Goal: Task Accomplishment & Management: Manage account settings

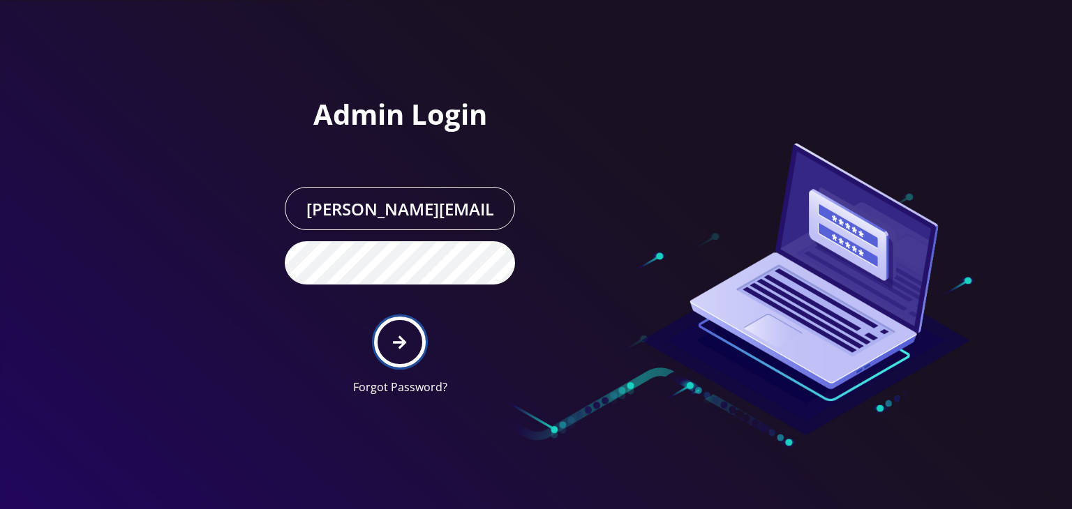
click at [398, 336] on icon "submit" at bounding box center [399, 342] width 13 height 13
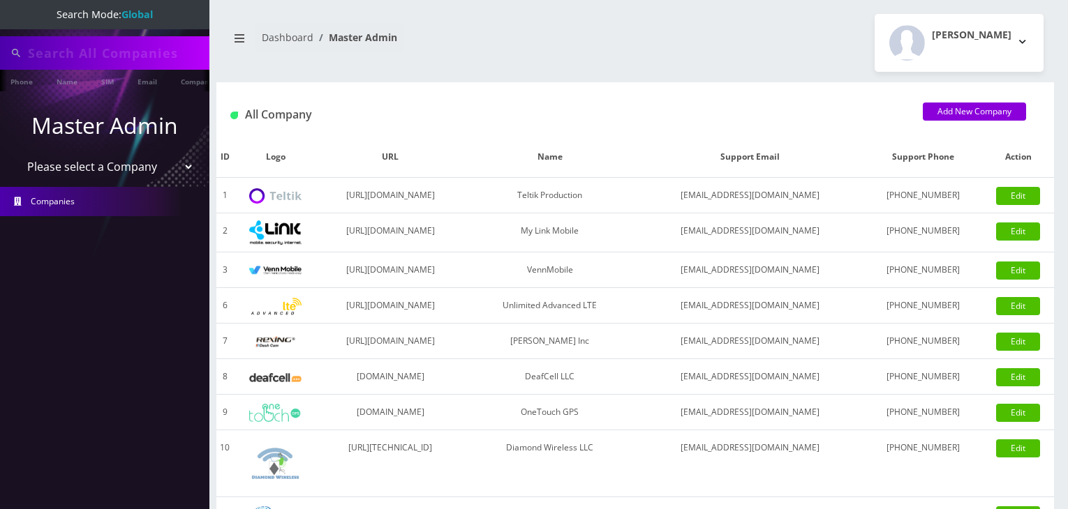
type input "komail"
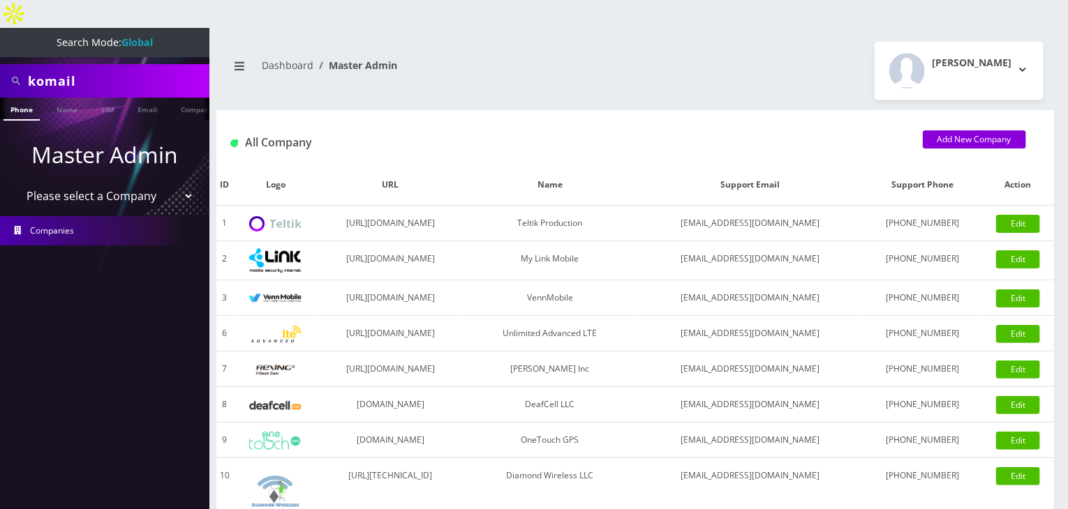
click at [122, 183] on select "Please select a Company Teltik Production My Link Mobile VennMobile Unlimited A…" at bounding box center [105, 196] width 178 height 27
select select "13"
click at [16, 183] on select "Please select a Company Teltik Production My Link Mobile VennMobile Unlimited A…" at bounding box center [105, 196] width 178 height 27
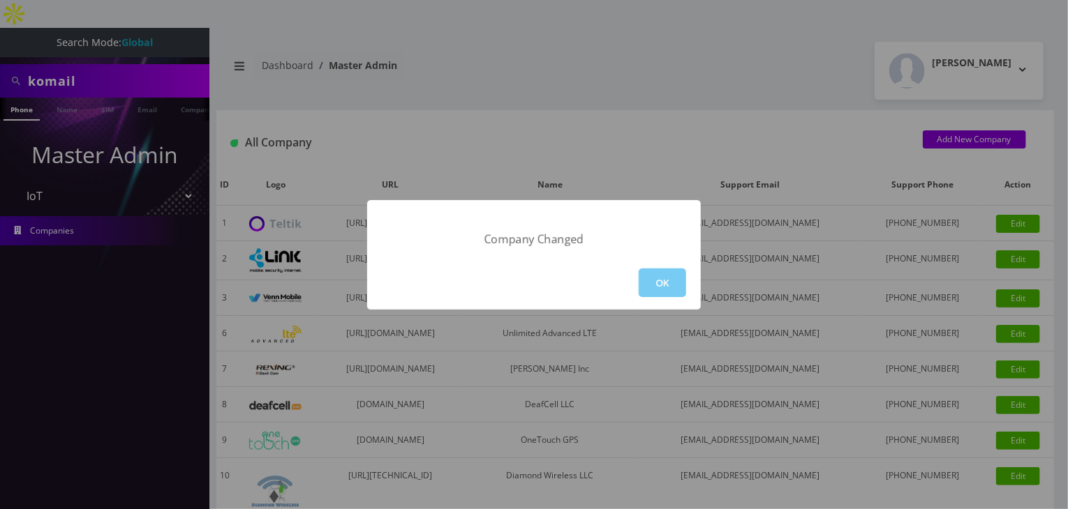
click at [666, 288] on button "OK" at bounding box center [662, 283] width 47 height 29
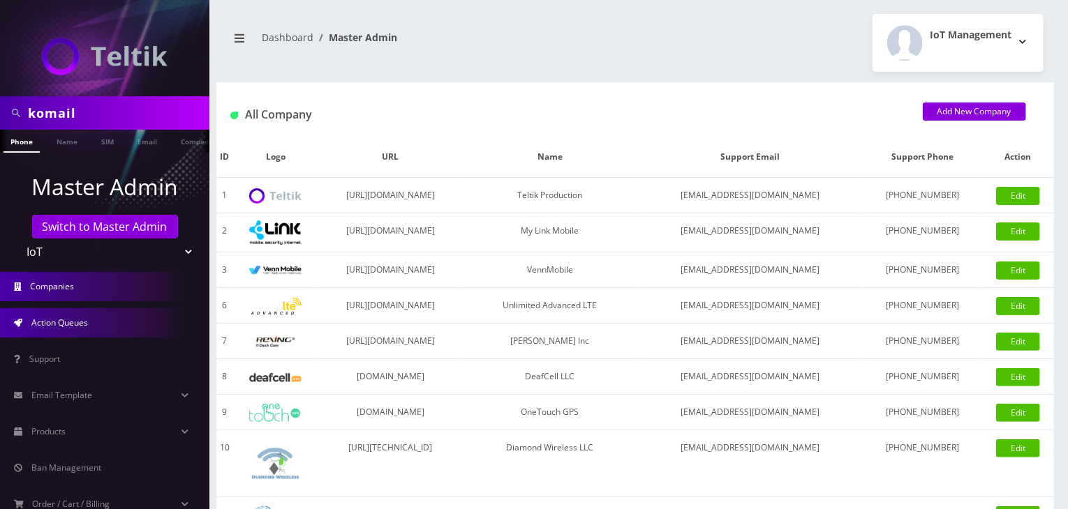
click at [53, 320] on span "Action Queues" at bounding box center [59, 323] width 57 height 12
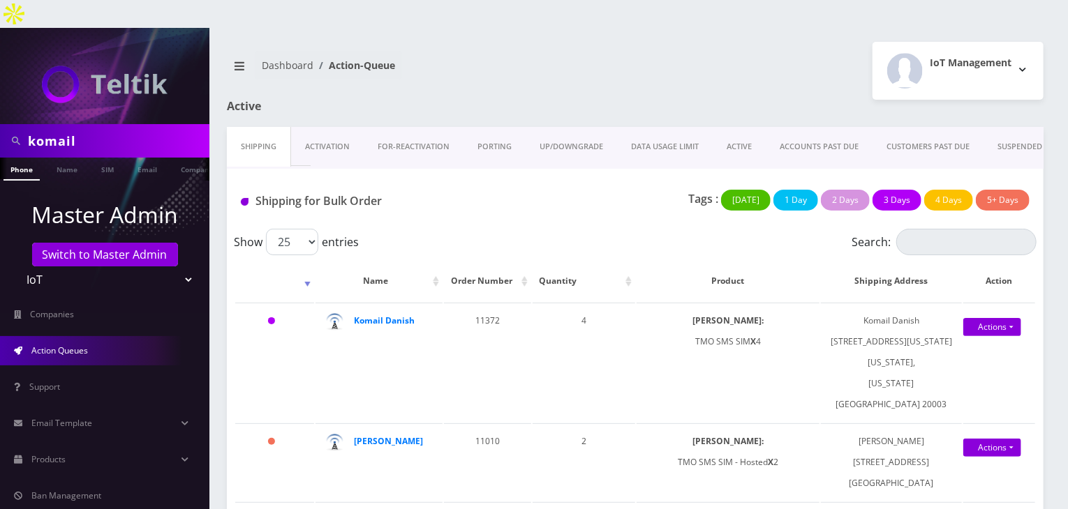
drag, startPoint x: 103, startPoint y: 113, endPoint x: 0, endPoint y: 90, distance: 105.8
click at [0, 90] on nav "komail Phone Name SIM Email Company Customer Master Admin Switch to Master Admi…" at bounding box center [104, 282] width 209 height 509
type input "atrigos"
click at [74, 158] on link "Name" at bounding box center [67, 169] width 35 height 23
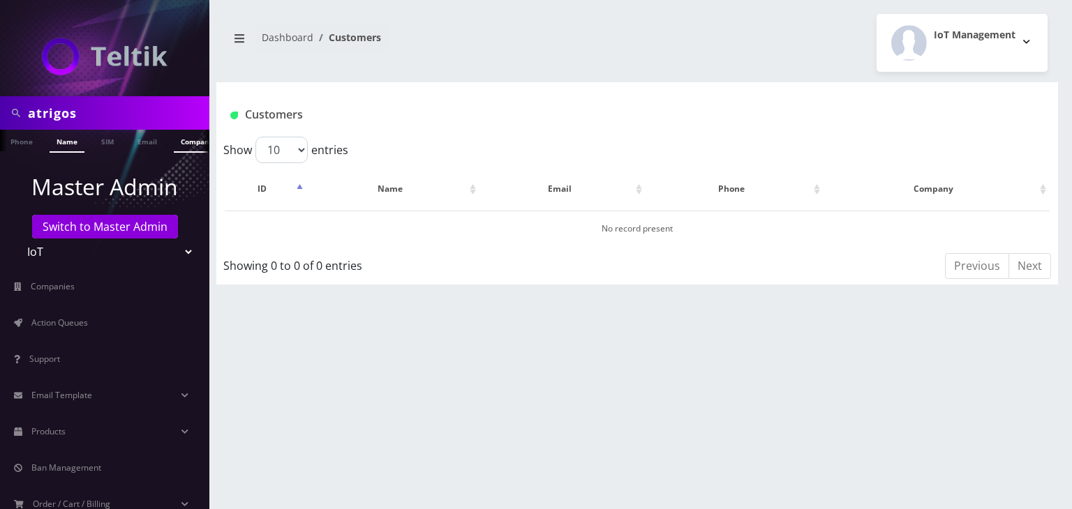
click at [186, 138] on link "Company" at bounding box center [197, 141] width 47 height 23
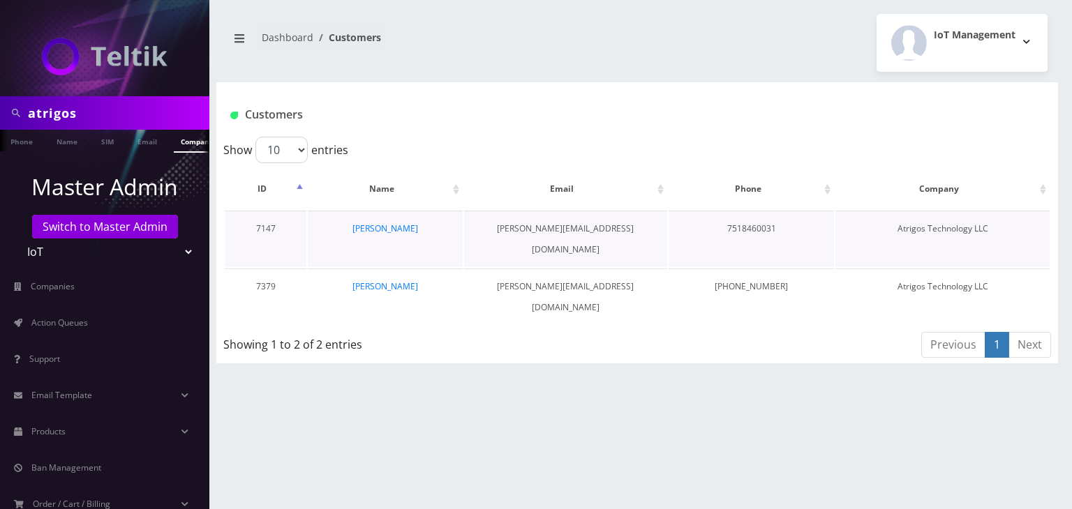
scroll to position [0, 7]
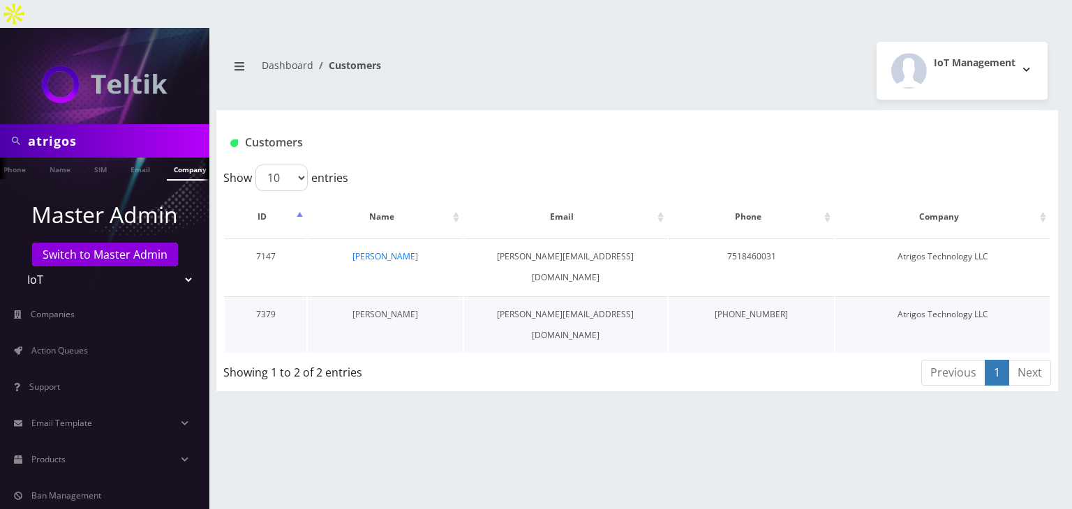
click at [392, 308] on link "[PERSON_NAME]" at bounding box center [385, 314] width 66 height 12
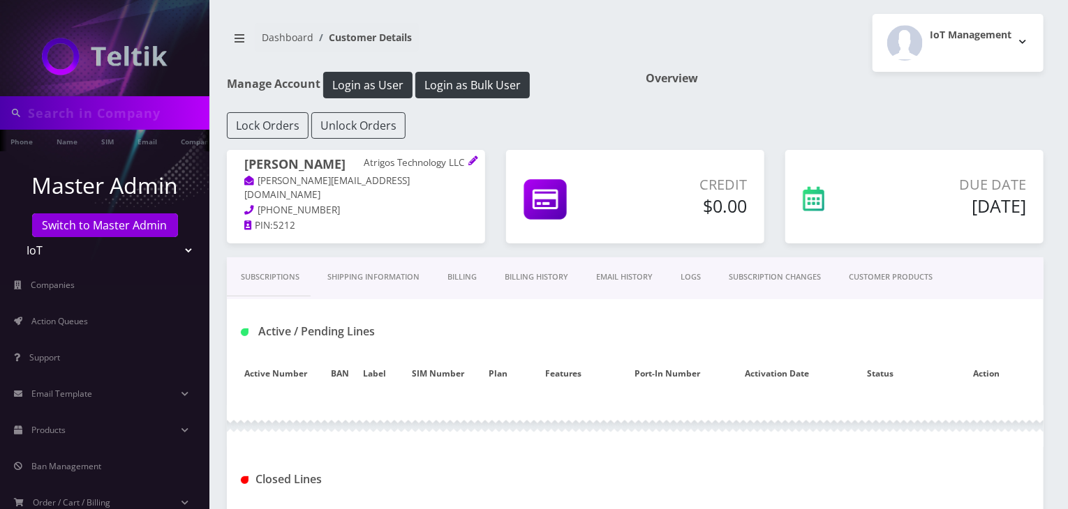
type input "atrigos"
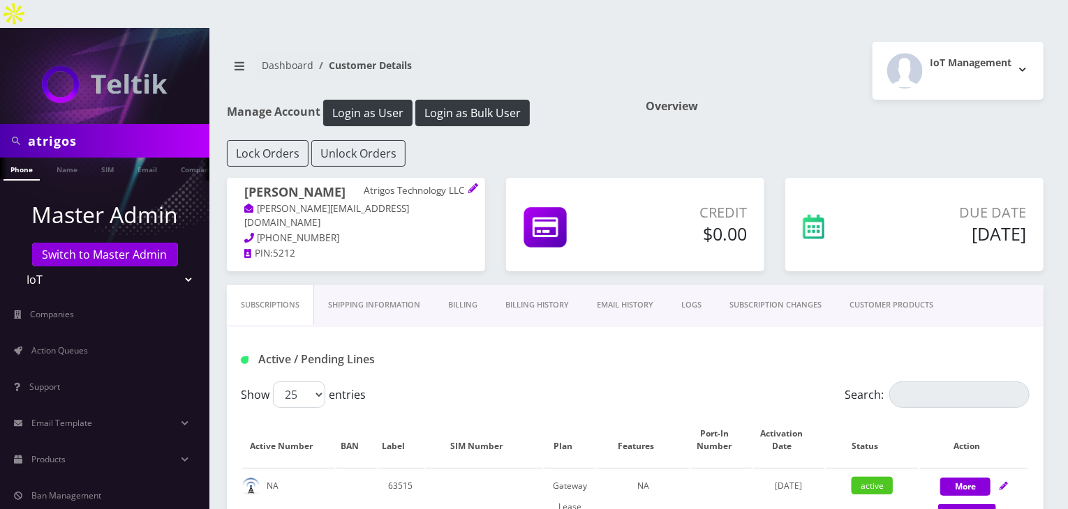
click at [912, 285] on link "CUSTOMER PRODUCTS" at bounding box center [891, 305] width 112 height 40
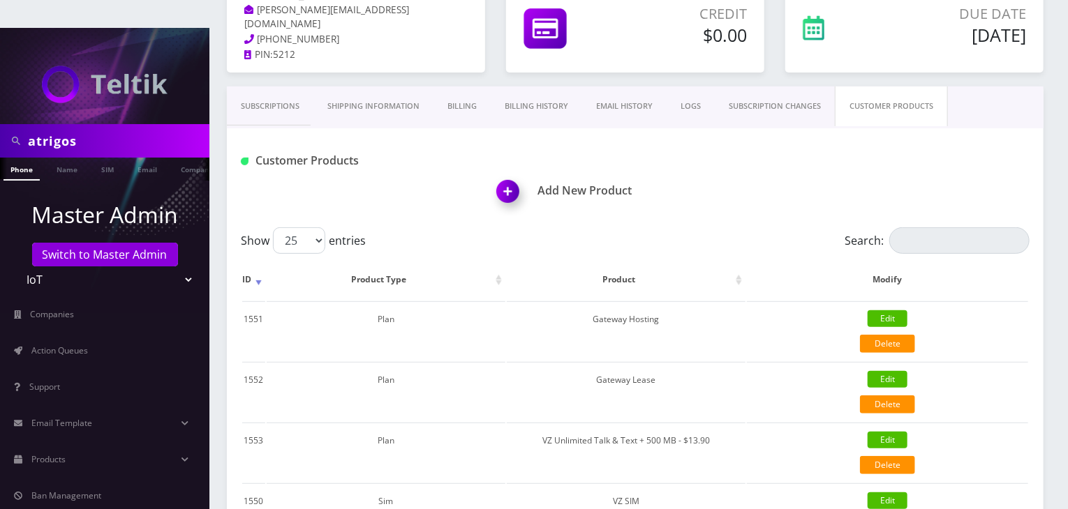
scroll to position [172, 0]
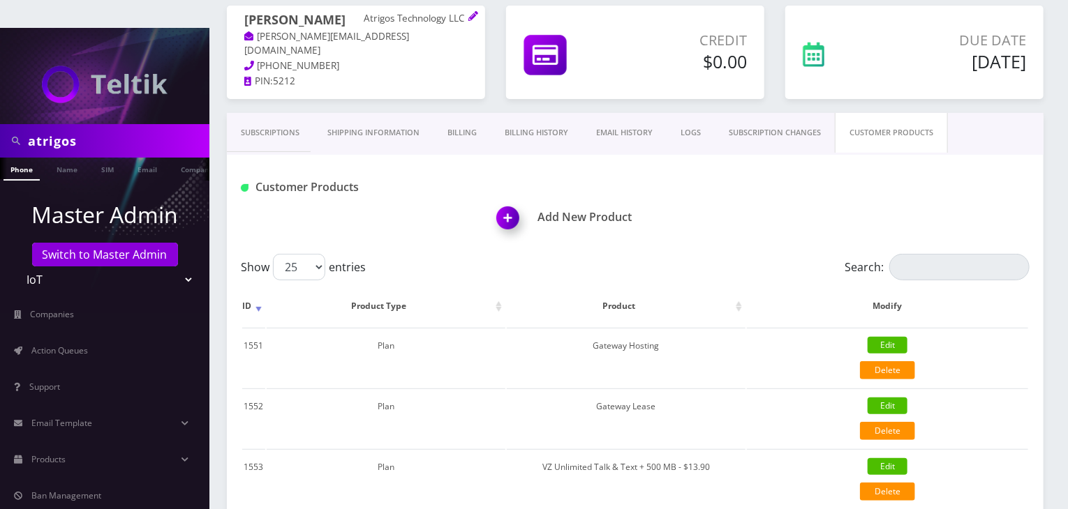
click at [260, 113] on link "Subscriptions" at bounding box center [270, 133] width 87 height 40
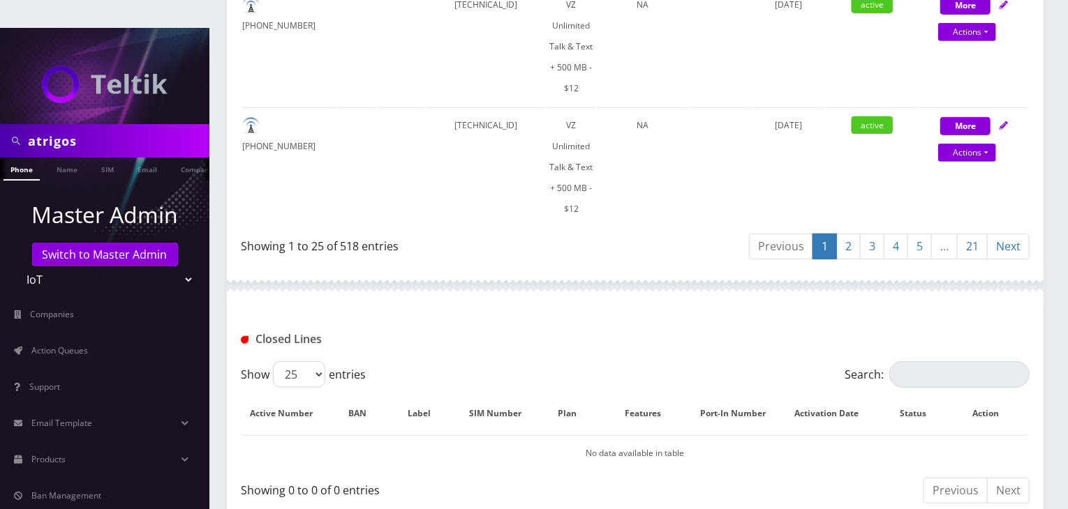
scroll to position [3048, 0]
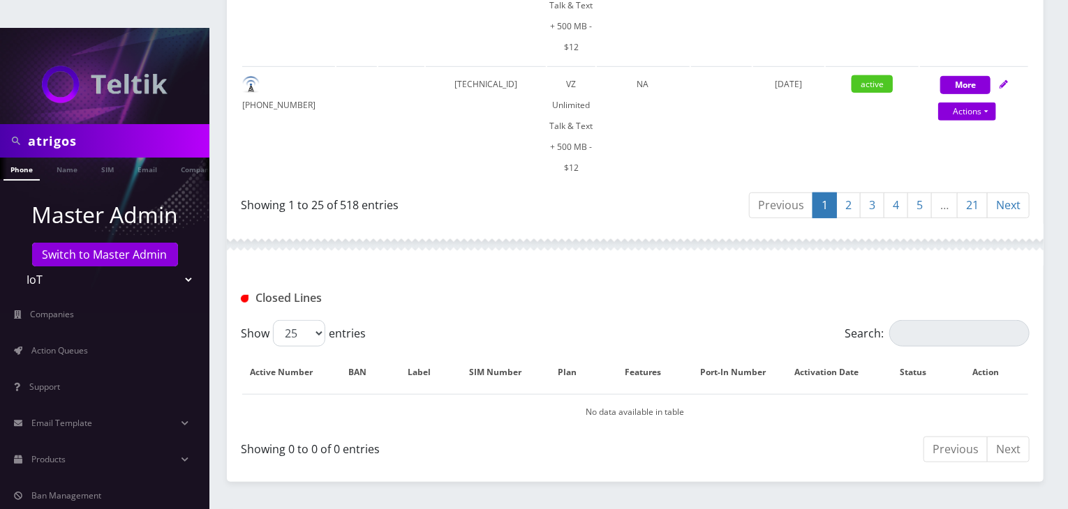
click at [978, 193] on link "21" at bounding box center [972, 206] width 31 height 26
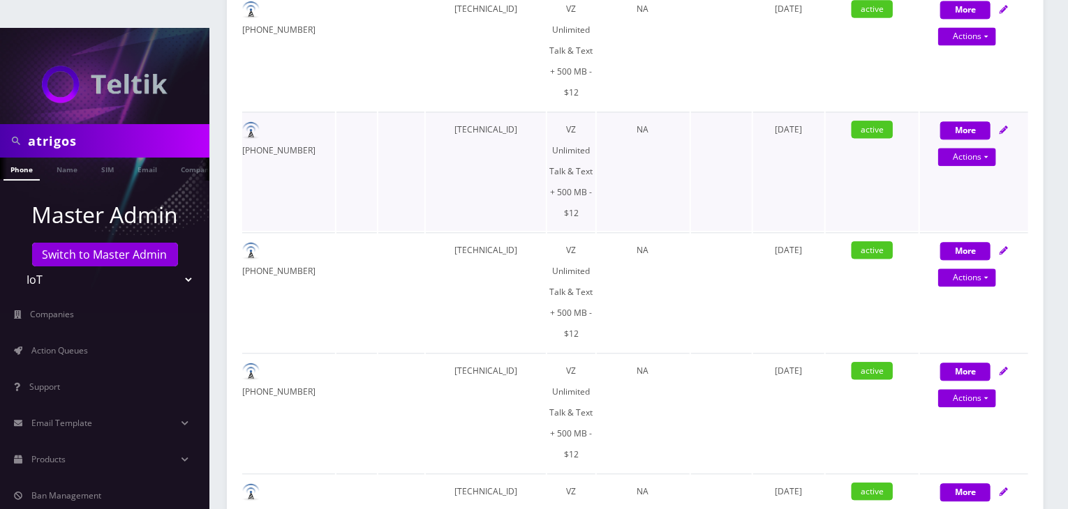
scroll to position [1424, 0]
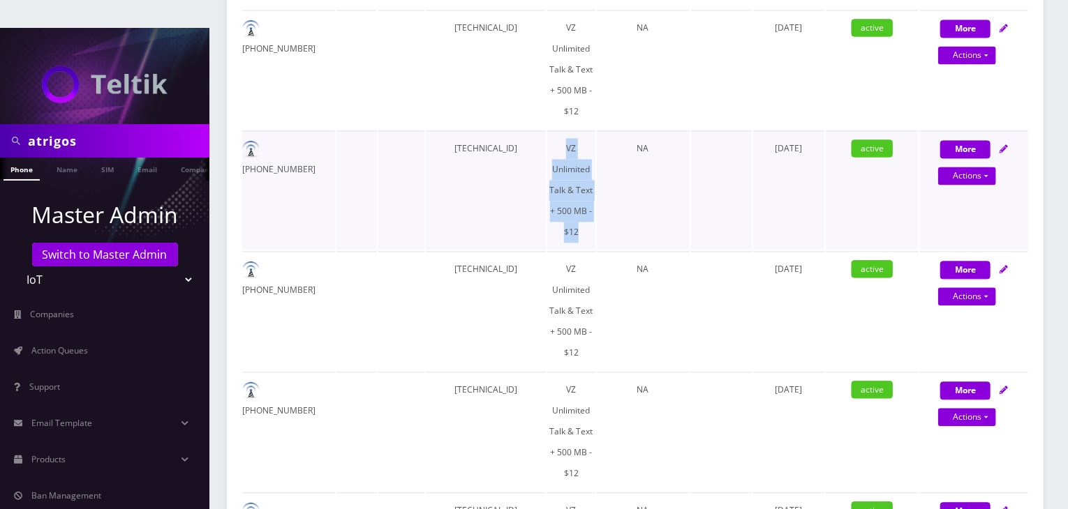
drag, startPoint x: 558, startPoint y: 114, endPoint x: 589, endPoint y: 191, distance: 82.7
click at [589, 191] on td "VZ Unlimited Talk & Text + 500 MB - $12" at bounding box center [570, 190] width 47 height 119
copy td "VZ Unlimited Talk & Text + 500 MB - $12"
click at [114, 445] on link "Products" at bounding box center [104, 459] width 209 height 29
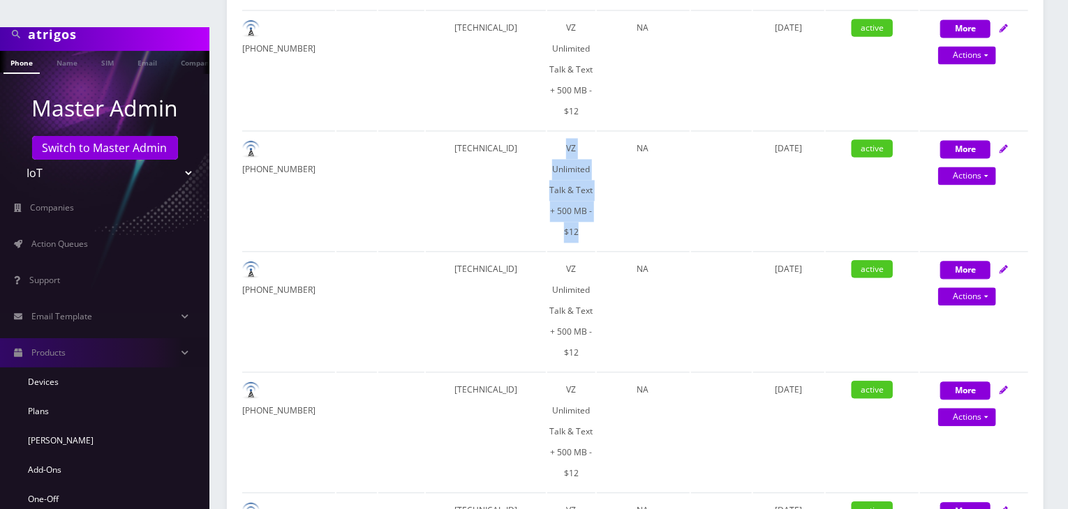
scroll to position [209, 0]
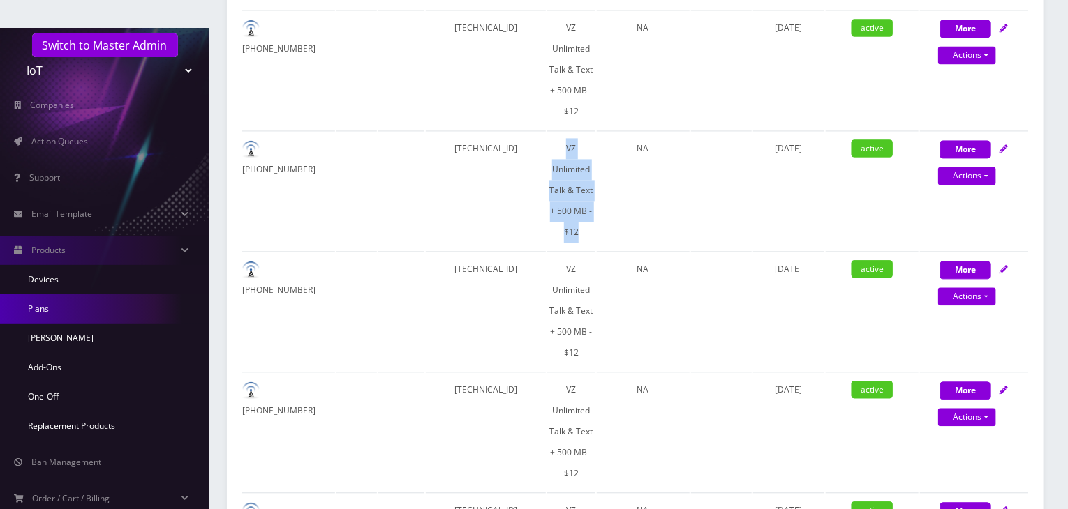
click at [100, 295] on link "Plans" at bounding box center [104, 309] width 209 height 29
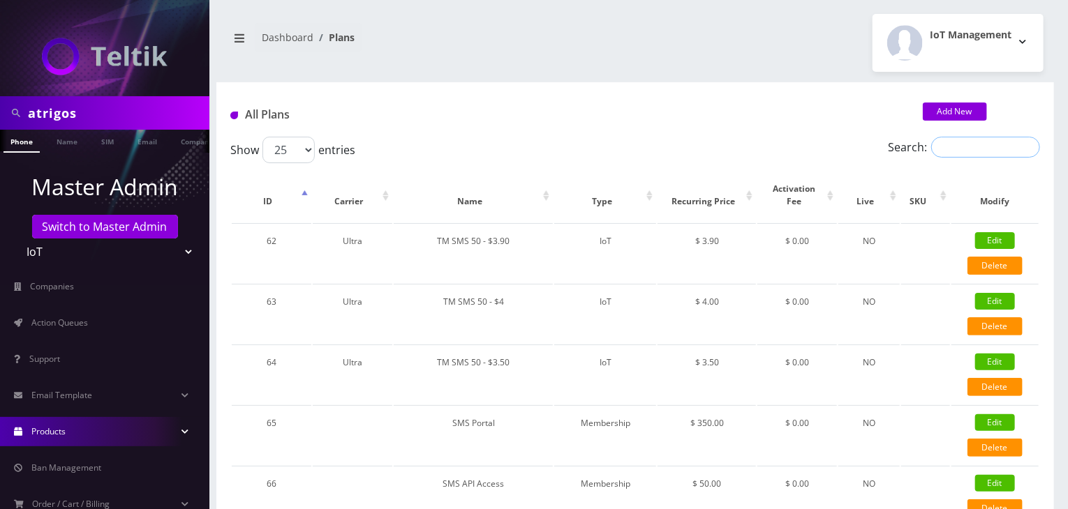
click at [955, 151] on input "Search:" at bounding box center [985, 147] width 109 height 21
paste input "VZ Unlimited Talk & Text + 500 MB - $12"
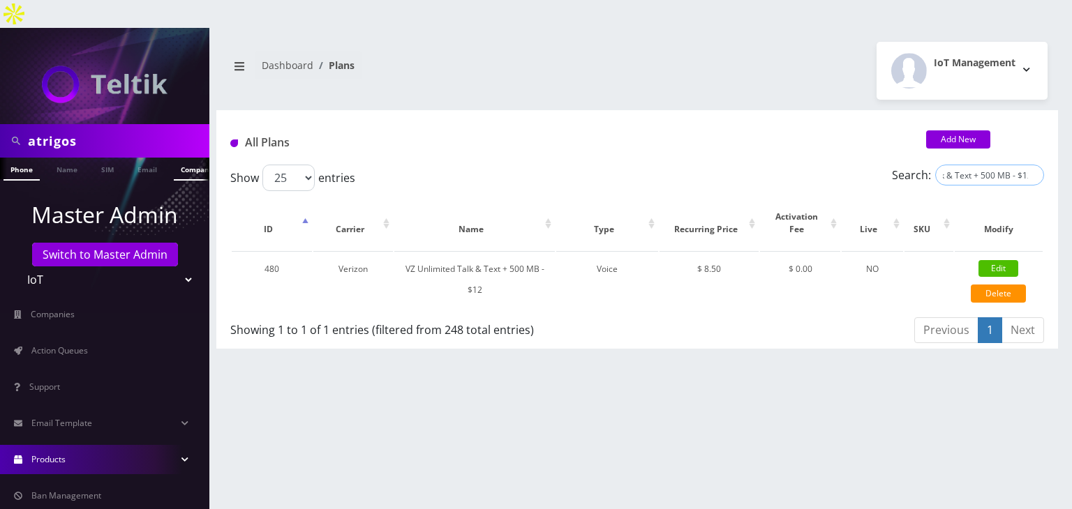
scroll to position [0, 7]
type input "VZ Unlimited Talk & Text + 500 MB - $12"
click at [183, 158] on link "Company" at bounding box center [190, 169] width 47 height 23
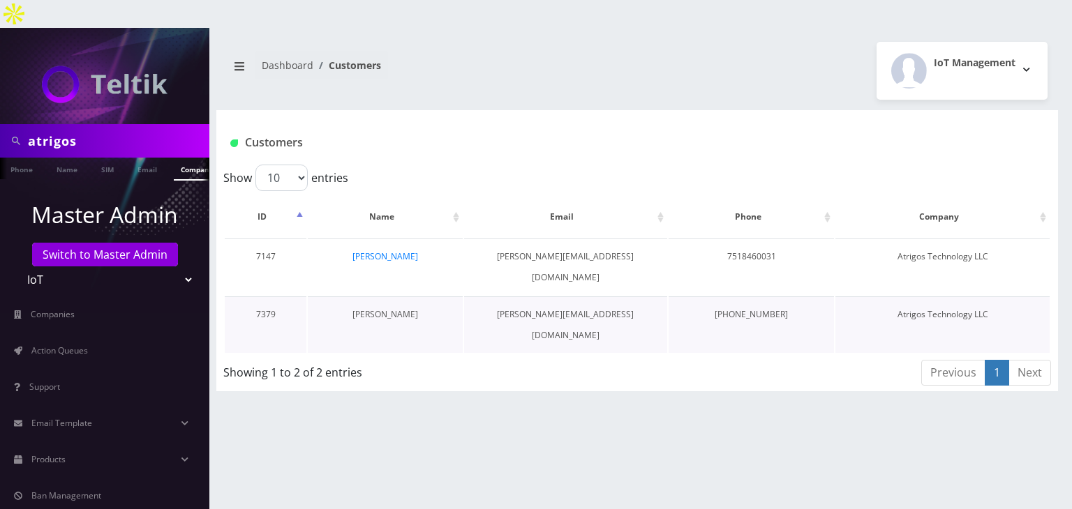
click at [412, 308] on link "[PERSON_NAME]" at bounding box center [385, 314] width 66 height 12
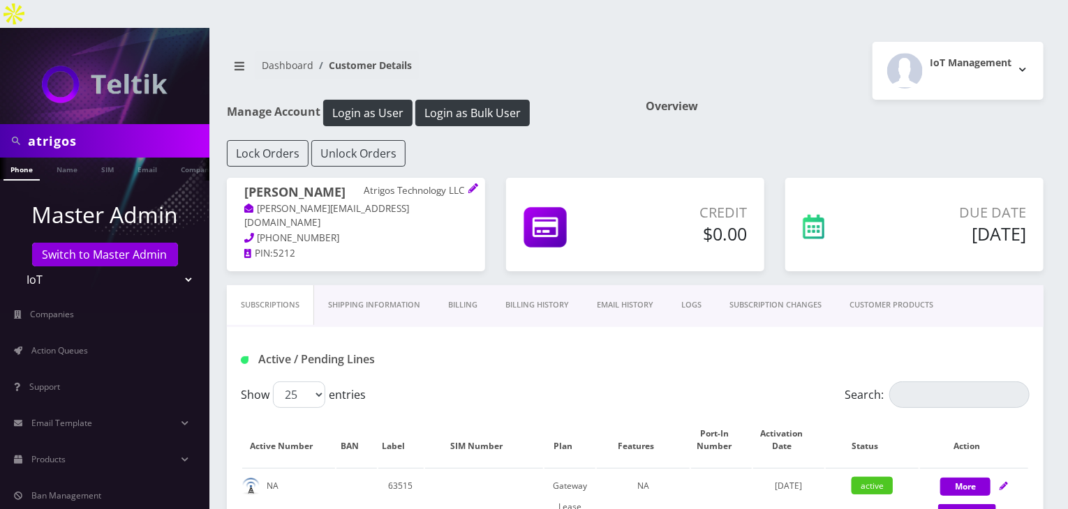
click at [883, 285] on link "CUSTOMER PRODUCTS" at bounding box center [891, 305] width 112 height 40
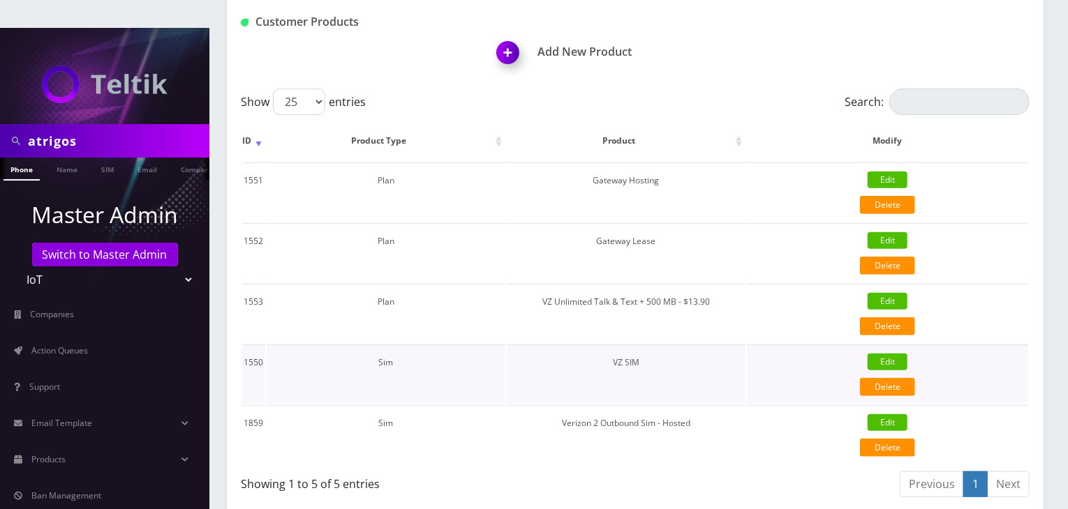
scroll to position [349, 0]
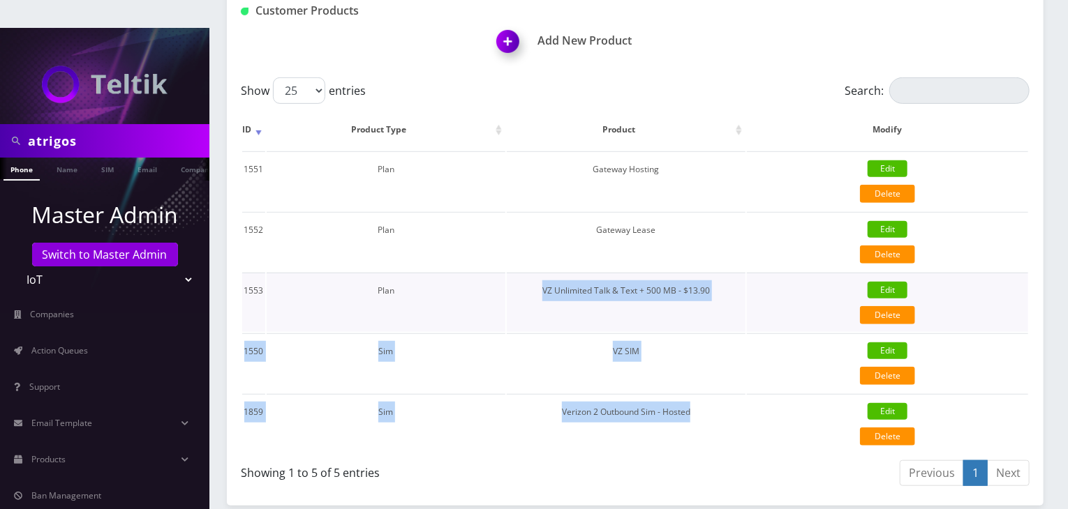
drag, startPoint x: 696, startPoint y: 378, endPoint x: 542, endPoint y: 264, distance: 192.1
click at [542, 264] on tbody "1551 Plan Gateway Hosting Edit Delete {"id":1551,"customer_id":7379,"product_ty…" at bounding box center [635, 302] width 786 height 302
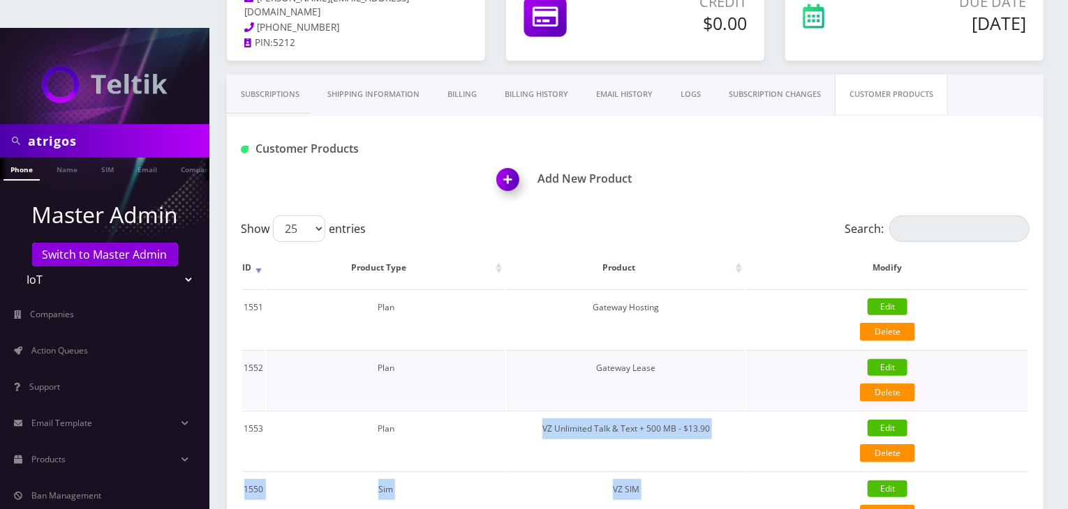
scroll to position [209, 0]
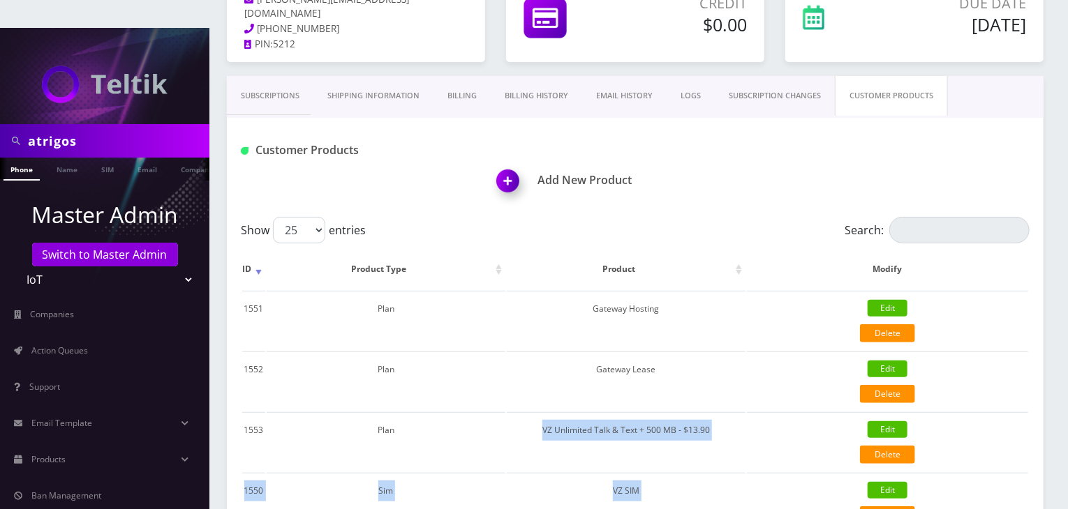
click at [510, 165] on img at bounding box center [510, 185] width 41 height 41
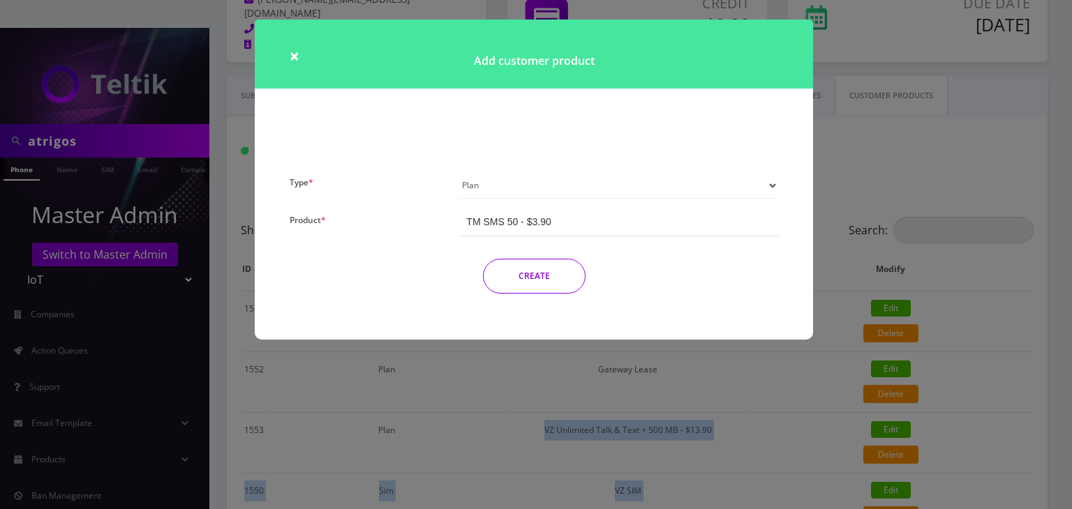
click at [519, 188] on select "Plan Device Sim Addon One-off" at bounding box center [618, 185] width 319 height 27
click at [303, 57] on h1 "Add customer product" at bounding box center [534, 54] width 558 height 69
click at [290, 59] on span "×" at bounding box center [295, 55] width 10 height 23
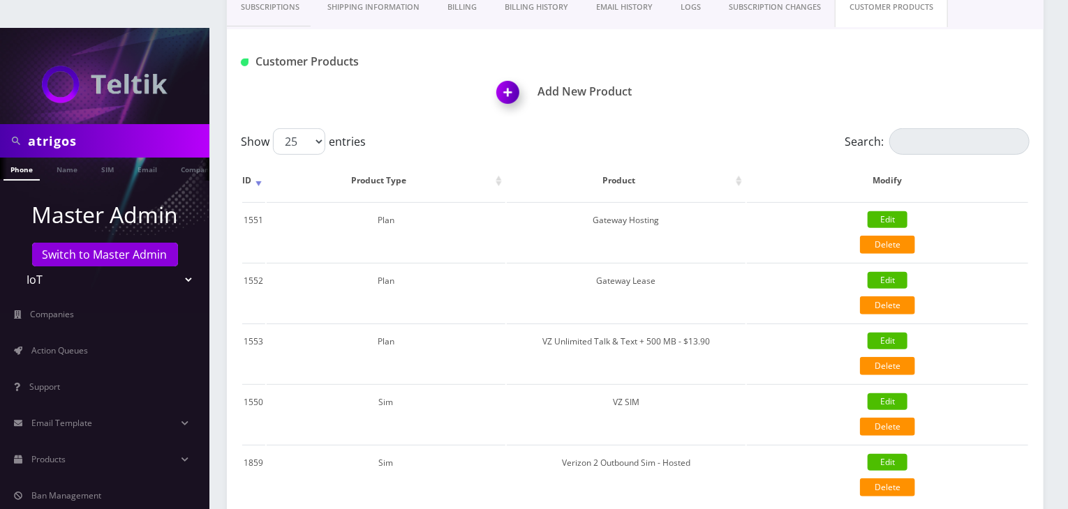
scroll to position [382, 0]
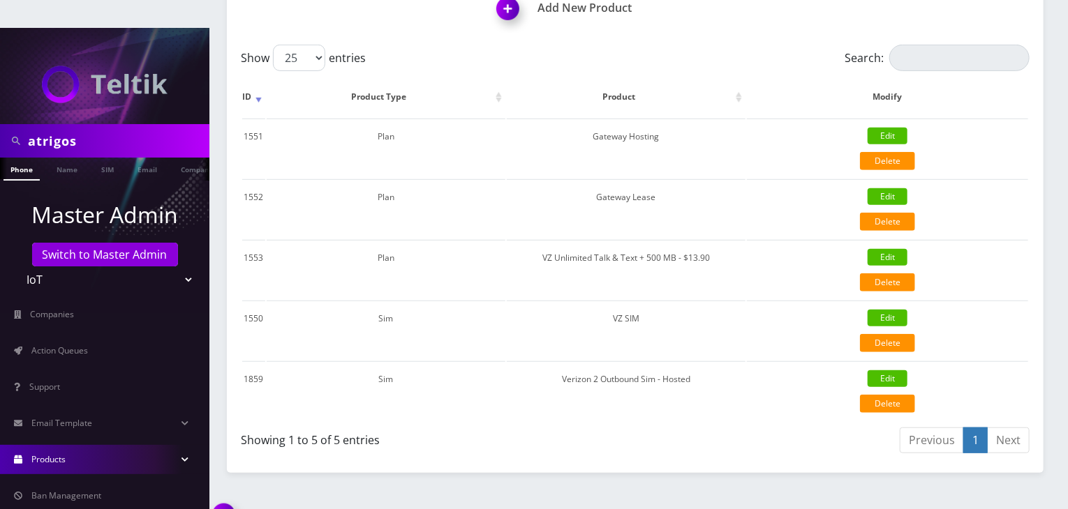
click at [125, 445] on link "Products" at bounding box center [104, 459] width 209 height 29
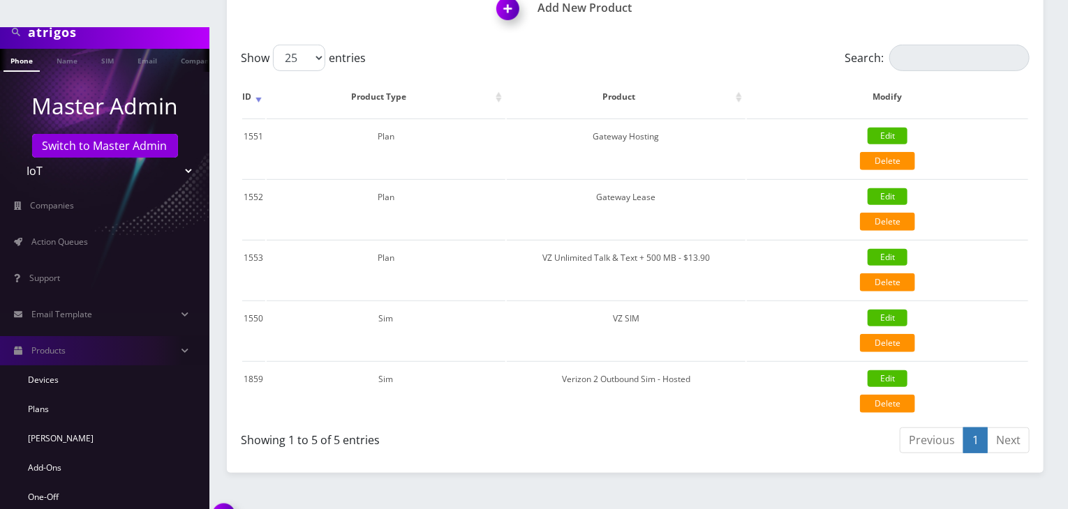
scroll to position [209, 0]
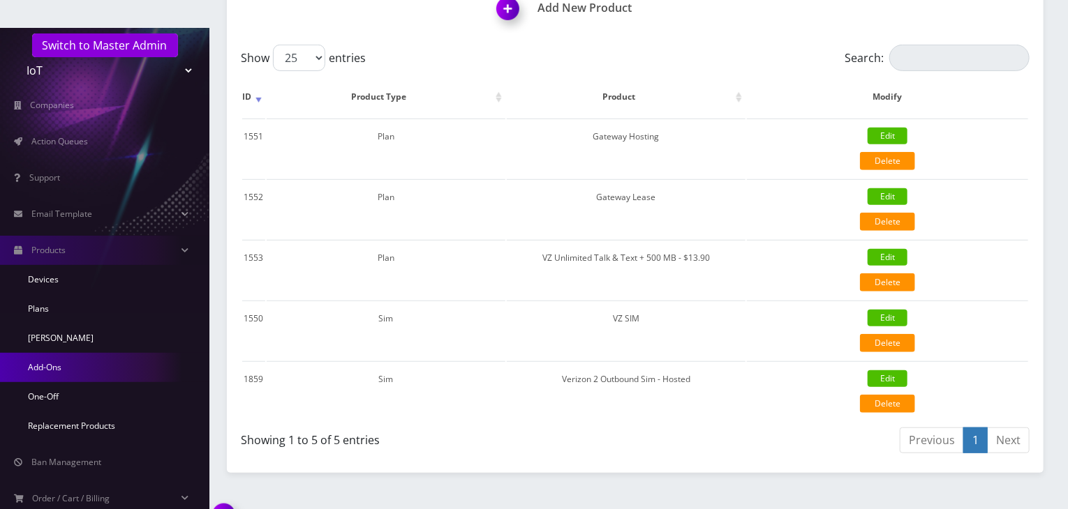
click at [112, 353] on link "Add-Ons" at bounding box center [104, 367] width 209 height 29
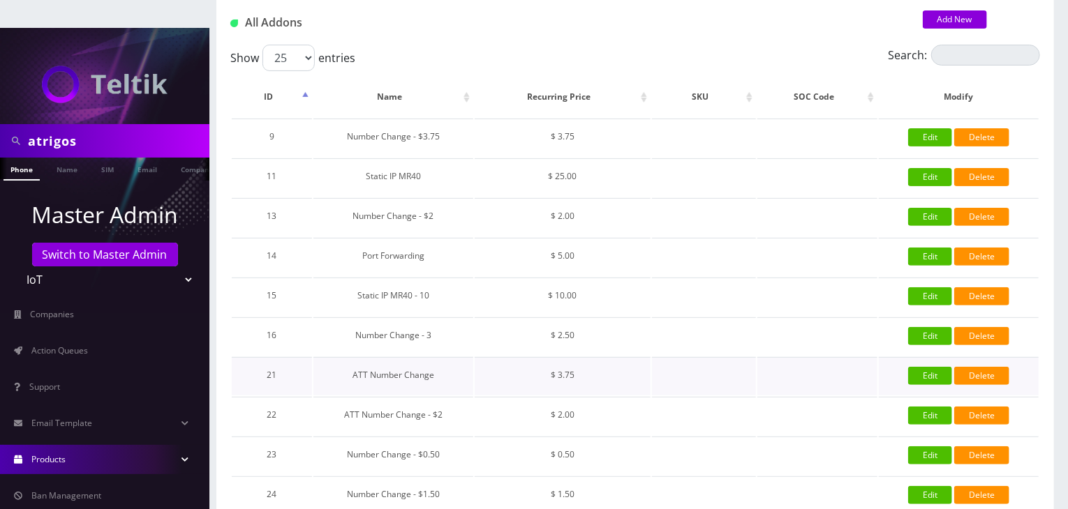
scroll to position [98, 0]
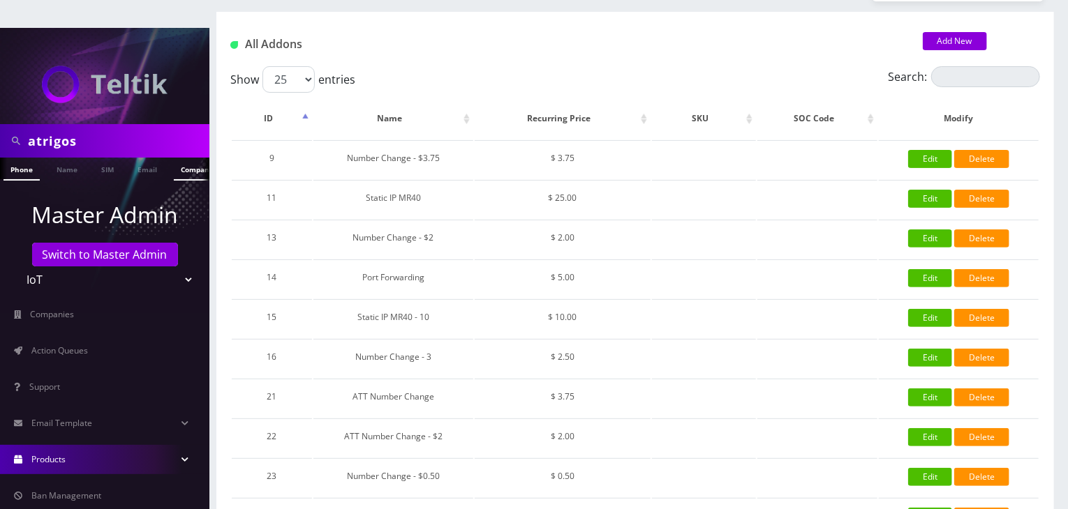
click at [182, 158] on link "Company" at bounding box center [197, 169] width 47 height 23
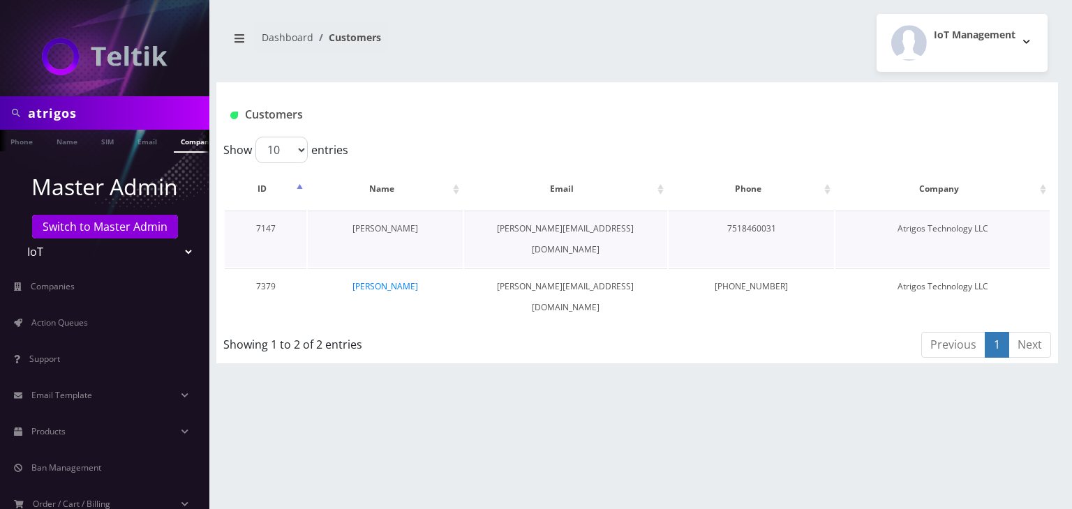
click at [410, 229] on link "[PERSON_NAME]" at bounding box center [385, 229] width 66 height 12
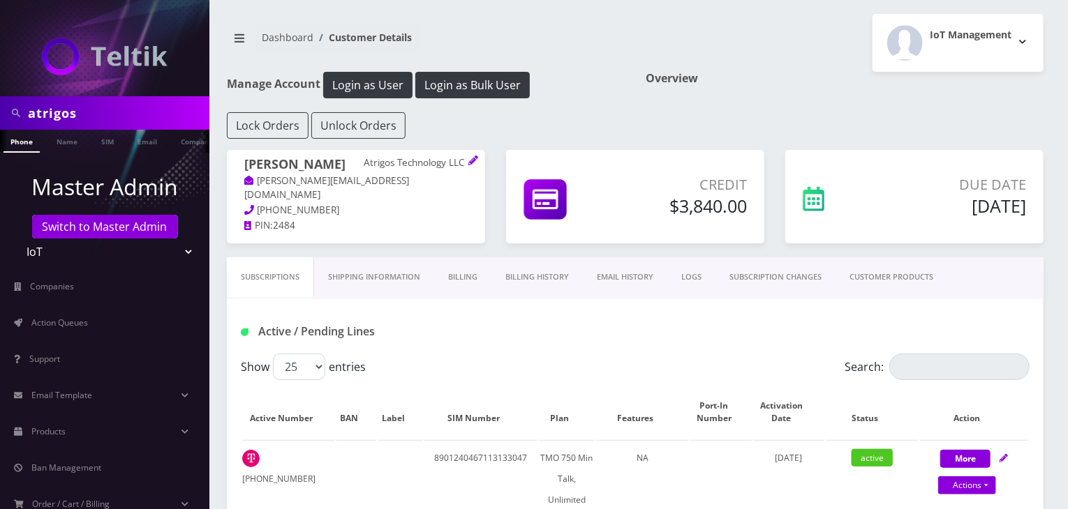
click at [907, 276] on link "CUSTOMER PRODUCTS" at bounding box center [891, 278] width 112 height 40
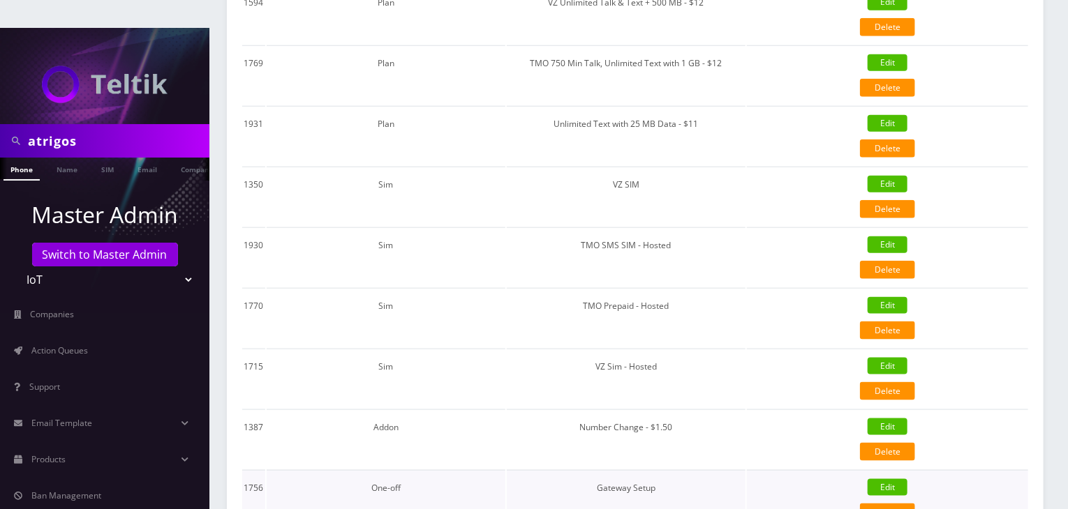
scroll to position [837, 0]
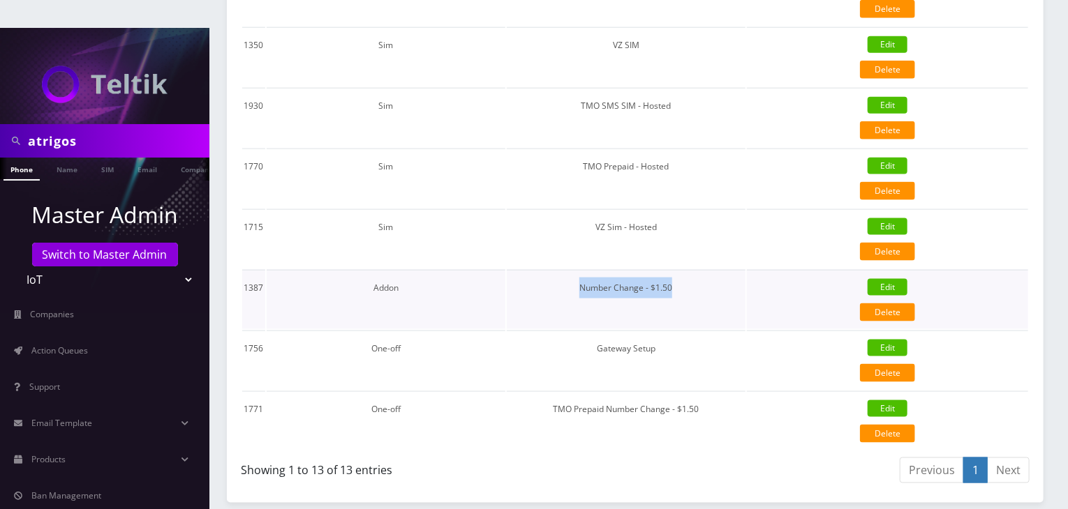
drag, startPoint x: 581, startPoint y: 253, endPoint x: 690, endPoint y: 251, distance: 108.9
click at [690, 270] on td "Number Change - $1.50" at bounding box center [626, 299] width 239 height 59
copy td "Number Change - $1.50"
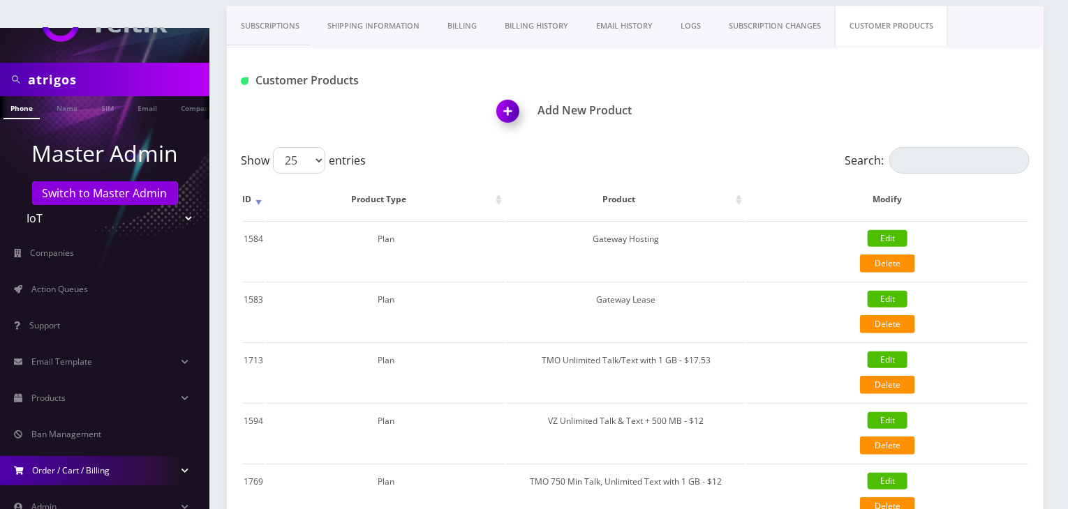
scroll to position [111, 0]
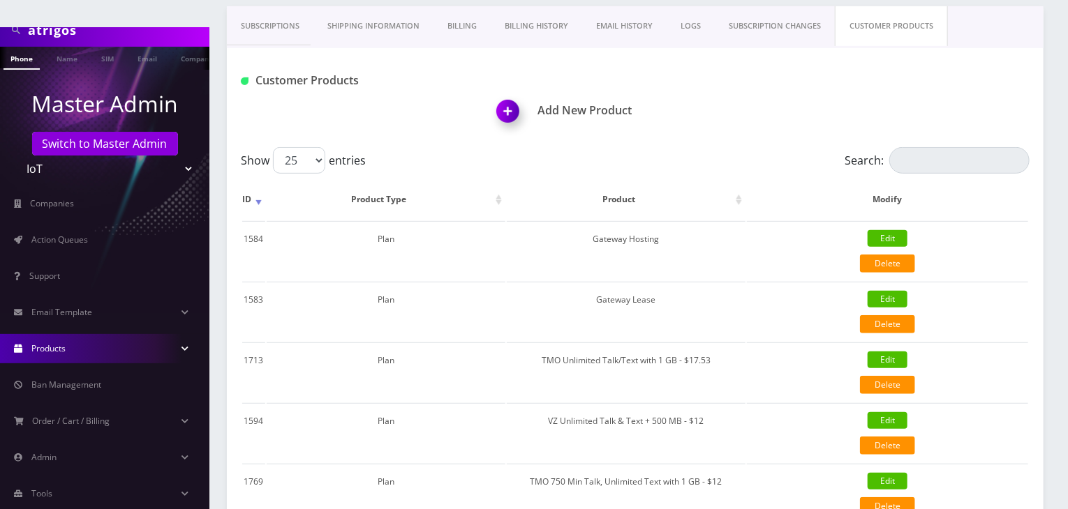
click at [149, 334] on link "Products" at bounding box center [104, 348] width 209 height 29
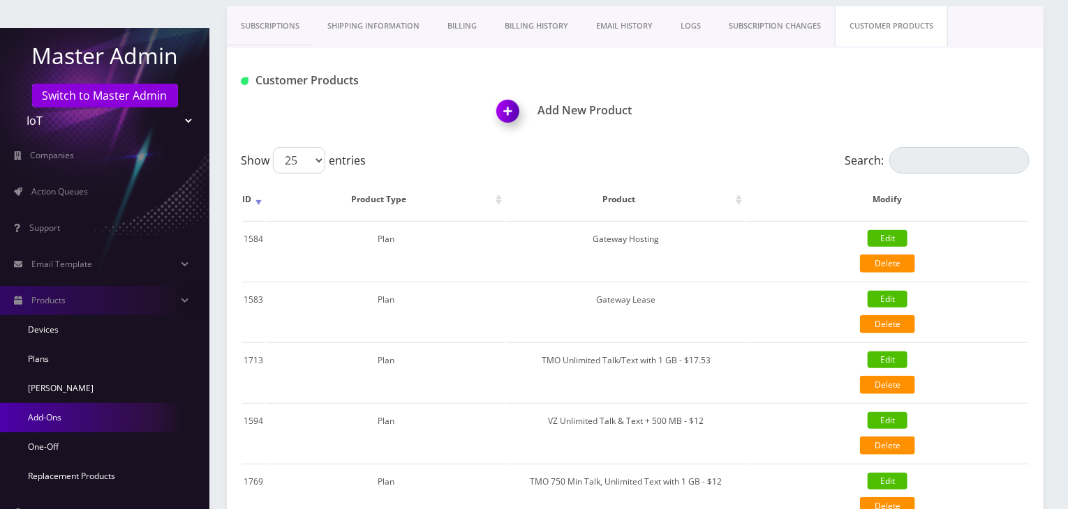
scroll to position [181, 0]
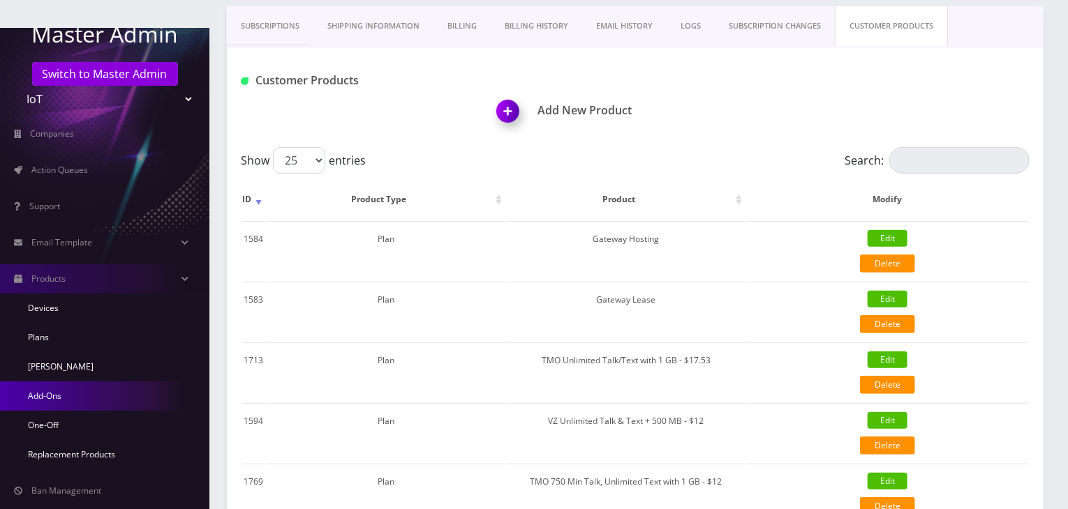
click at [54, 382] on link "Add-Ons" at bounding box center [104, 396] width 209 height 29
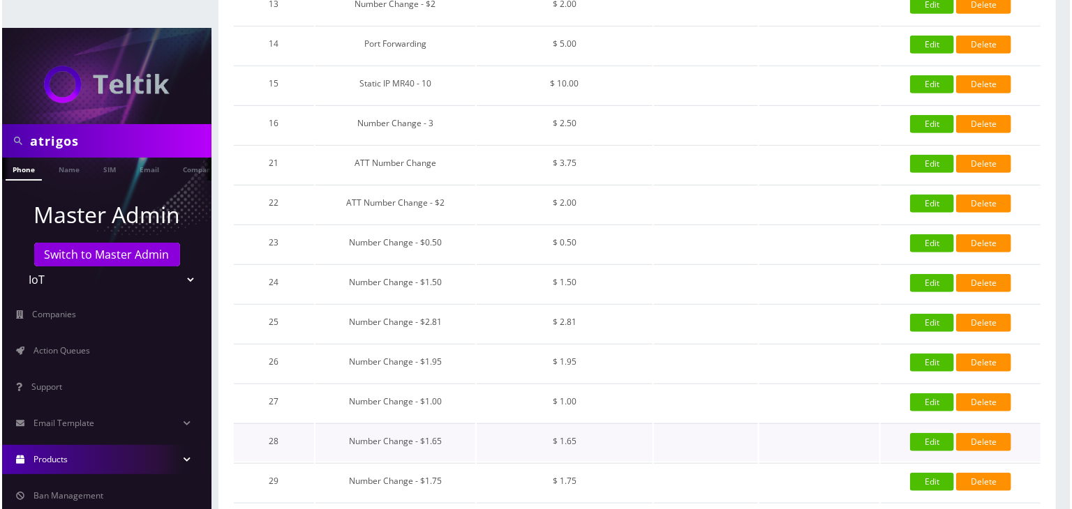
scroll to position [378, 0]
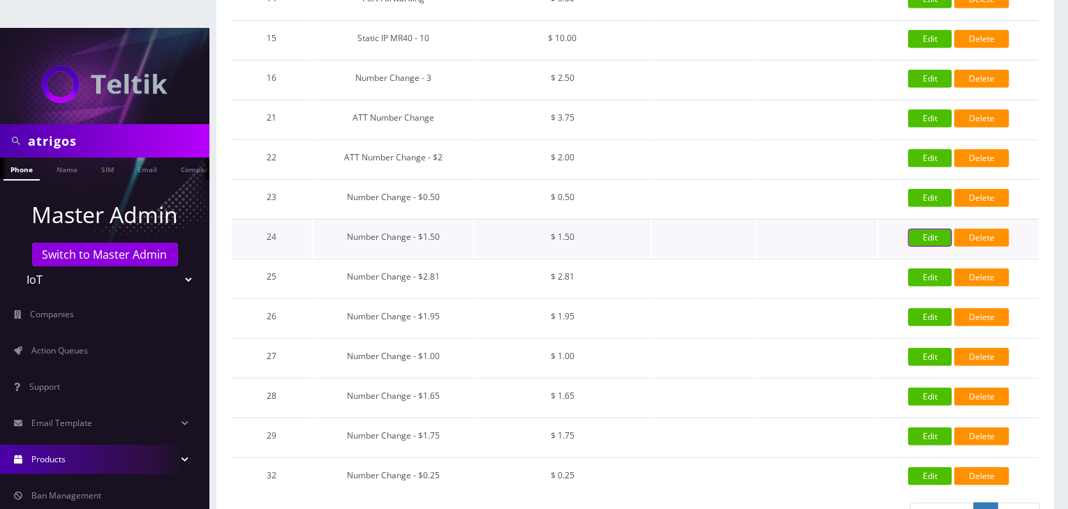
click at [912, 229] on link "Edit" at bounding box center [930, 238] width 44 height 18
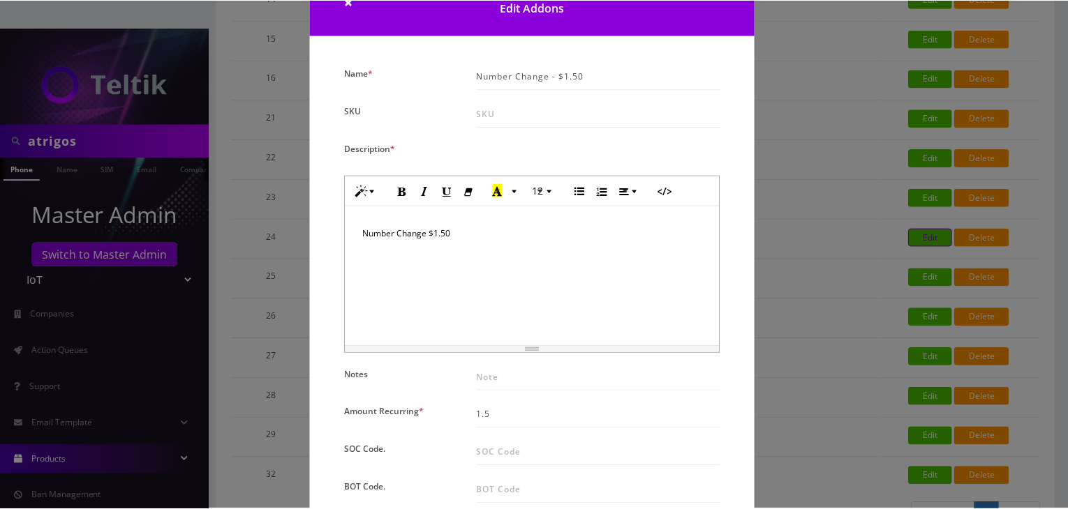
scroll to position [0, 0]
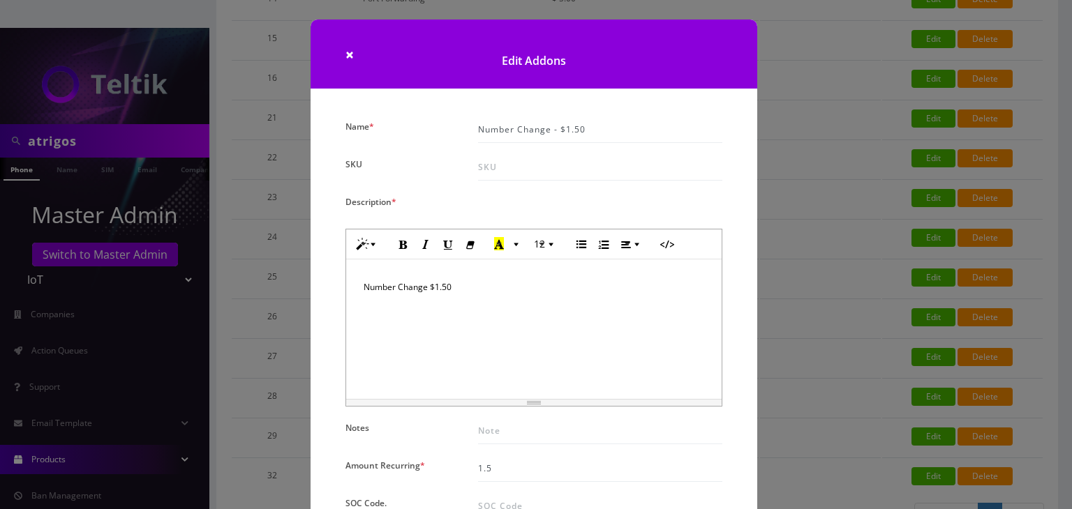
click at [343, 58] on h1 "Edit Addons" at bounding box center [534, 54] width 447 height 69
click at [349, 55] on span "×" at bounding box center [349, 55] width 8 height 20
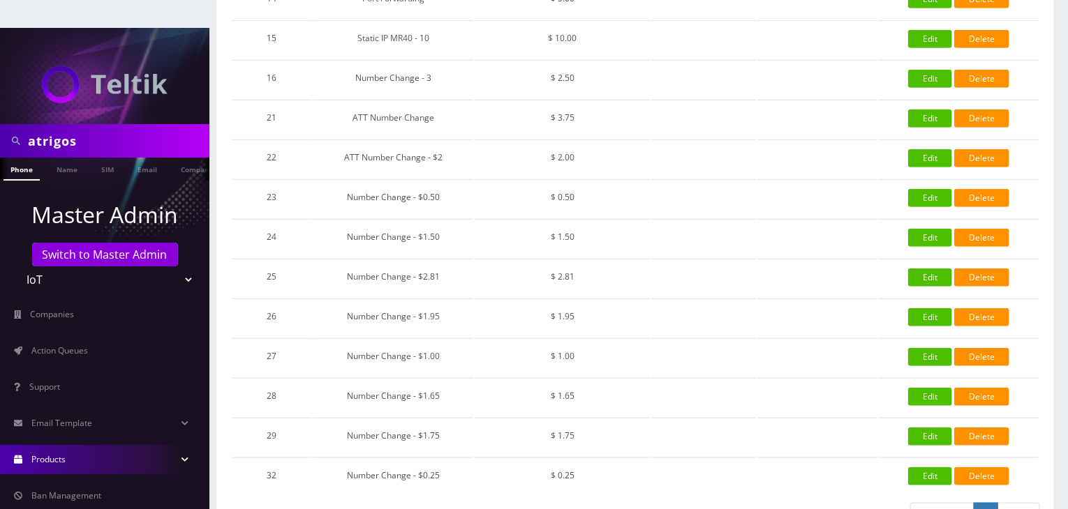
click at [140, 445] on link "Products" at bounding box center [104, 459] width 209 height 29
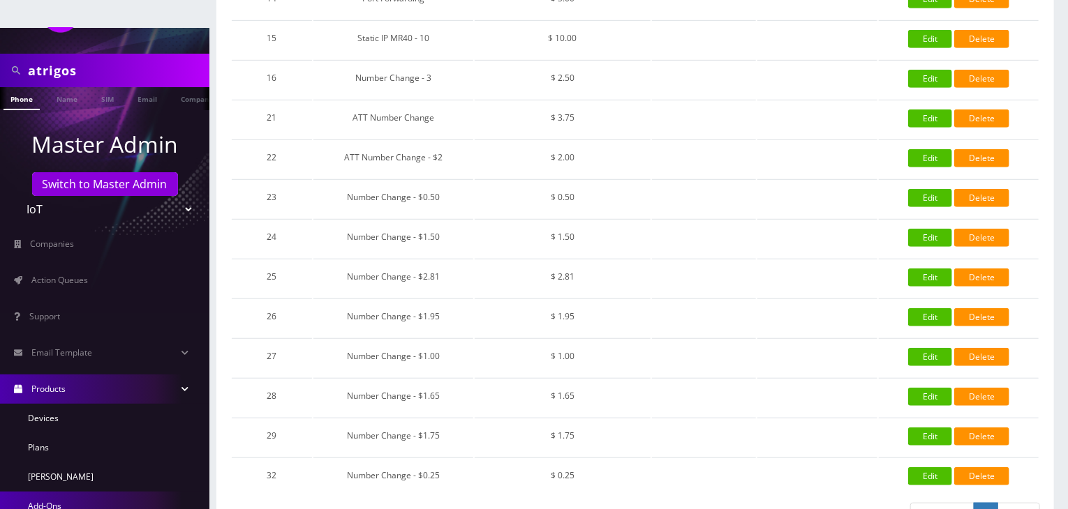
scroll to position [140, 0]
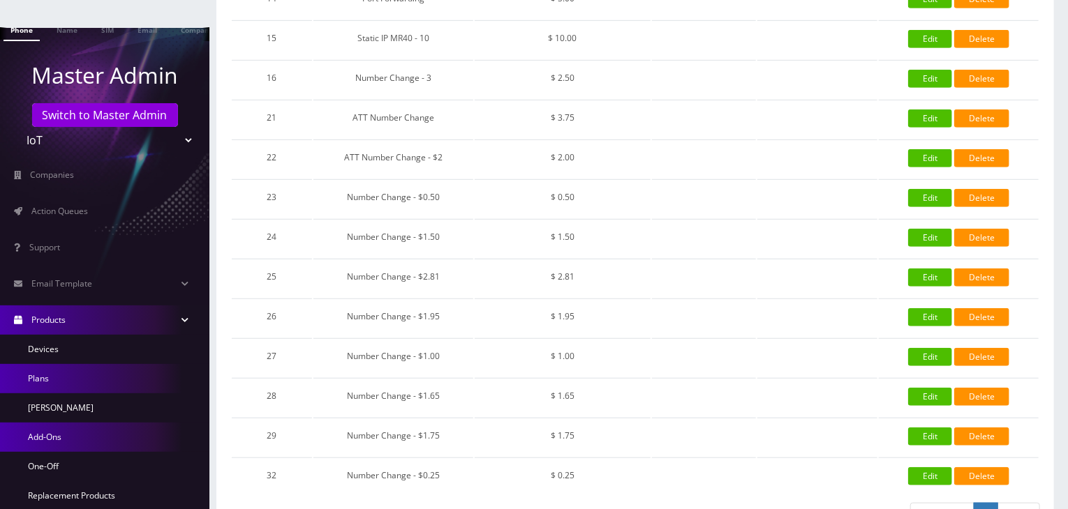
click at [100, 364] on link "Plans" at bounding box center [104, 378] width 209 height 29
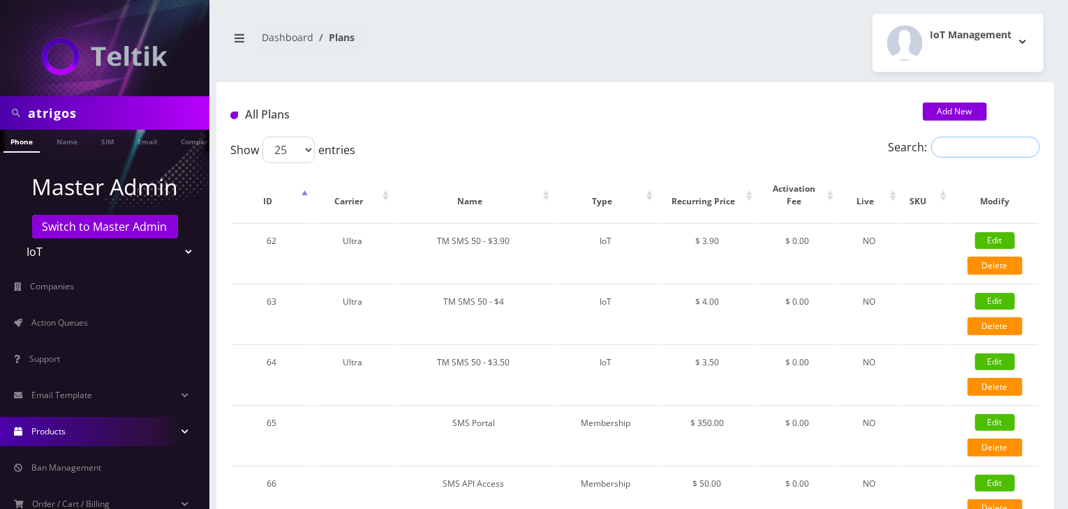
click at [938, 150] on input "Search:" at bounding box center [985, 147] width 109 height 21
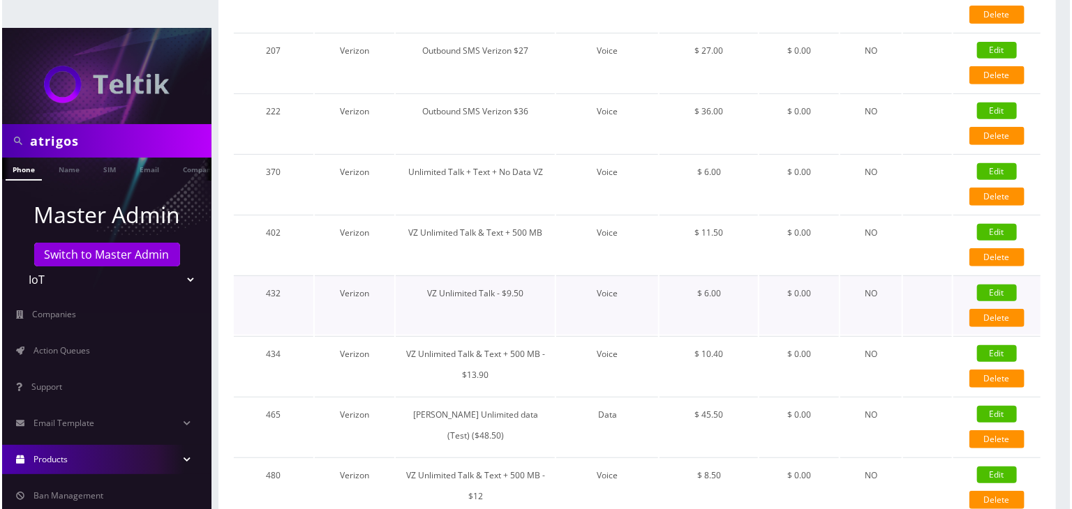
scroll to position [304, 0]
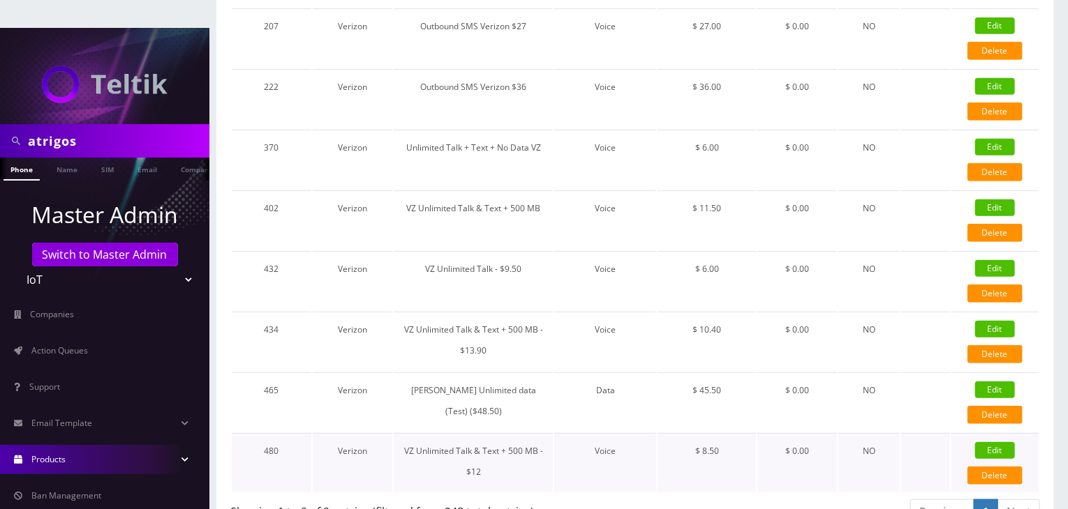
type input "verizon"
click at [997, 442] on link "Edit" at bounding box center [995, 450] width 40 height 17
type input "VZ Unlimited Talk & Text + 500 MB - $12"
select select "1"
select select "6"
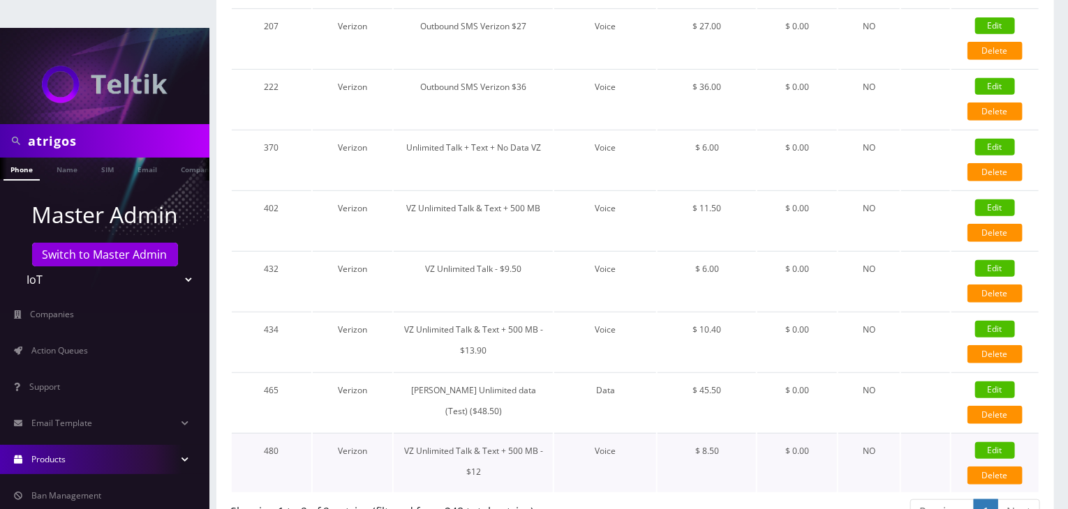
select select "0"
checkbox input "false"
checkbox input "true"
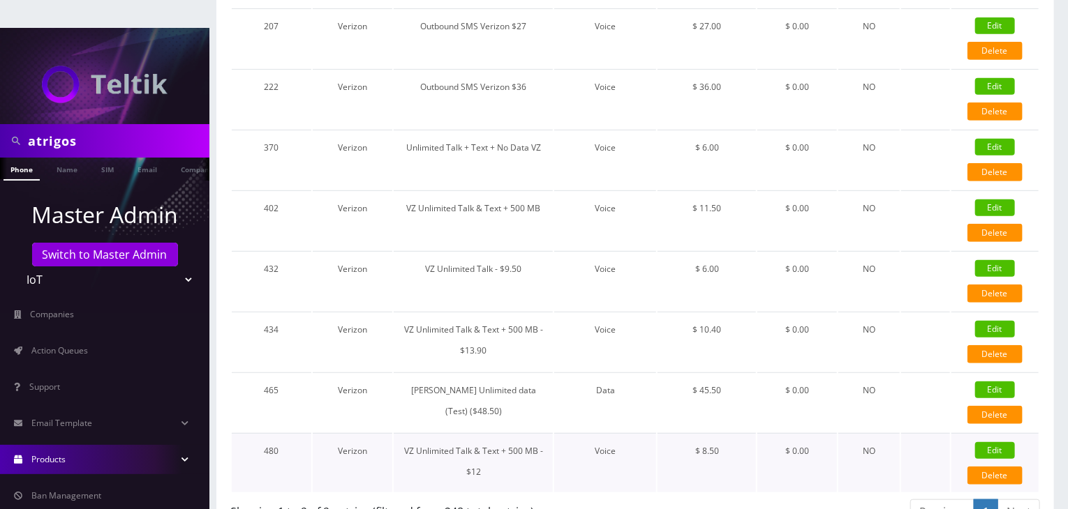
checkbox input "true"
checkbox input "false"
checkbox input "true"
type input "10719"
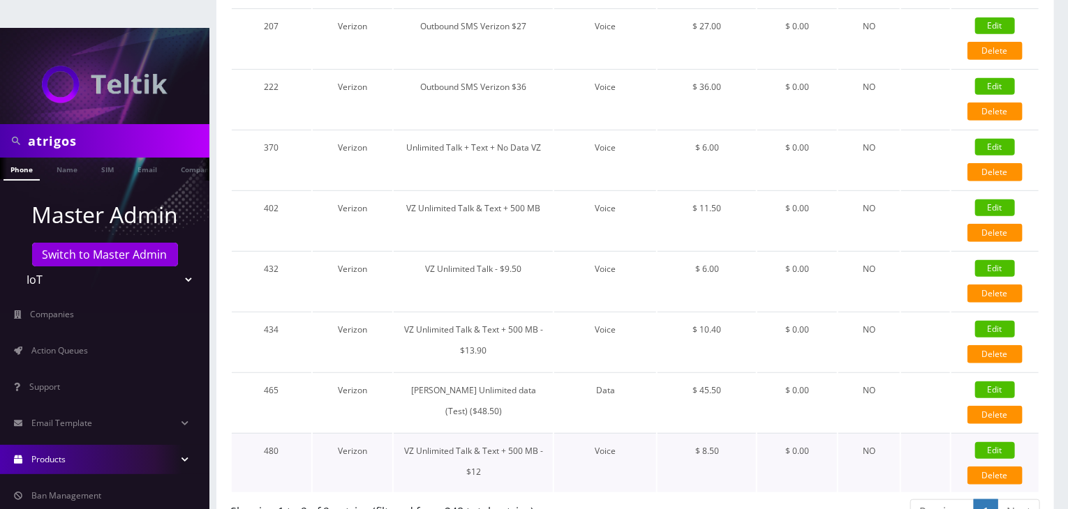
type input "3.5"
select select "0"
checkbox input "true"
checkbox input "false"
type input "8.5"
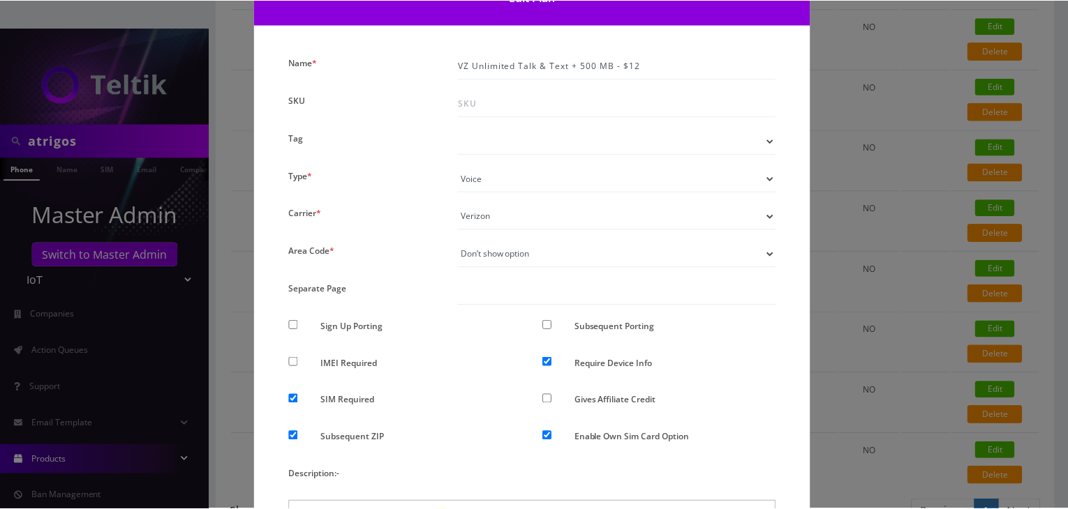
scroll to position [0, 0]
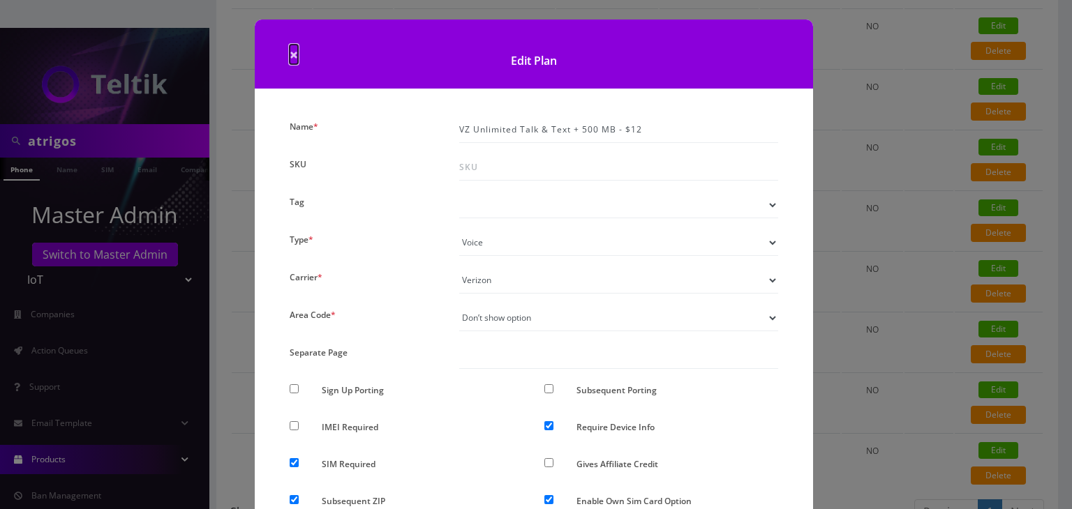
click at [292, 53] on span "×" at bounding box center [294, 55] width 8 height 20
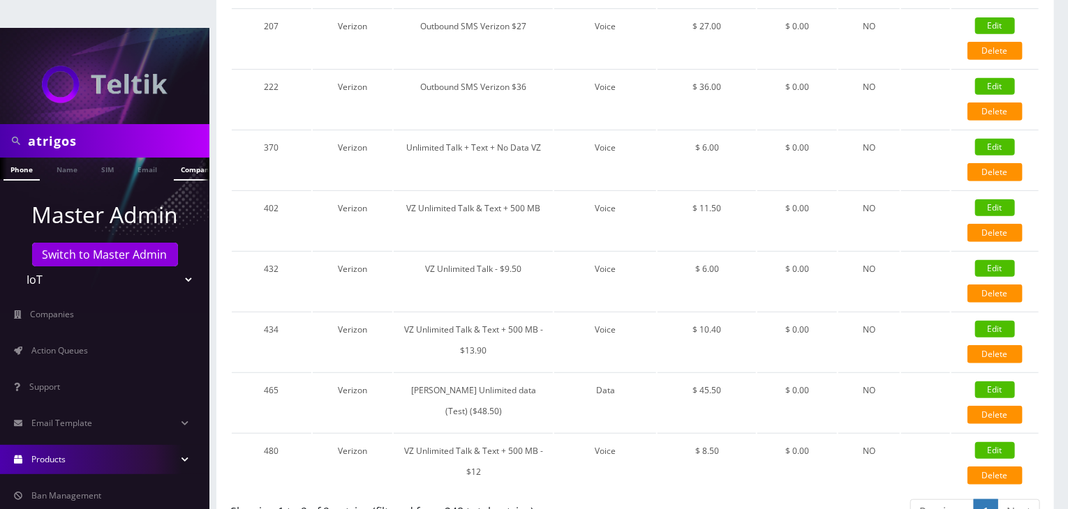
click at [190, 158] on link "Company" at bounding box center [197, 169] width 47 height 23
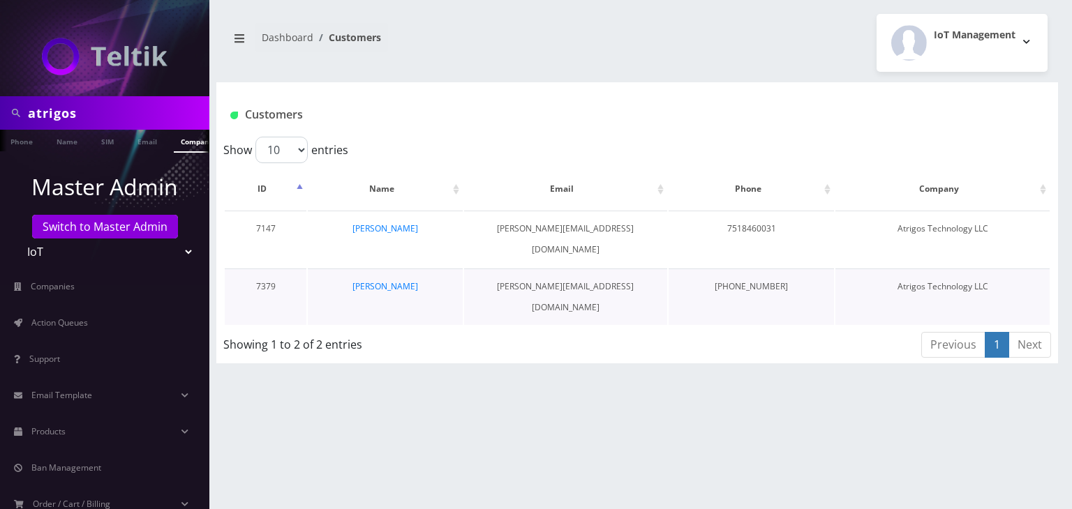
scroll to position [0, 7]
click at [374, 281] on link "[PERSON_NAME]" at bounding box center [385, 287] width 66 height 12
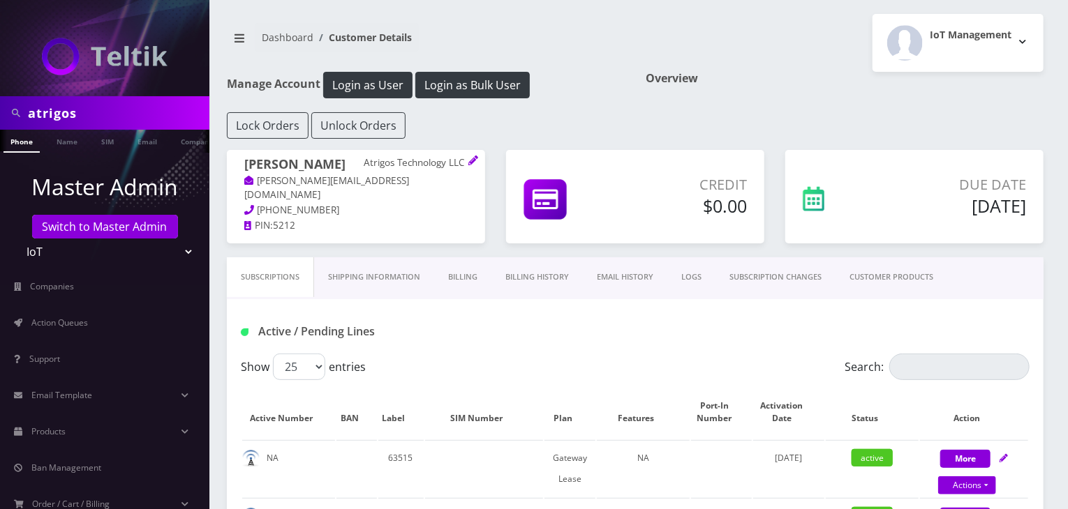
click at [860, 281] on link "CUSTOMER PRODUCTS" at bounding box center [891, 278] width 112 height 40
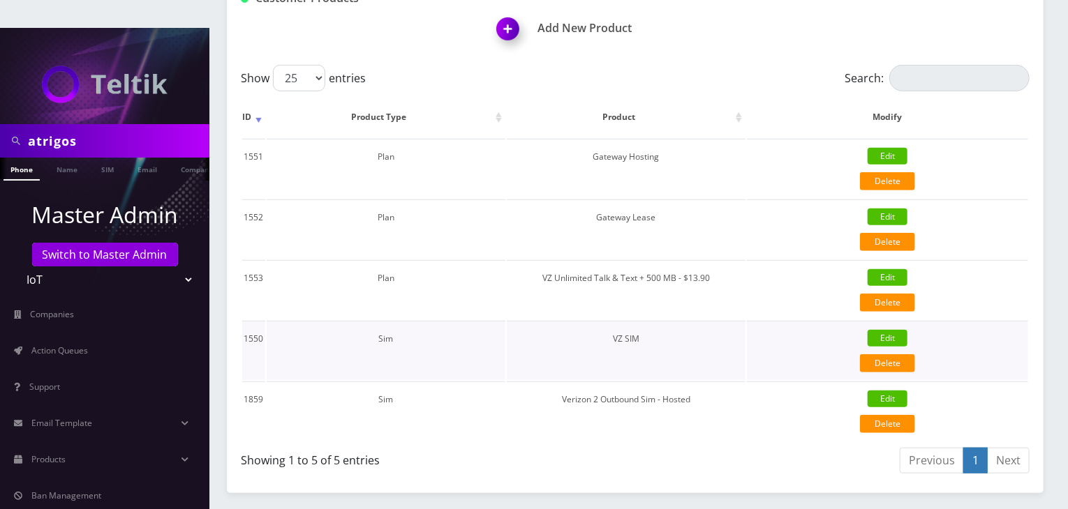
scroll to position [382, 0]
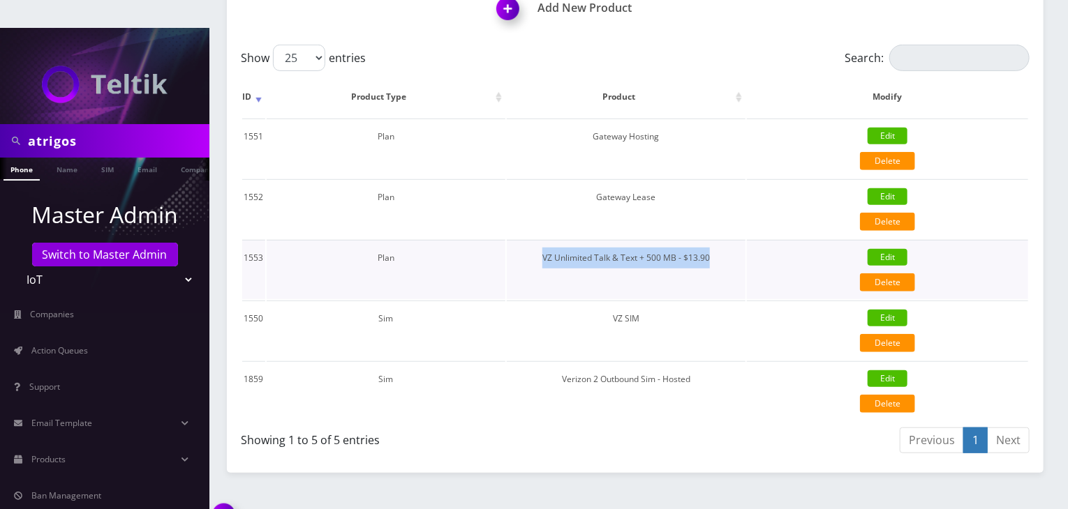
drag, startPoint x: 715, startPoint y: 225, endPoint x: 542, endPoint y: 230, distance: 172.5
click at [542, 240] on td "VZ Unlimited Talk & Text + 500 MB - $13.90" at bounding box center [626, 269] width 239 height 59
copy td "VZ Unlimited Talk & Text + 500 MB - $13.90"
click at [132, 445] on link "Products" at bounding box center [104, 459] width 209 height 29
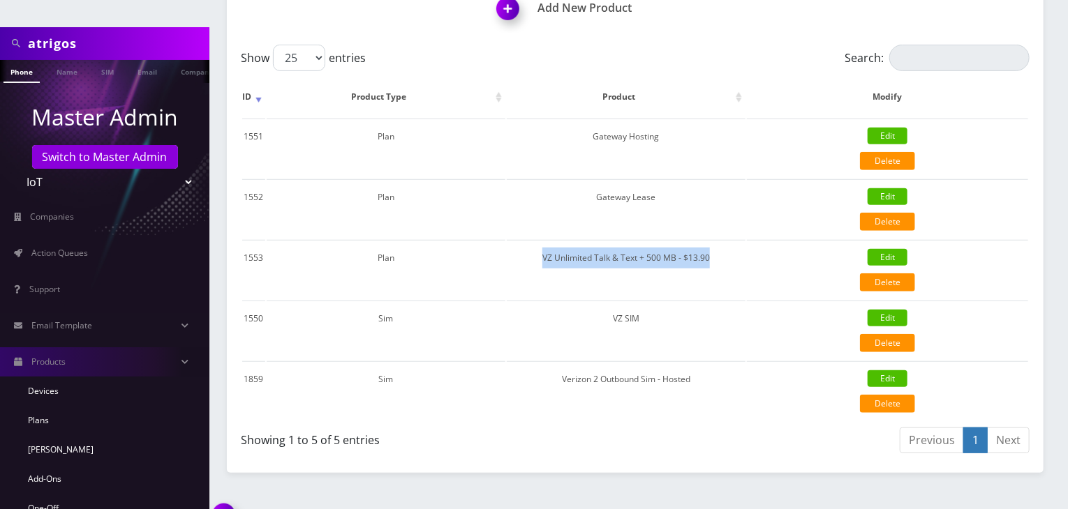
scroll to position [209, 0]
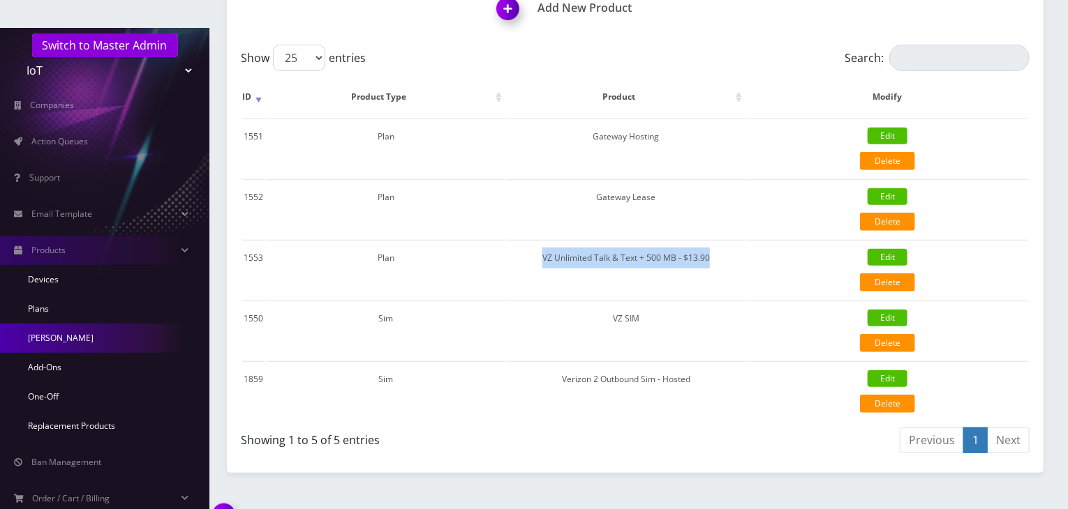
click at [98, 324] on link "[PERSON_NAME]" at bounding box center [104, 338] width 209 height 29
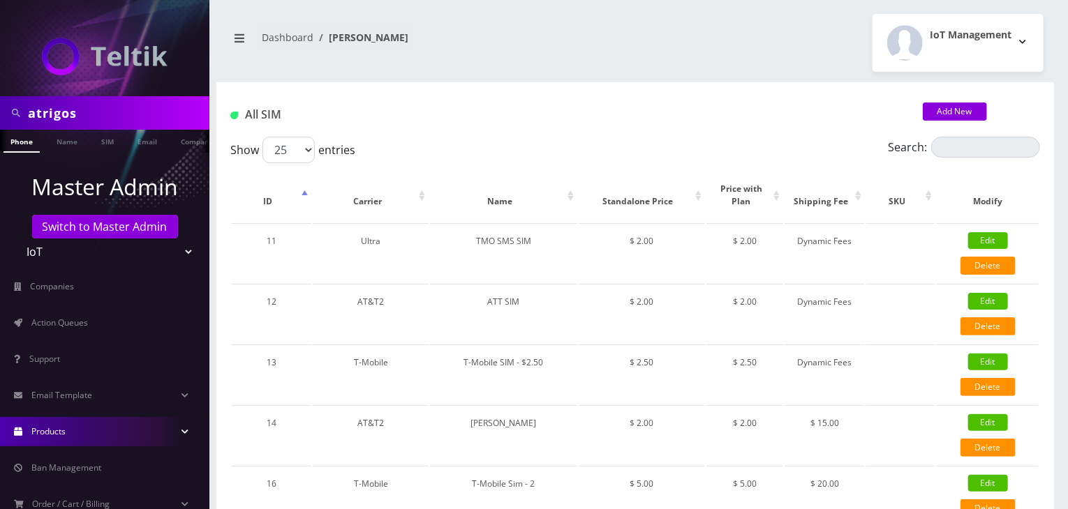
click at [172, 248] on select "Teltik Production My Link Mobile VennMobile Unlimited Advanced LTE Rexing Inc D…" at bounding box center [105, 252] width 178 height 27
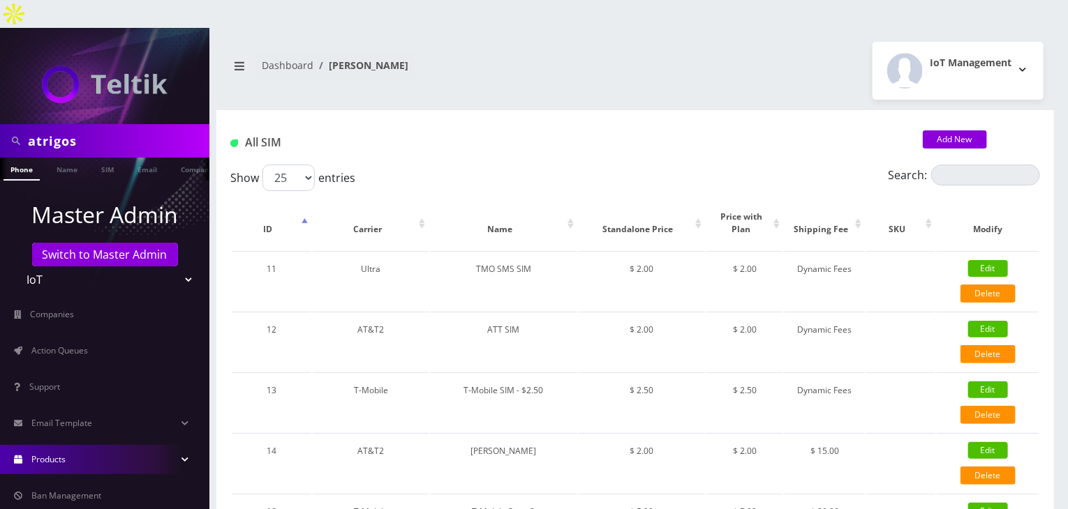
click at [117, 445] on link "Products" at bounding box center [104, 459] width 209 height 29
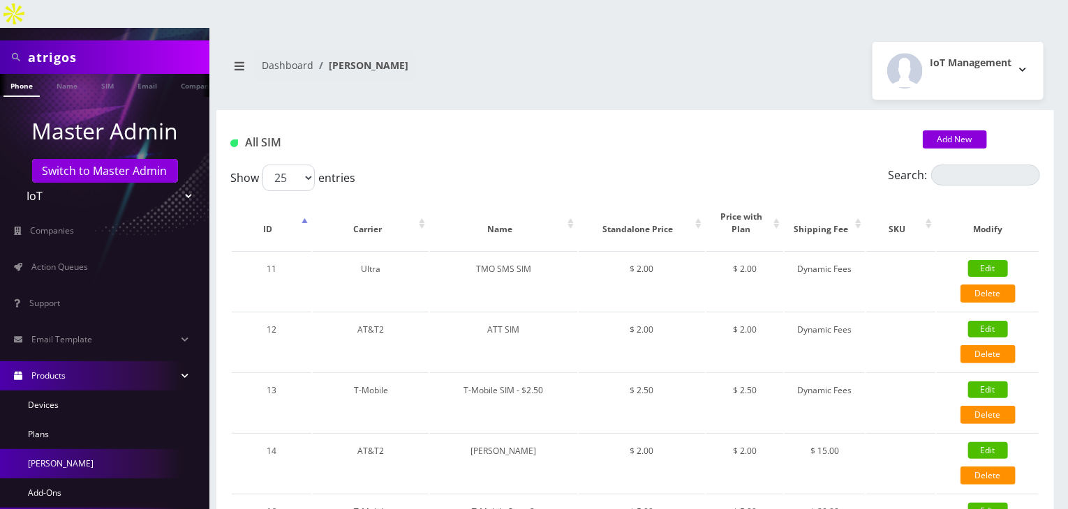
scroll to position [140, 0]
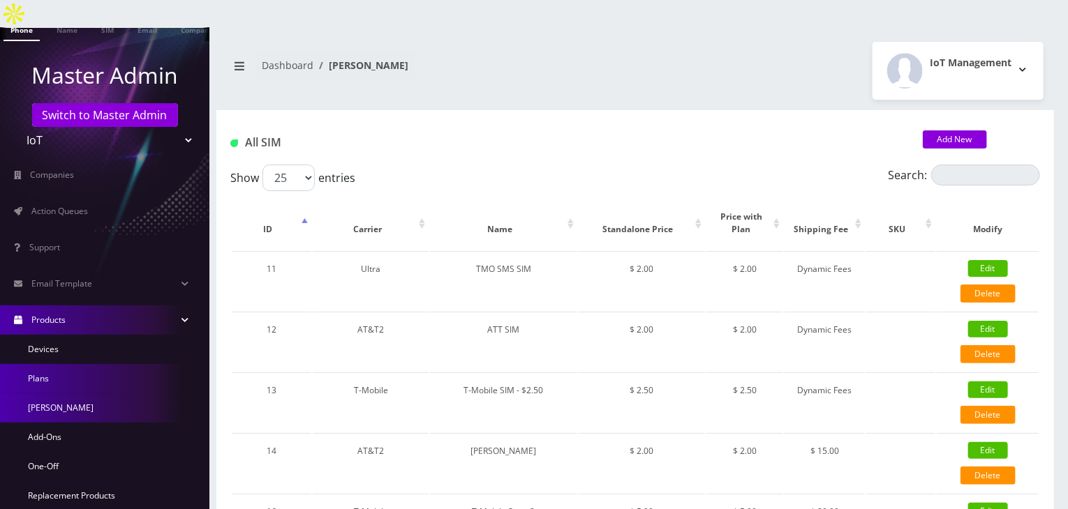
click at [84, 364] on link "Plans" at bounding box center [104, 378] width 209 height 29
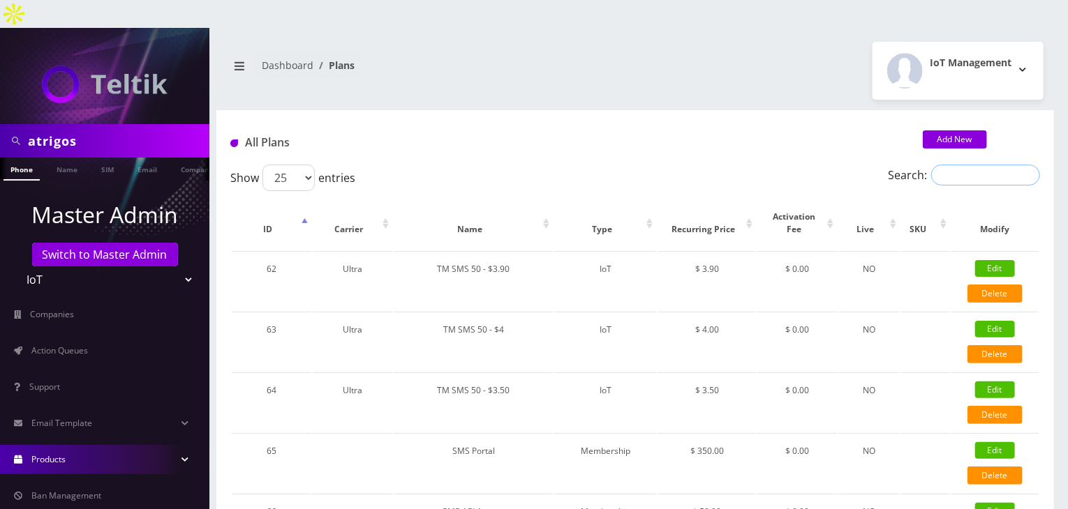
click at [959, 165] on input "Search:" at bounding box center [985, 175] width 109 height 21
paste input "VZ Unlimited Talk & Text + 500 MB - $13.90"
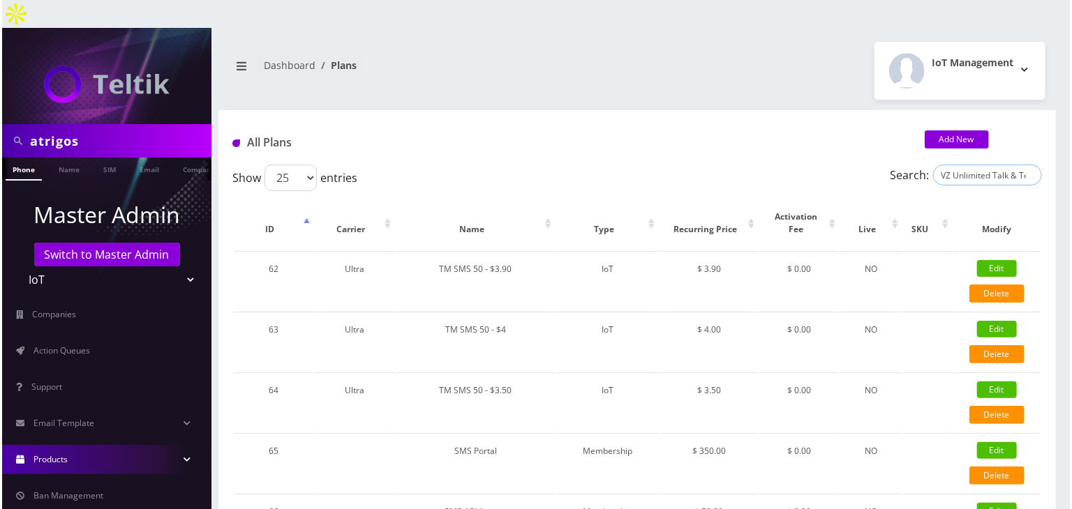
scroll to position [0, 78]
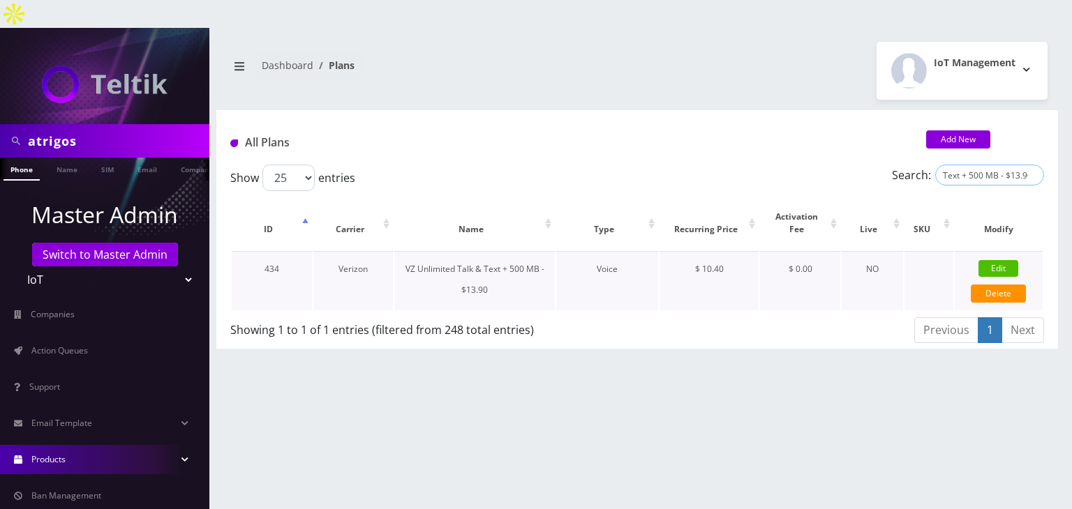
type input "VZ Unlimited Talk & Text + 500 MB - $13.90"
click at [1000, 260] on link "Edit" at bounding box center [998, 268] width 40 height 17
type input "VZ Unlimited Talk & Text + 500 MB - $13.90"
select select "1"
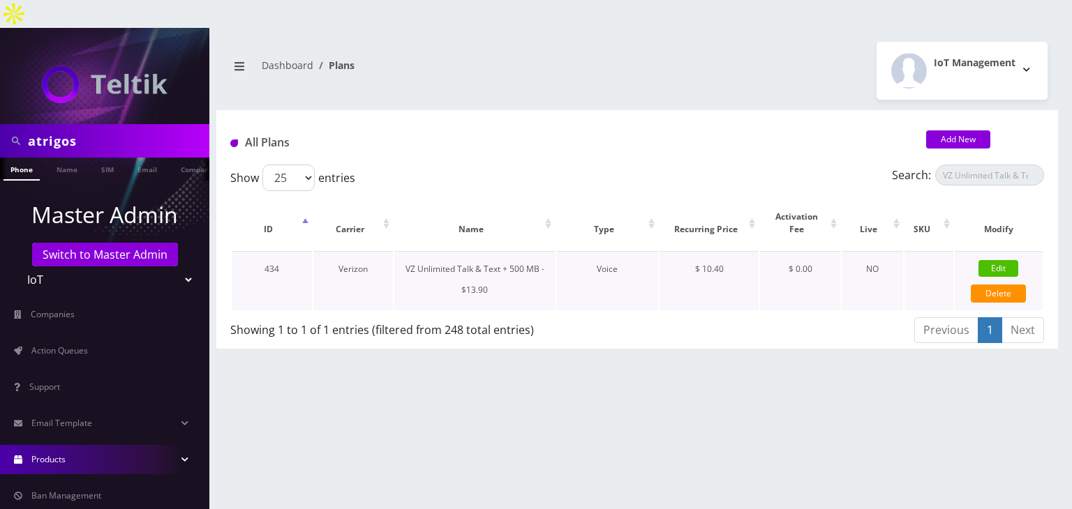
select select "6"
select select "0"
checkbox input "false"
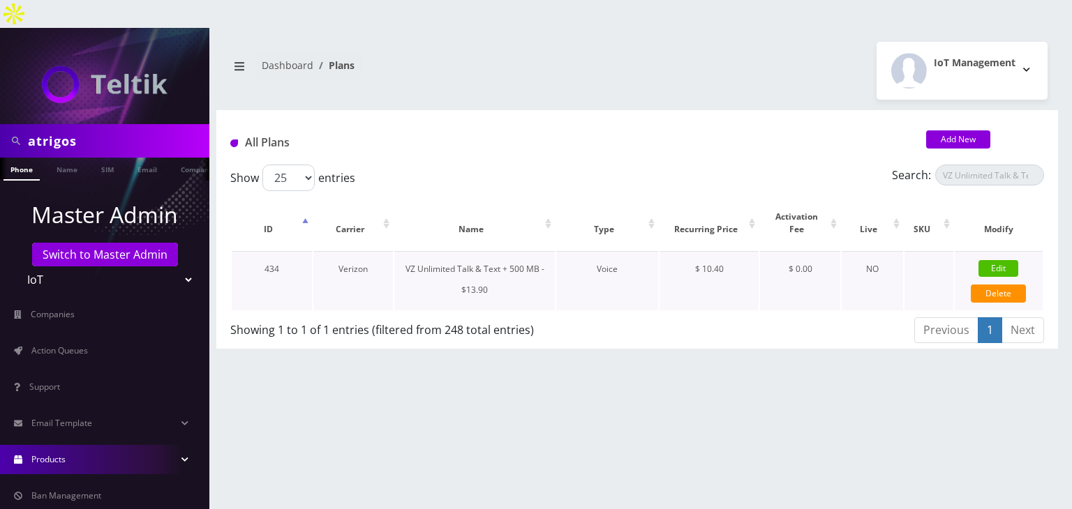
checkbox input "true"
checkbox input "false"
checkbox input "true"
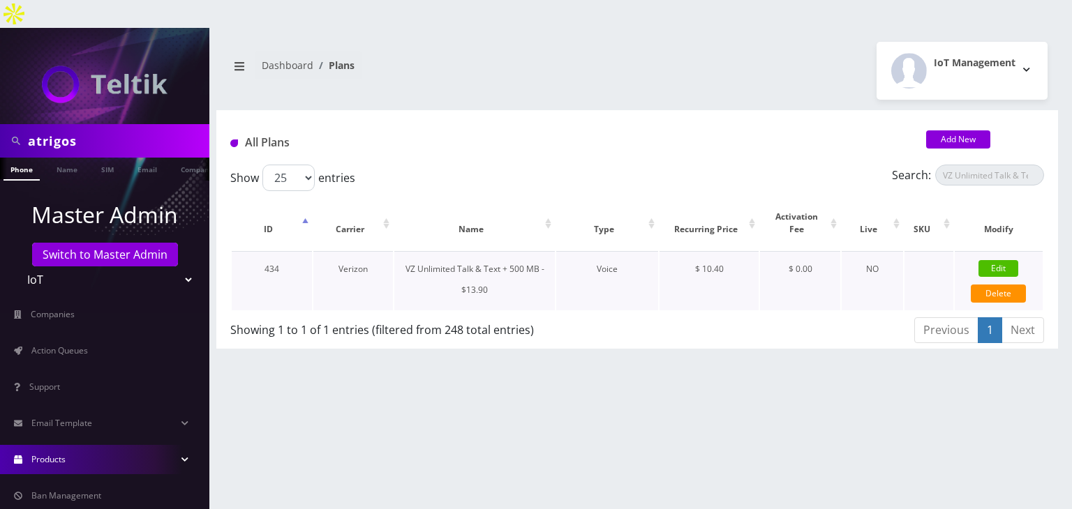
type input "10719"
type input "3.5"
select select "0"
checkbox input "true"
checkbox input "false"
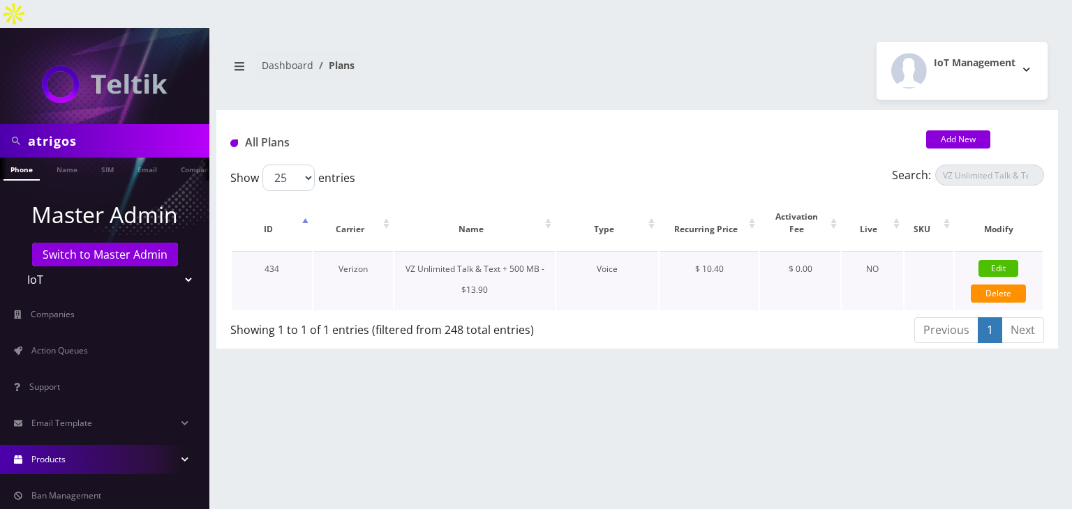
type input "10.4"
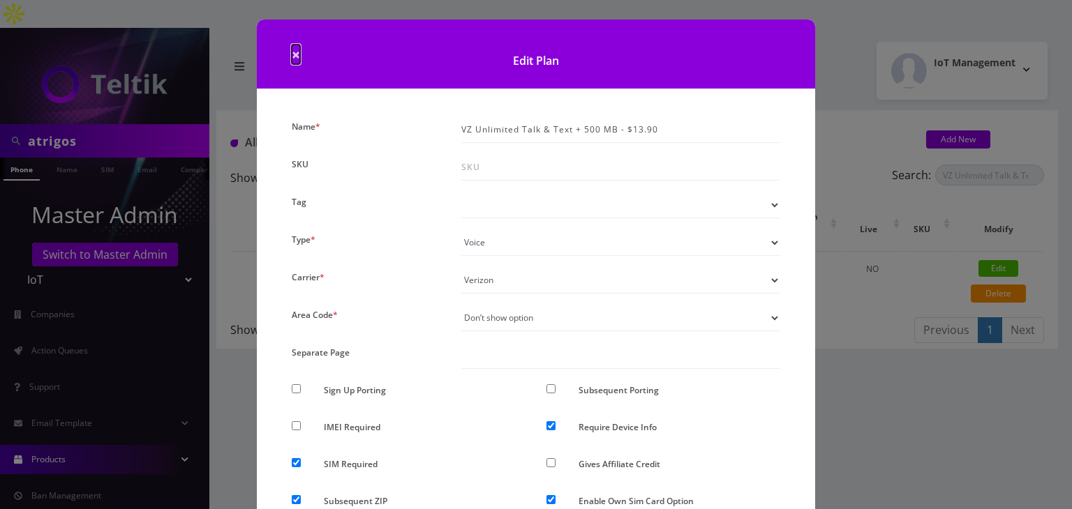
click at [292, 55] on span "×" at bounding box center [296, 55] width 8 height 20
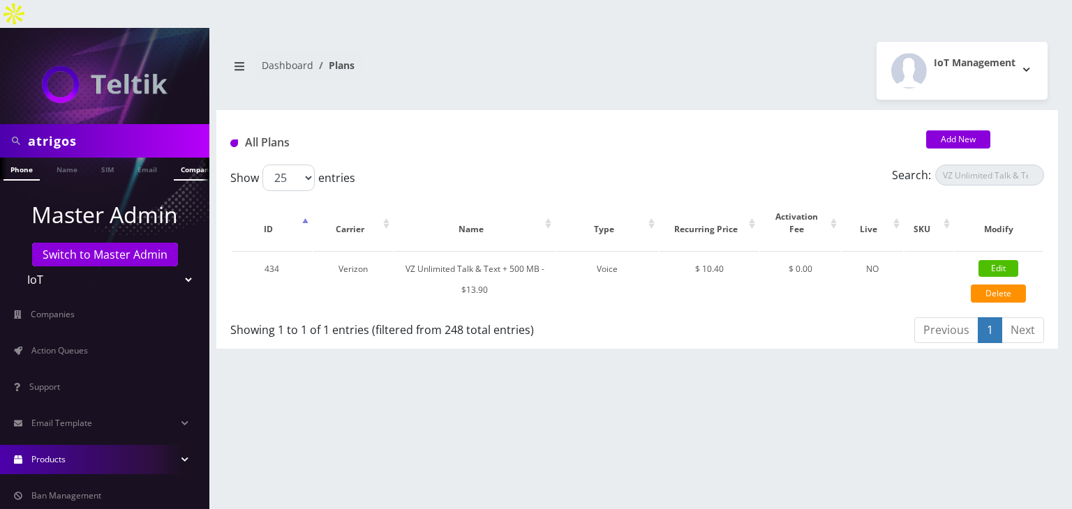
click at [189, 158] on link "Company" at bounding box center [197, 169] width 47 height 23
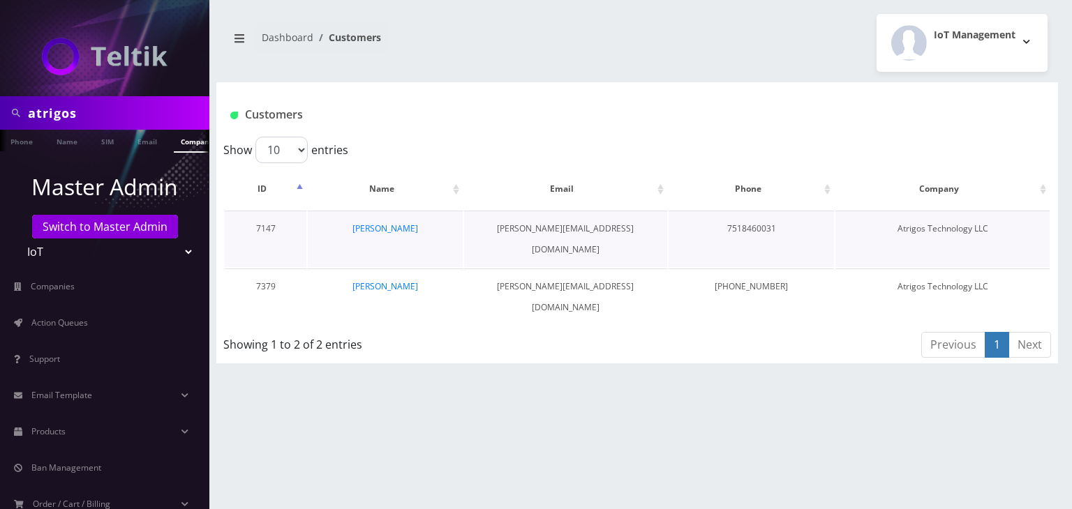
scroll to position [0, 7]
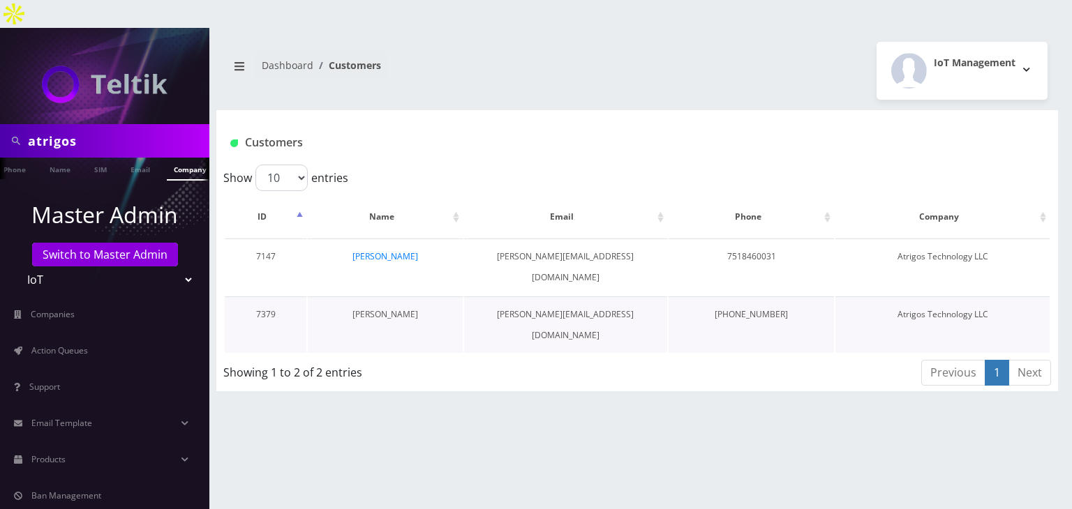
click at [391, 308] on link "[PERSON_NAME]" at bounding box center [385, 314] width 66 height 12
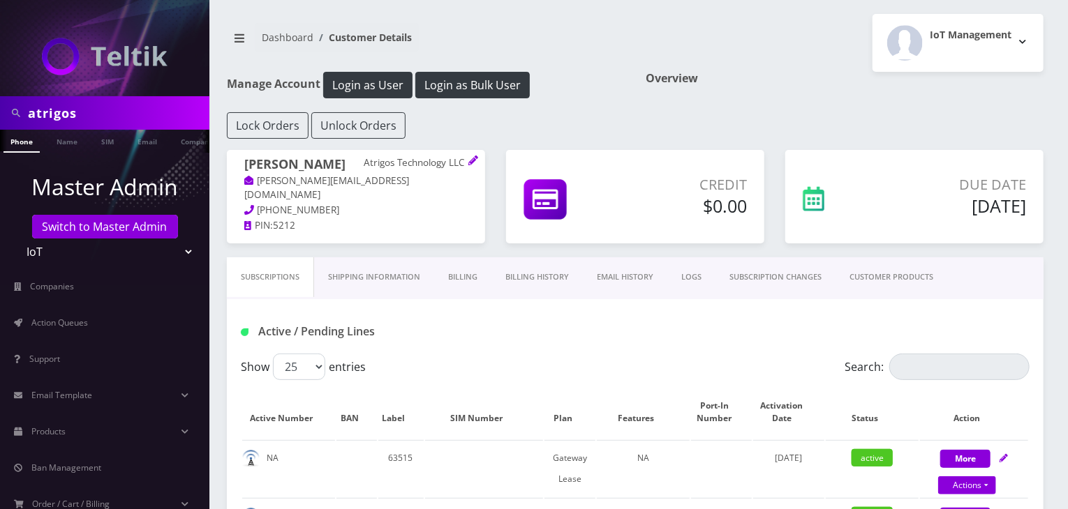
click at [891, 280] on link "CUSTOMER PRODUCTS" at bounding box center [891, 278] width 112 height 40
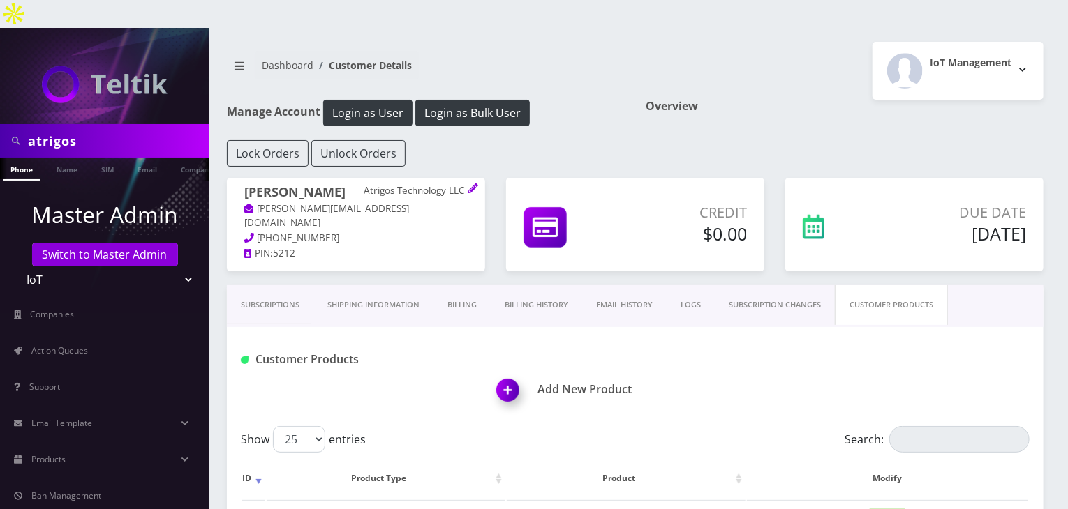
click at [505, 375] on img at bounding box center [510, 395] width 41 height 41
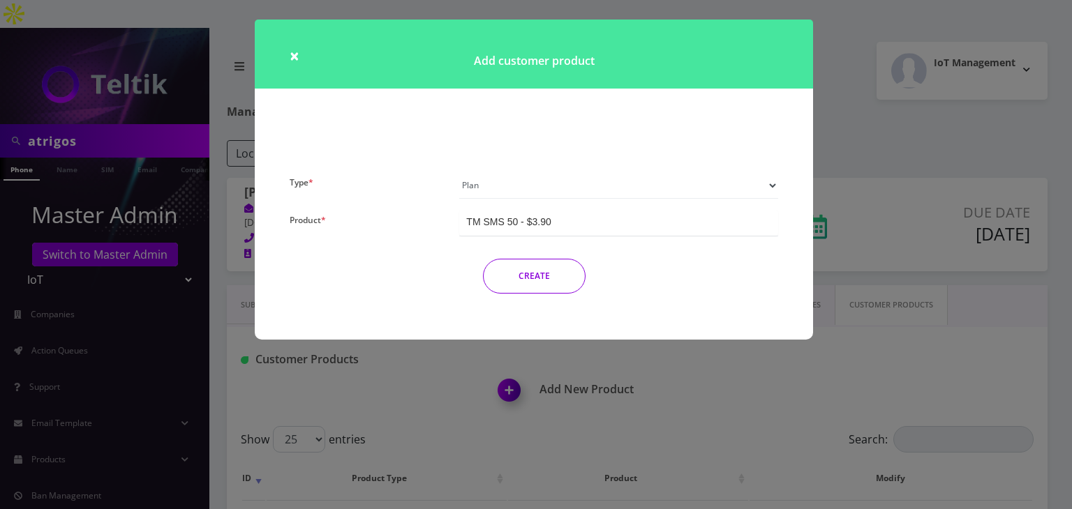
click at [523, 181] on select "Plan Device Sim Addon One-off" at bounding box center [618, 185] width 319 height 27
select select "4"
click at [459, 172] on select "Plan Device Sim Addon One-off" at bounding box center [618, 185] width 319 height 27
click at [519, 228] on div "Number Change - $3.75" at bounding box center [518, 222] width 105 height 14
click at [547, 283] on button "CREATE" at bounding box center [534, 276] width 103 height 35
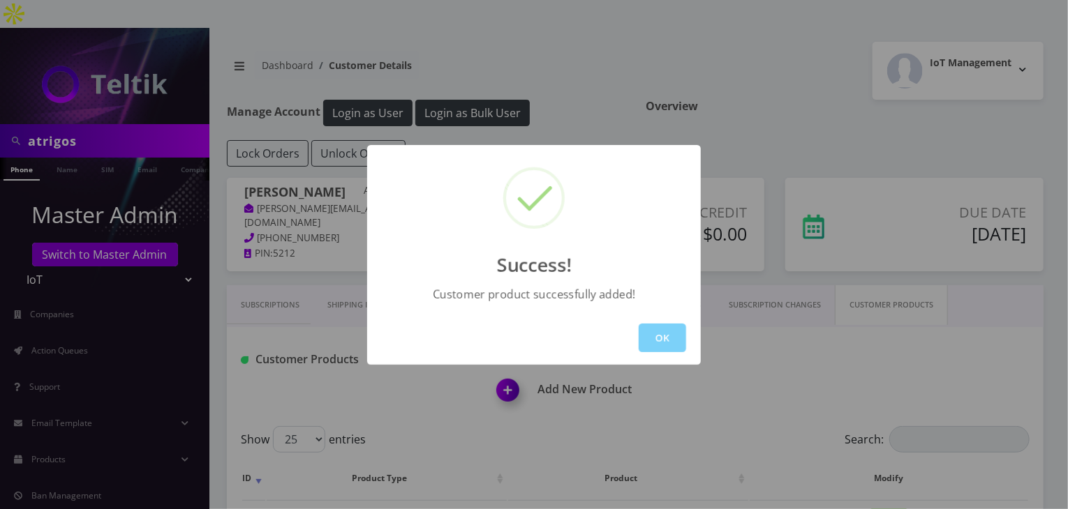
click at [650, 338] on button "OK" at bounding box center [662, 338] width 47 height 29
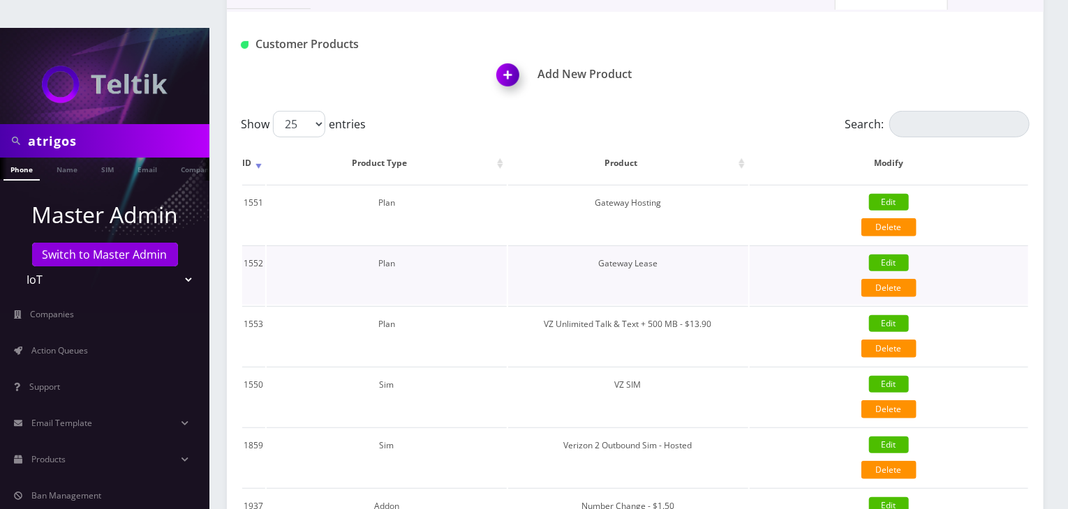
scroll to position [232, 0]
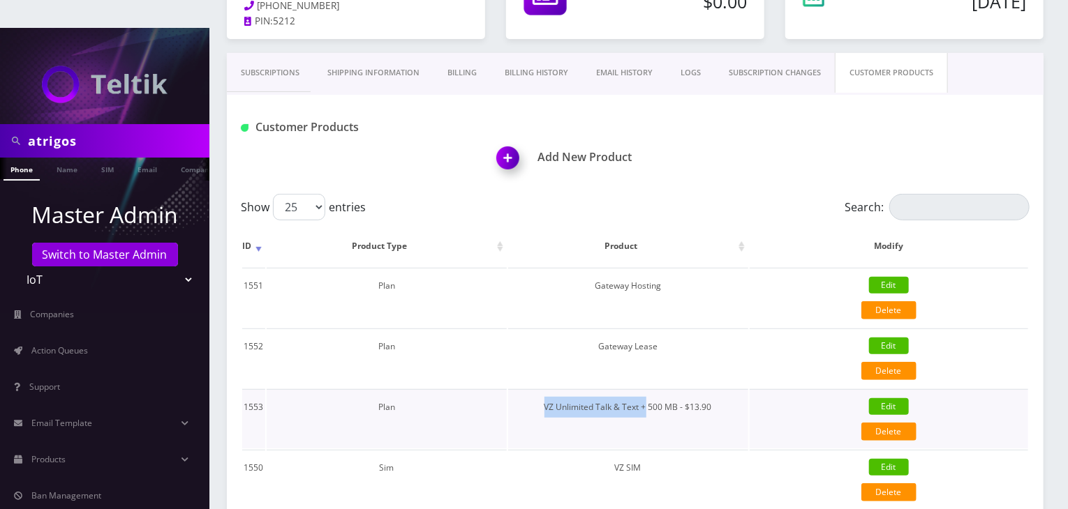
drag, startPoint x: 536, startPoint y: 376, endPoint x: 648, endPoint y: 382, distance: 111.8
click at [648, 389] on td "VZ Unlimited Talk & Text + 500 MB - $13.90" at bounding box center [628, 418] width 240 height 59
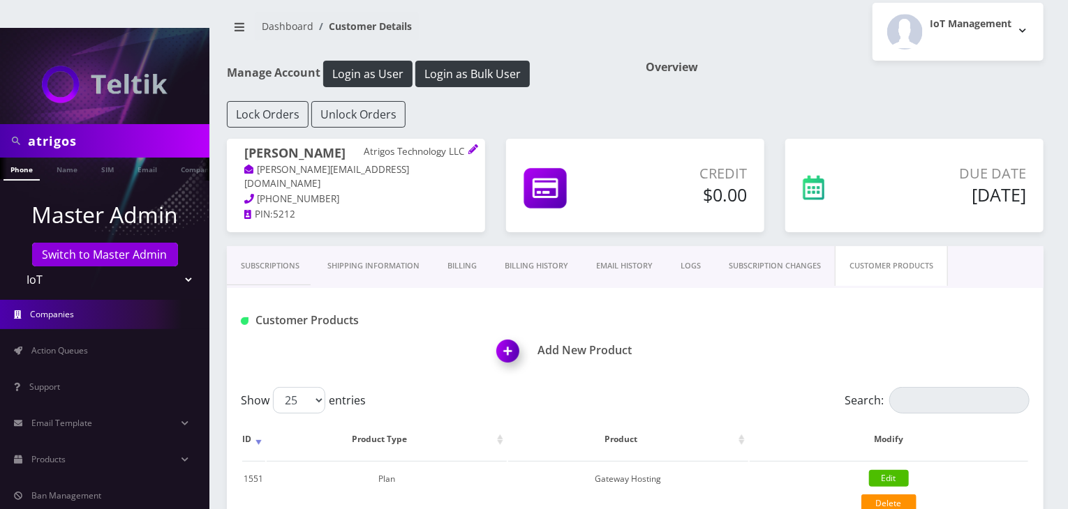
scroll to position [0, 0]
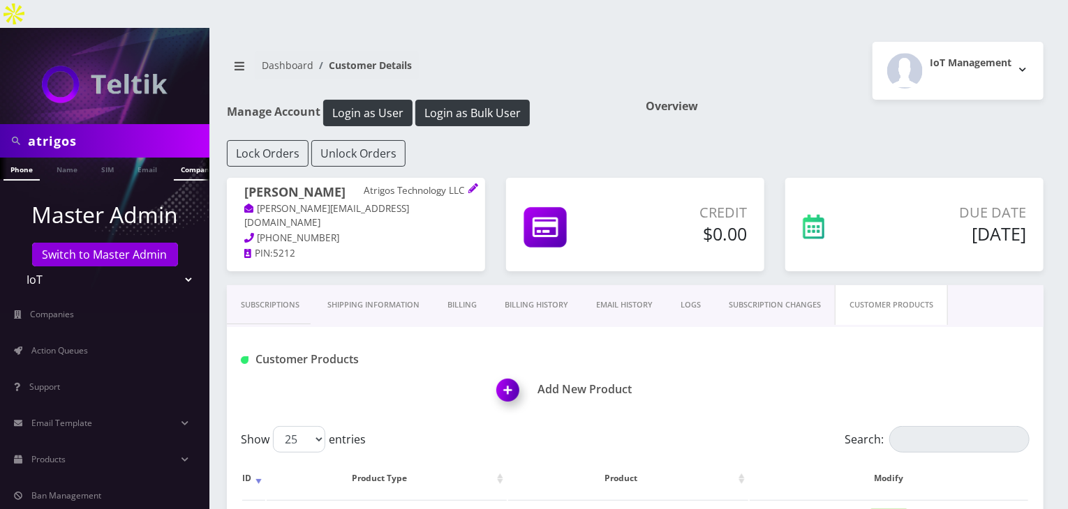
click at [188, 158] on link "Company" at bounding box center [197, 169] width 47 height 23
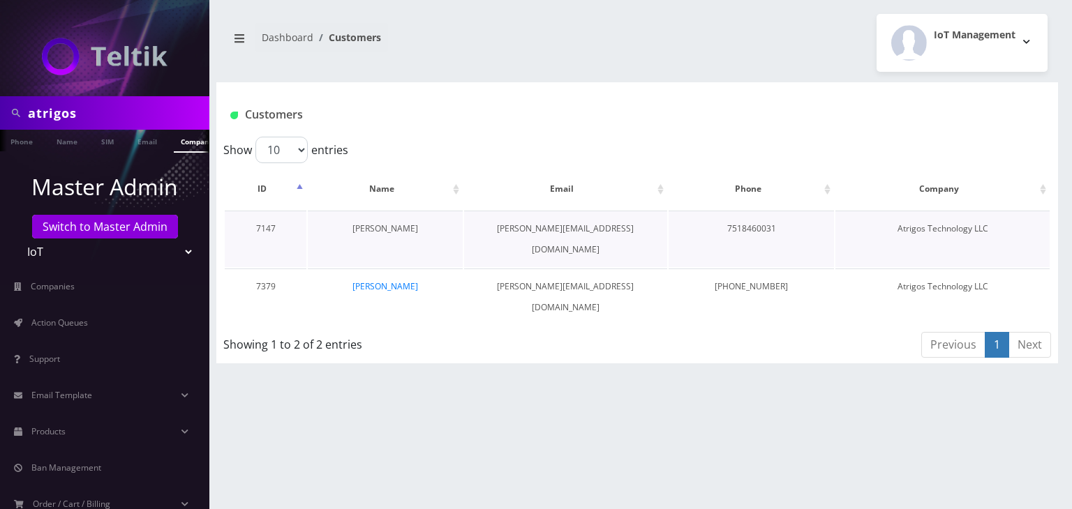
click at [396, 228] on link "[PERSON_NAME]" at bounding box center [385, 229] width 66 height 12
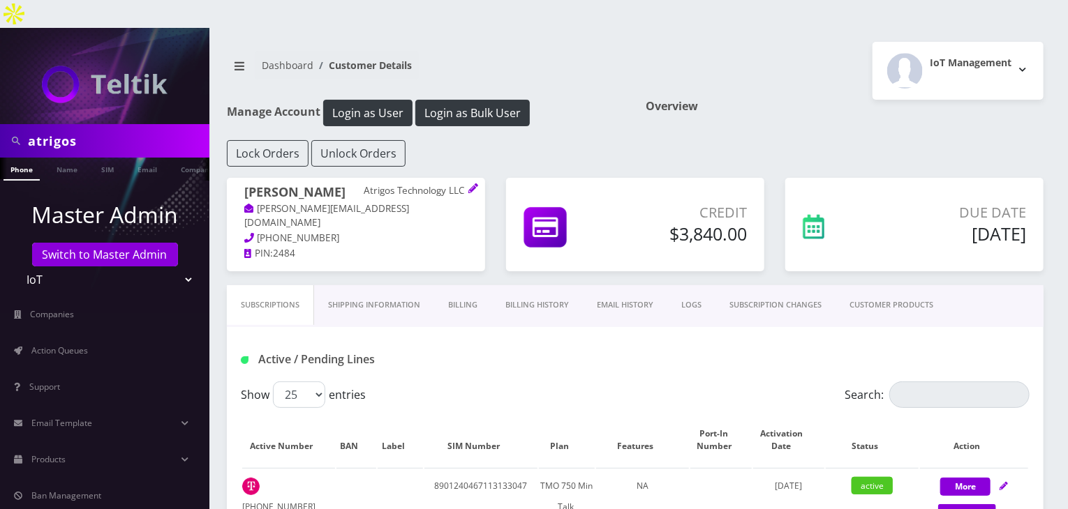
click at [859, 285] on link "CUSTOMER PRODUCTS" at bounding box center [891, 305] width 112 height 40
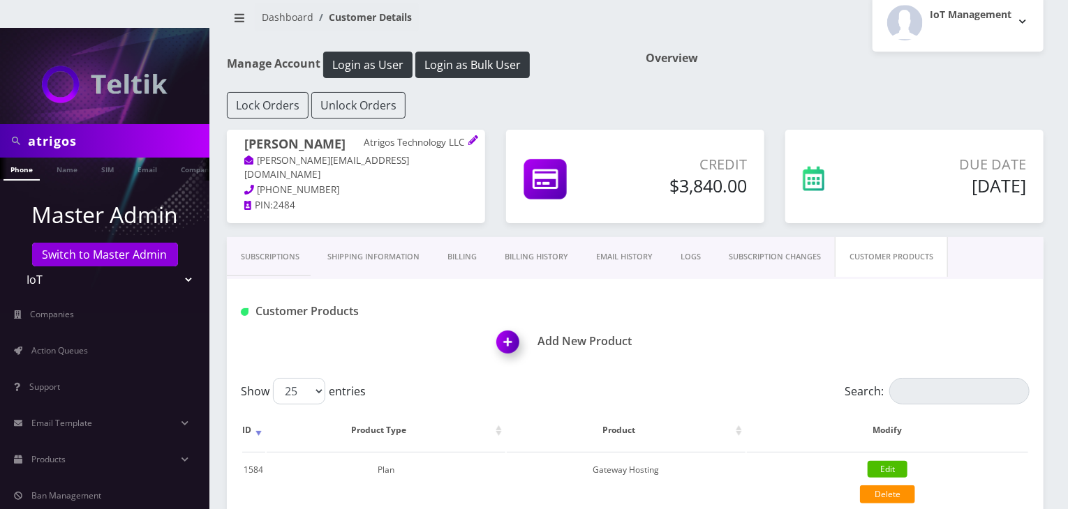
scroll to position [70, 0]
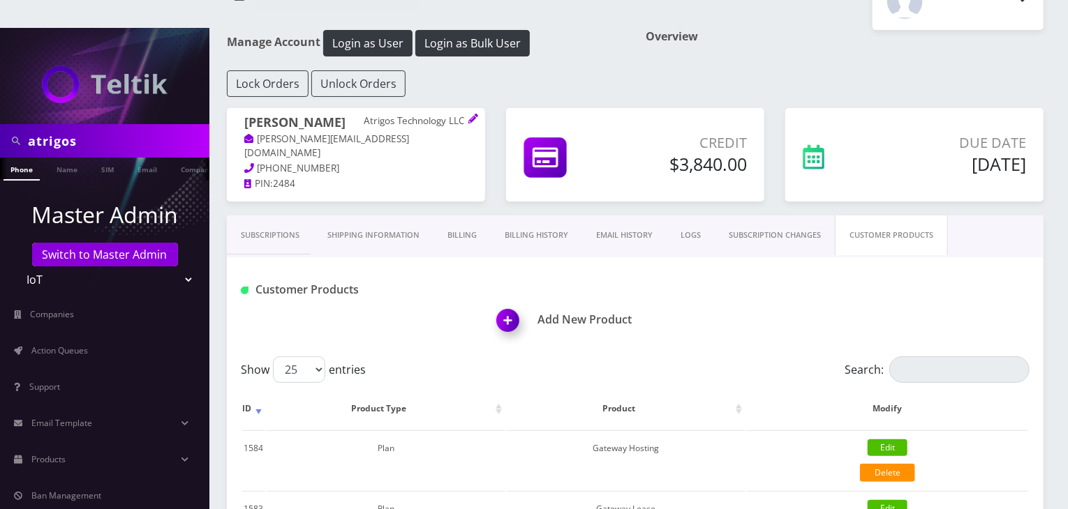
click at [274, 225] on link "Subscriptions" at bounding box center [270, 236] width 87 height 40
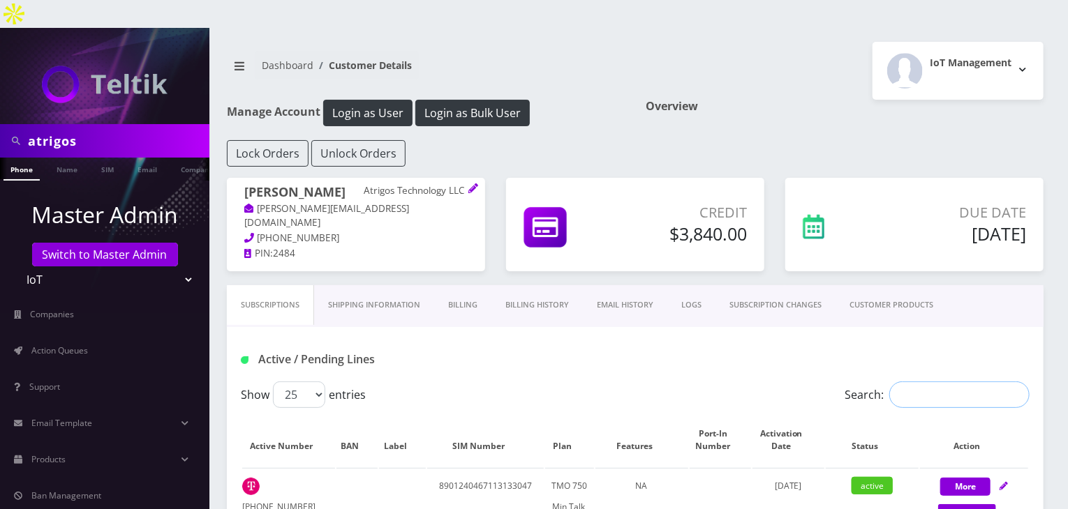
click at [927, 382] on input "Search:" at bounding box center [959, 395] width 140 height 27
paste input "VZ Unlimited Talk & Text + 500 MB - $13.90"
type input "VZ Unlimited Talk & Text + 500 MB - $13.90"
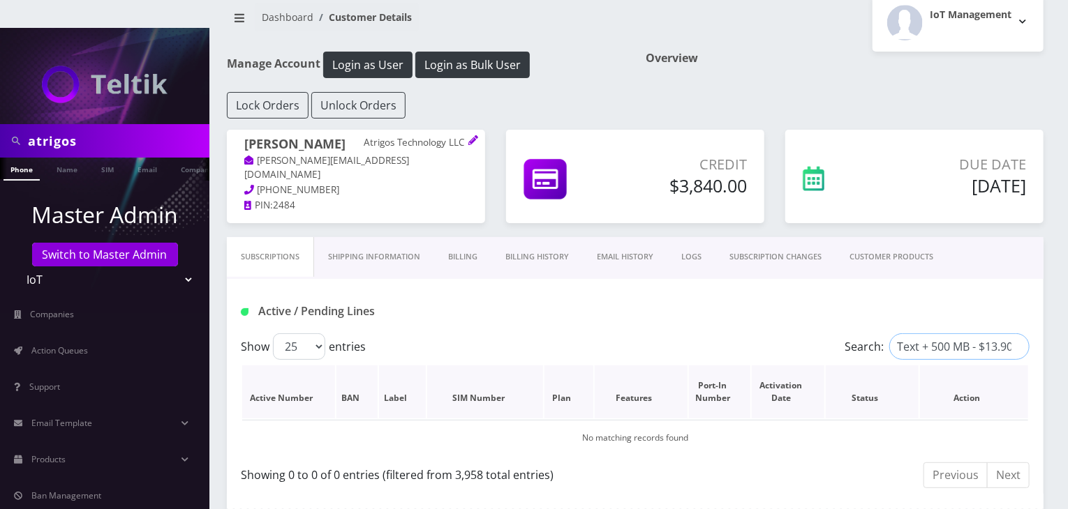
scroll to position [70, 0]
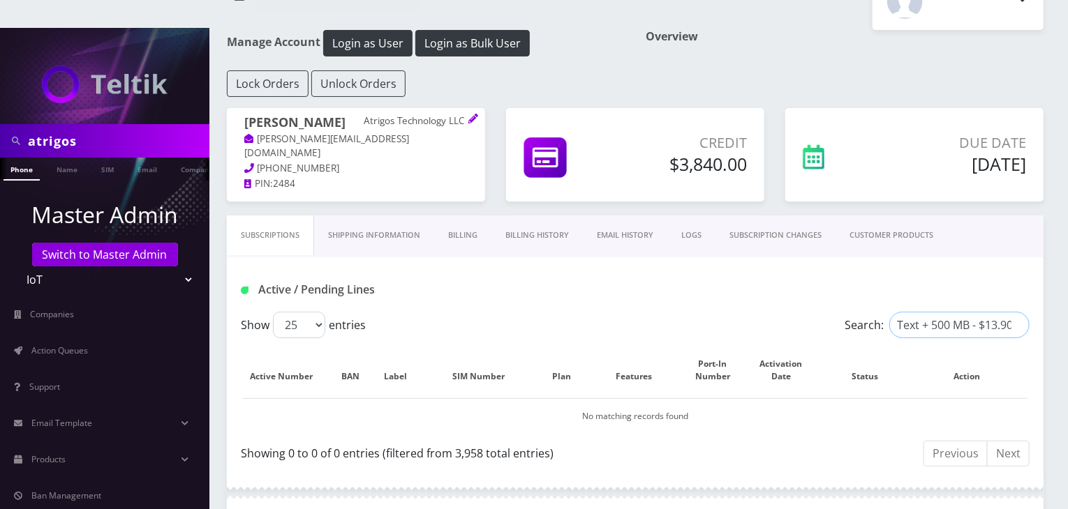
click at [1016, 312] on input "VZ Unlimited Talk & Text + 500 MB - $13.90" at bounding box center [959, 325] width 140 height 27
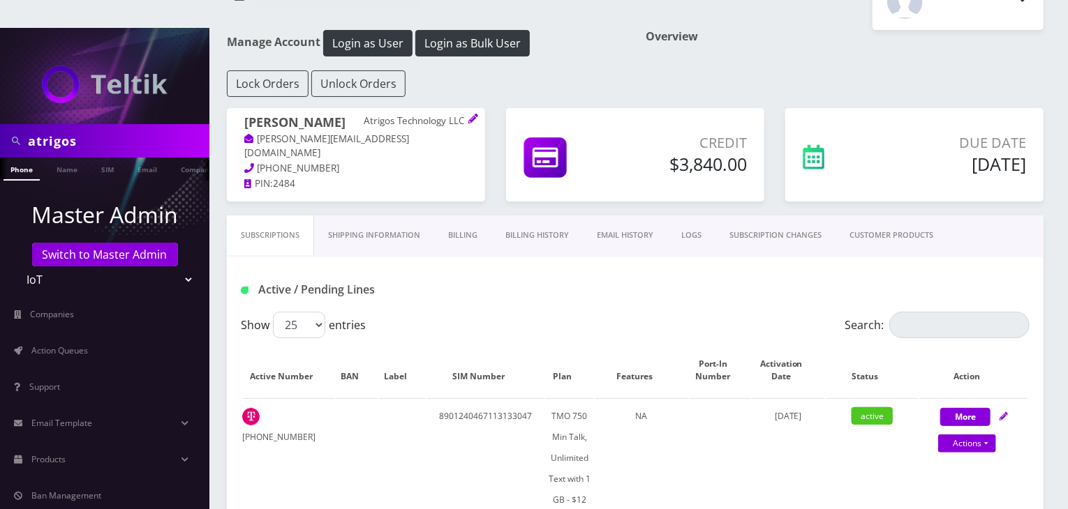
click at [858, 216] on link "CUSTOMER PRODUCTS" at bounding box center [891, 236] width 112 height 40
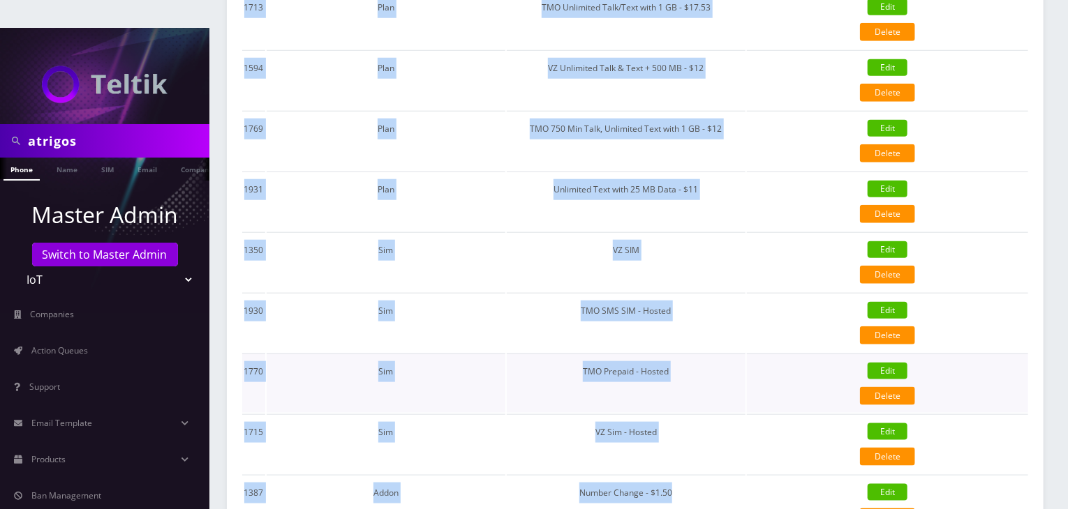
scroll to position [634, 0]
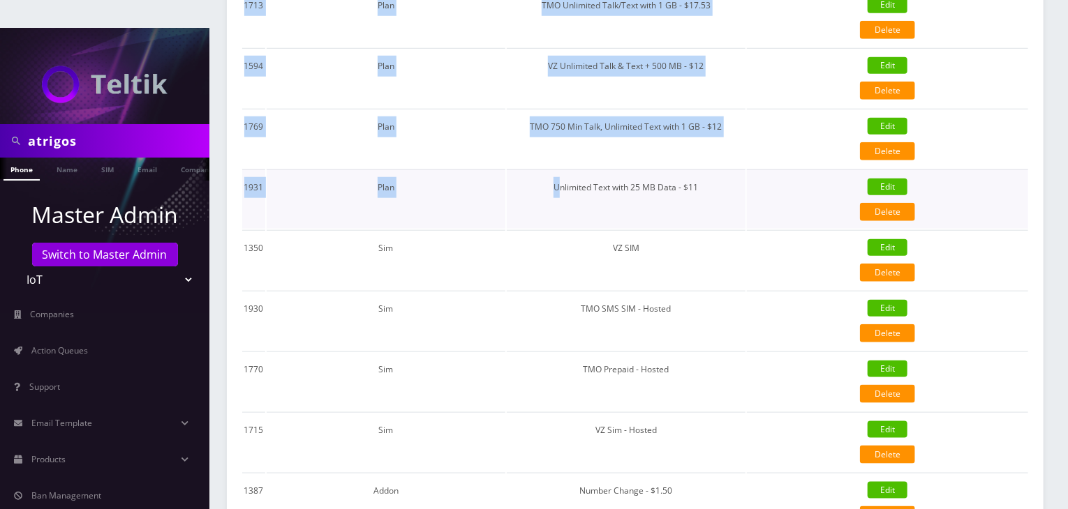
drag, startPoint x: 598, startPoint y: 246, endPoint x: 562, endPoint y: 184, distance: 71.6
click at [562, 184] on tbody "1584 Plan Gateway Hosting Edit Delete {"id":1584,"customer_id":7147,"product_ty…" at bounding box center [635, 260] width 786 height 788
click at [538, 197] on table "ID Product Type Product Modify 1584 Plan Gateway Hosting Edit Delete {"id":1584…" at bounding box center [635, 239] width 789 height 833
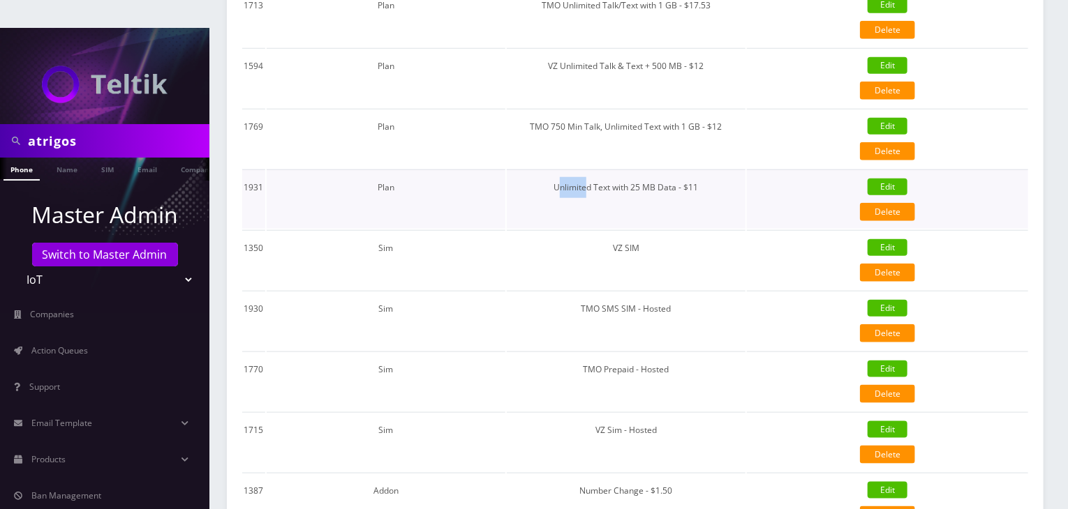
drag, startPoint x: 559, startPoint y: 159, endPoint x: 569, endPoint y: 171, distance: 15.8
click at [581, 172] on td "Unlimited Text with 25 MB Data - $11" at bounding box center [626, 199] width 239 height 59
click at [642, 170] on td "Unlimited Text with 25 MB Data - $11" at bounding box center [626, 199] width 239 height 59
drag, startPoint x: 634, startPoint y: 154, endPoint x: 707, endPoint y: 157, distance: 72.6
click at [707, 170] on td "Unlimited Text with 25 MB Data - $11" at bounding box center [626, 199] width 239 height 59
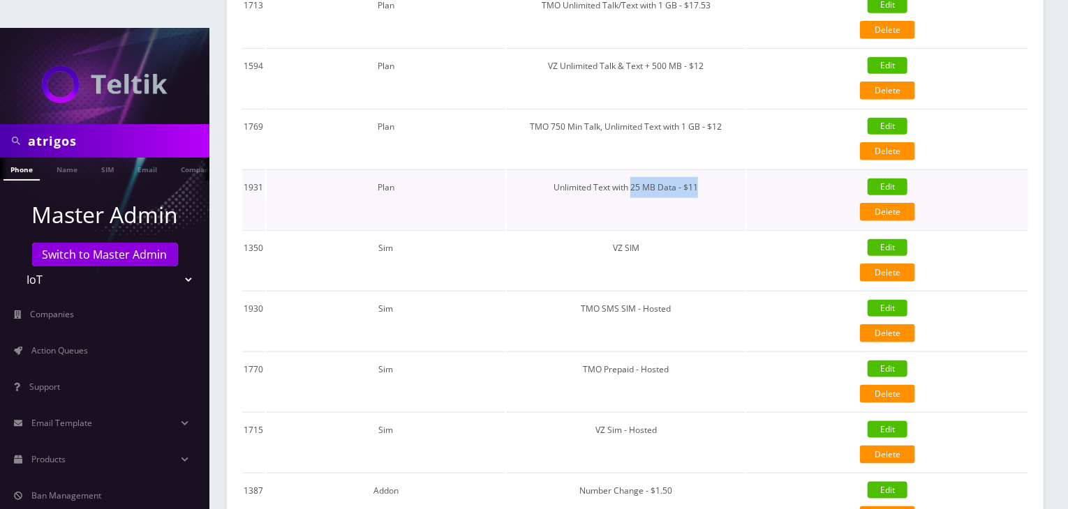
click at [634, 170] on td "Unlimited Text with 25 MB Data - $11" at bounding box center [626, 199] width 239 height 59
drag, startPoint x: 634, startPoint y: 157, endPoint x: 526, endPoint y: 163, distance: 108.3
click at [526, 170] on td "Unlimited Text with 25 MB Data - $11" at bounding box center [626, 199] width 239 height 59
click at [635, 170] on td "Unlimited Text with 25 MB Data - $11" at bounding box center [626, 199] width 239 height 59
drag, startPoint x: 635, startPoint y: 154, endPoint x: 708, endPoint y: 164, distance: 73.2
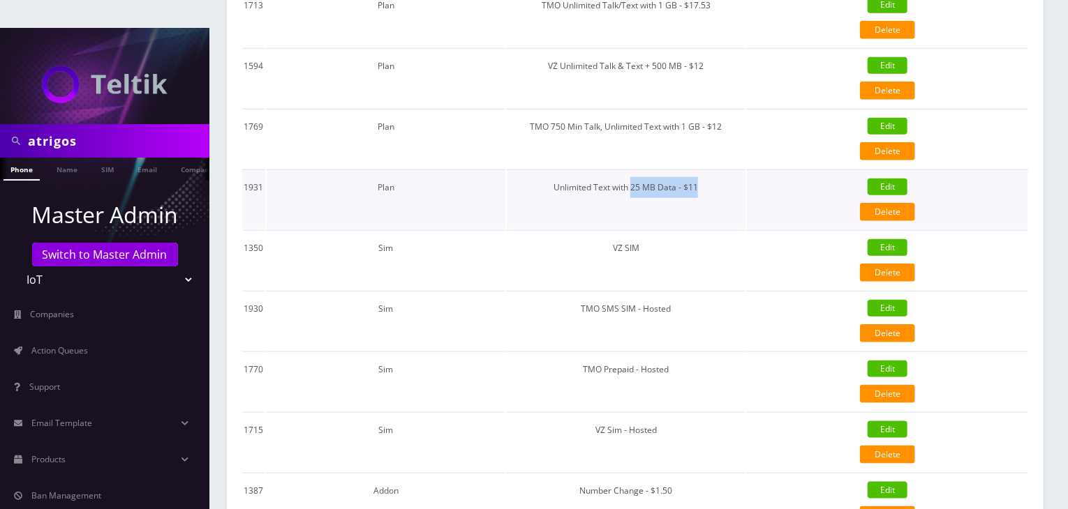
click at [708, 170] on td "Unlimited Text with 25 MB Data - $11" at bounding box center [626, 199] width 239 height 59
drag, startPoint x: 730, startPoint y: 95, endPoint x: 629, endPoint y: 102, distance: 101.4
click at [629, 109] on td "TMO 750 Min Talk, Unlimited Text with 1 GB - $12" at bounding box center [626, 138] width 239 height 59
click at [726, 109] on td "TMO 750 Min Talk, Unlimited Text with 1 GB - $12" at bounding box center [626, 138] width 239 height 59
drag, startPoint x: 726, startPoint y: 96, endPoint x: 632, endPoint y: 94, distance: 93.5
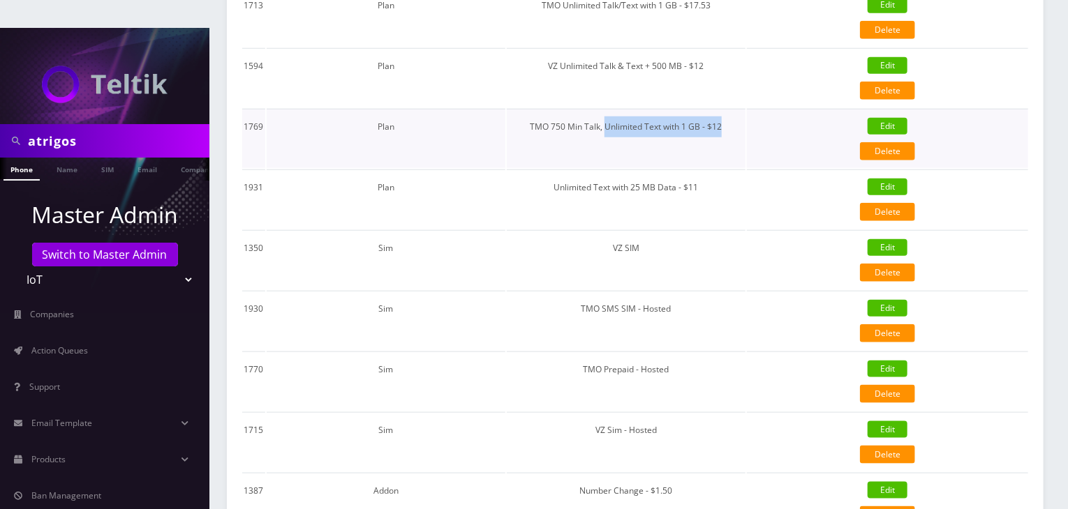
click at [634, 109] on td "TMO 750 Min Talk, Unlimited Text with 1 GB - $12" at bounding box center [626, 138] width 239 height 59
click at [721, 109] on td "TMO 750 Min Talk, Unlimited Text with 1 GB - $12" at bounding box center [626, 138] width 239 height 59
drag, startPoint x: 721, startPoint y: 98, endPoint x: 745, endPoint y: 98, distance: 24.4
click at [745, 109] on td "TMO 750 Min Talk, Unlimited Text with 1 GB - $12" at bounding box center [626, 138] width 239 height 59
click at [708, 109] on td "TMO 750 Min Talk, Unlimited Text with 1 GB - $12" at bounding box center [626, 138] width 239 height 59
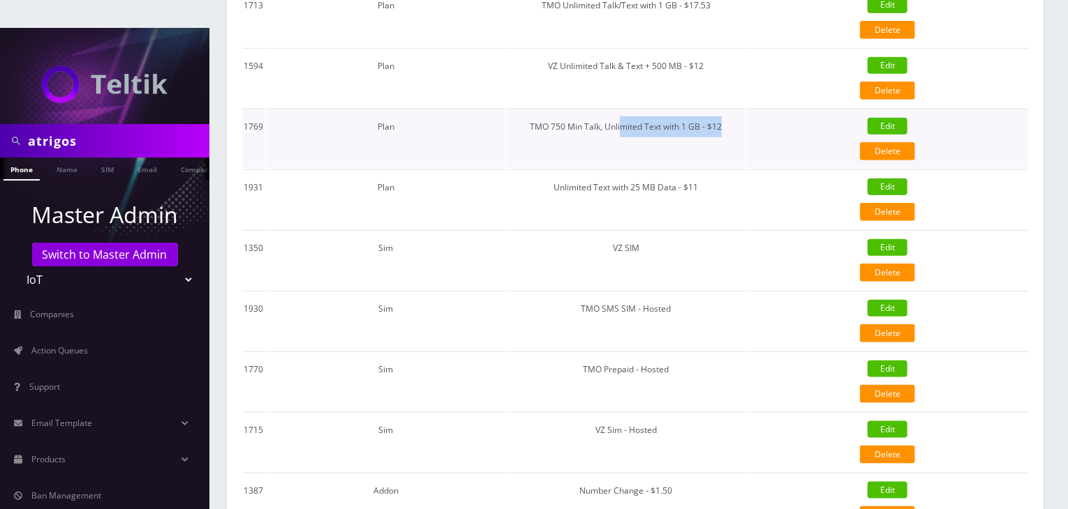
drag, startPoint x: 724, startPoint y: 94, endPoint x: 621, endPoint y: 98, distance: 102.7
click at [621, 109] on td "TMO 750 Min Talk, Unlimited Text with 1 GB - $12" at bounding box center [626, 138] width 239 height 59
click at [670, 109] on td "TMO 750 Min Talk, Unlimited Text with 1 GB - $12" at bounding box center [626, 138] width 239 height 59
drag, startPoint x: 738, startPoint y: 96, endPoint x: 625, endPoint y: 103, distance: 112.6
click at [625, 109] on td "TMO 750 Min Talk, Unlimited Text with 1 GB - $12" at bounding box center [626, 138] width 239 height 59
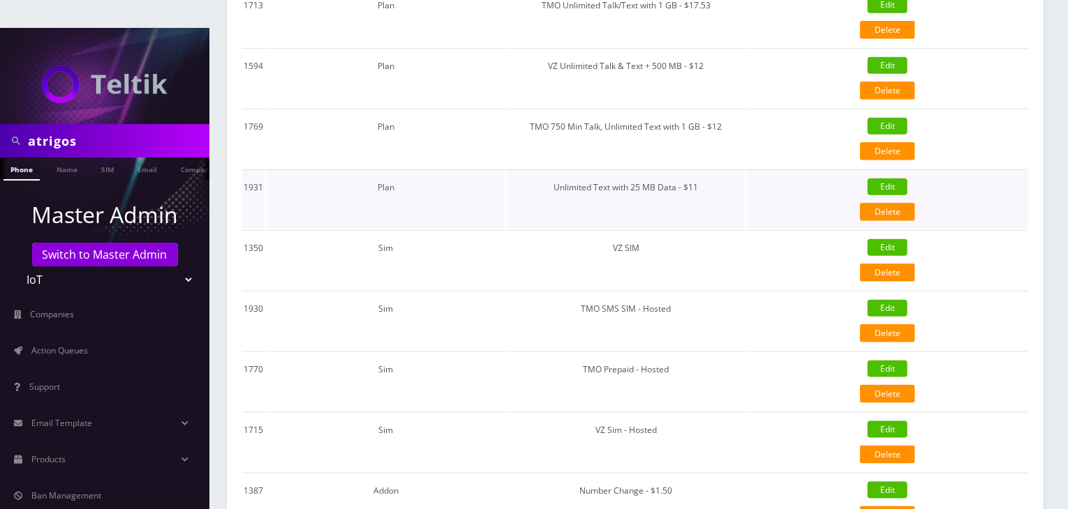
click at [555, 170] on td "Unlimited Text with 25 MB Data - $11" at bounding box center [626, 199] width 239 height 59
drag, startPoint x: 555, startPoint y: 156, endPoint x: 604, endPoint y: 188, distance: 58.1
click at [604, 188] on td "Unlimited Text with 25 MB Data - $11" at bounding box center [626, 199] width 239 height 59
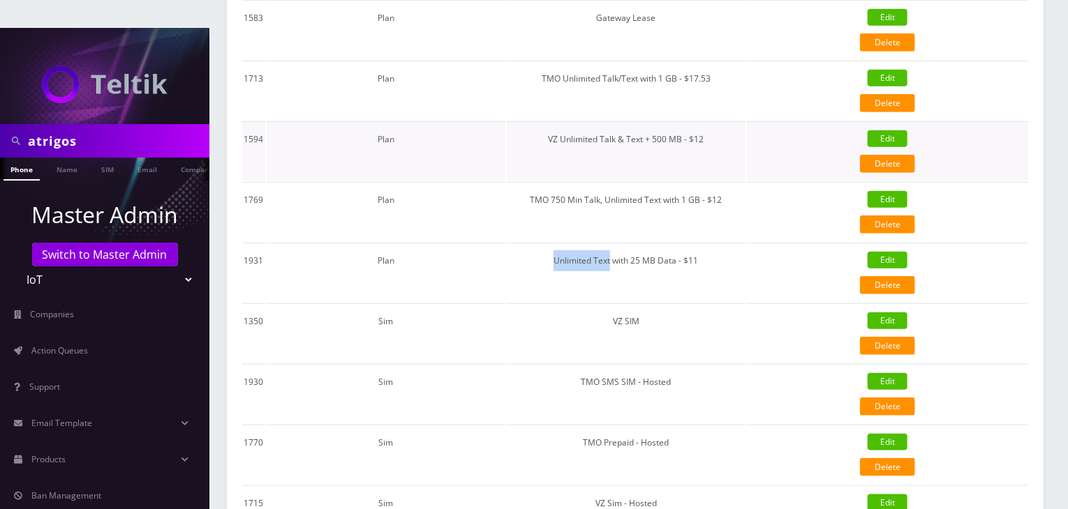
scroll to position [495, 0]
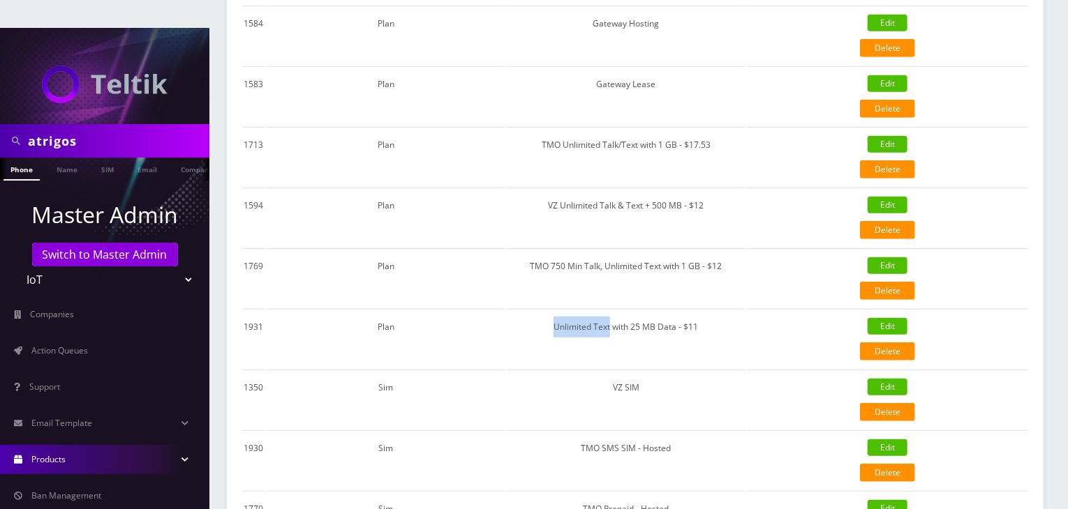
click at [114, 445] on link "Products" at bounding box center [104, 459] width 209 height 29
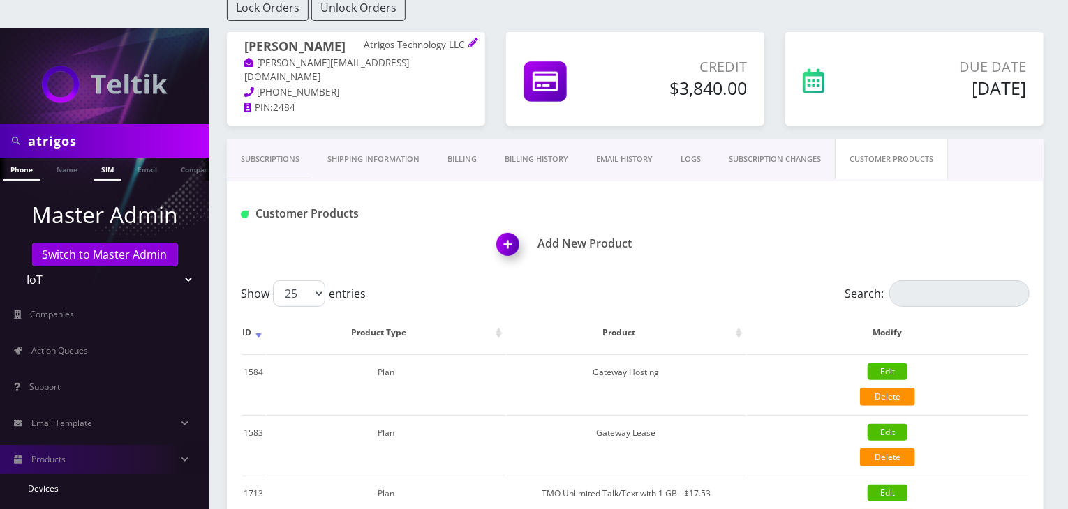
scroll to position [0, 7]
click at [188, 158] on link "Company" at bounding box center [190, 169] width 47 height 23
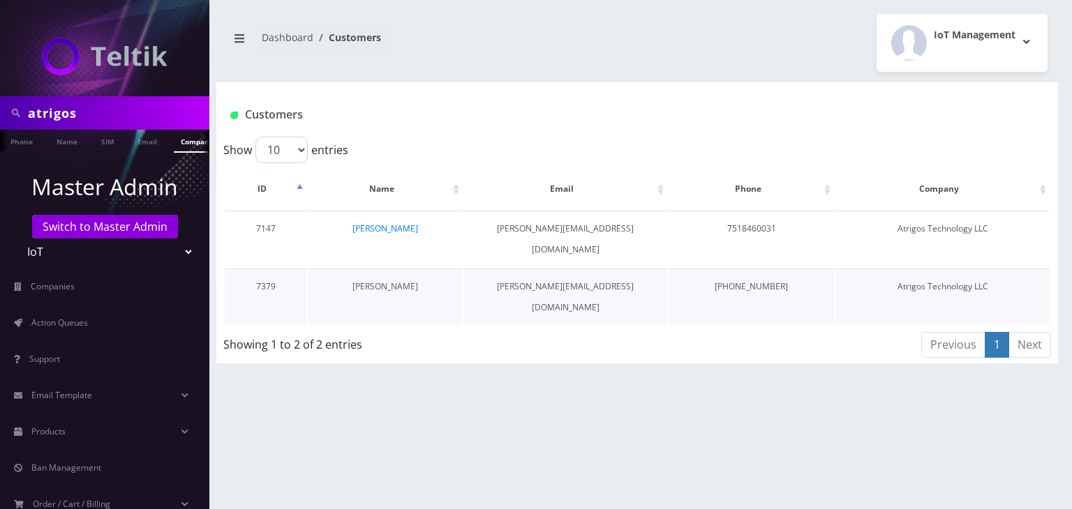
click at [405, 281] on link "[PERSON_NAME]" at bounding box center [385, 287] width 66 height 12
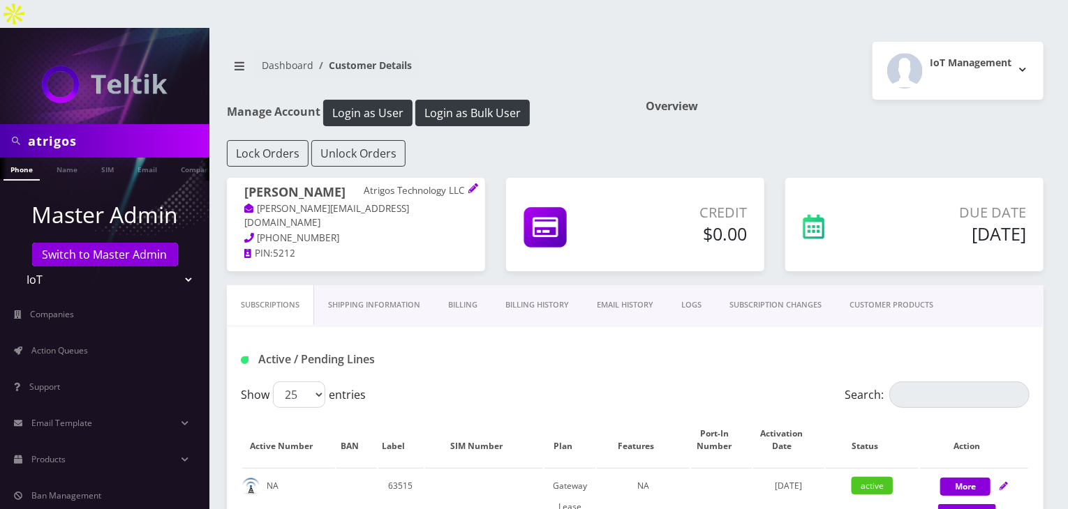
click at [876, 285] on link "CUSTOMER PRODUCTS" at bounding box center [891, 305] width 112 height 40
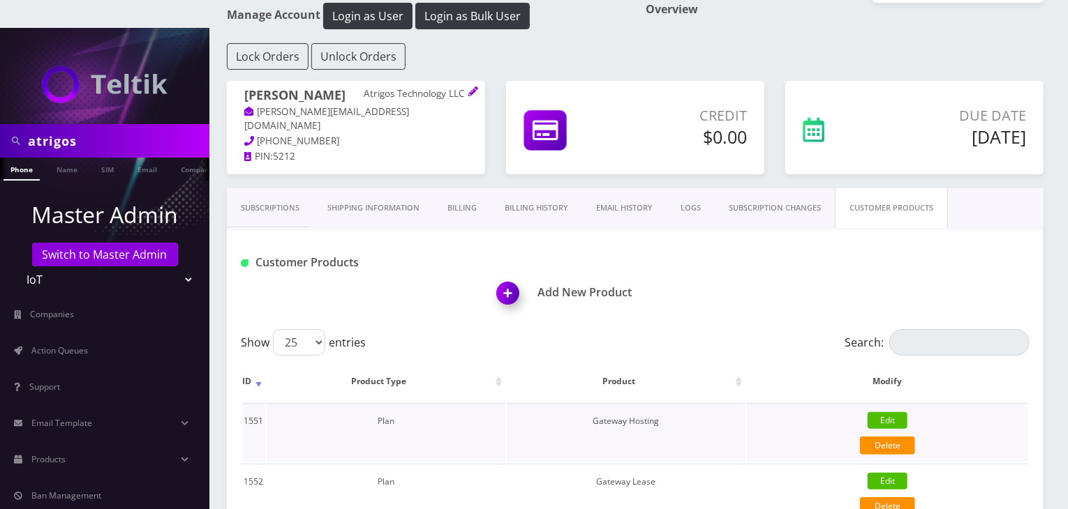
scroll to position [209, 0]
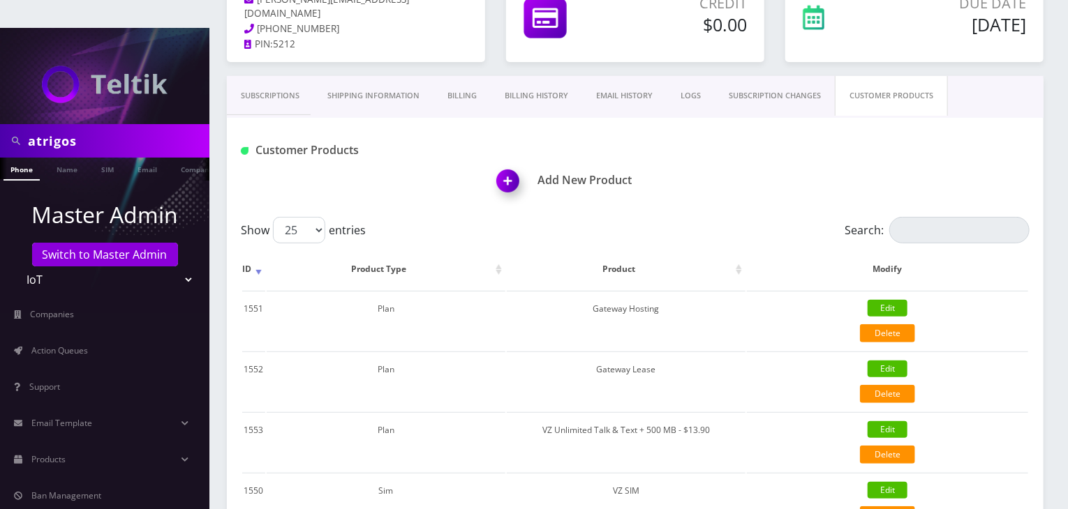
click at [269, 76] on link "Subscriptions" at bounding box center [270, 96] width 87 height 40
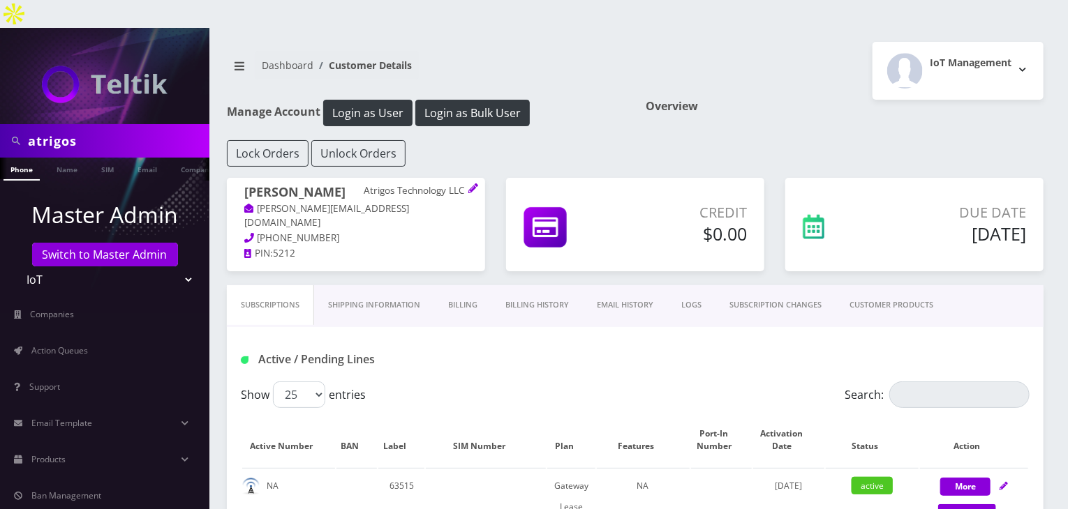
click at [880, 285] on link "CUSTOMER PRODUCTS" at bounding box center [891, 305] width 112 height 40
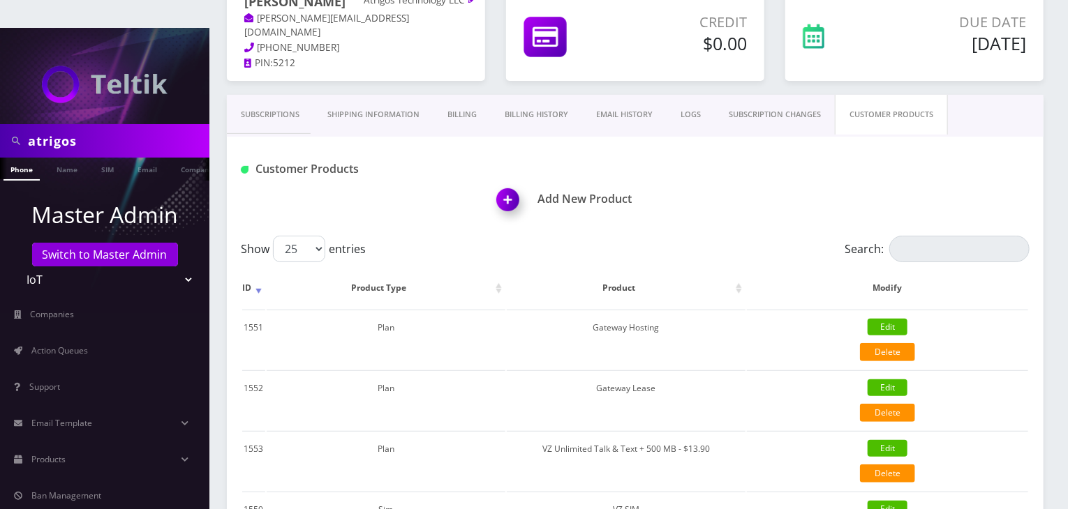
scroll to position [93, 0]
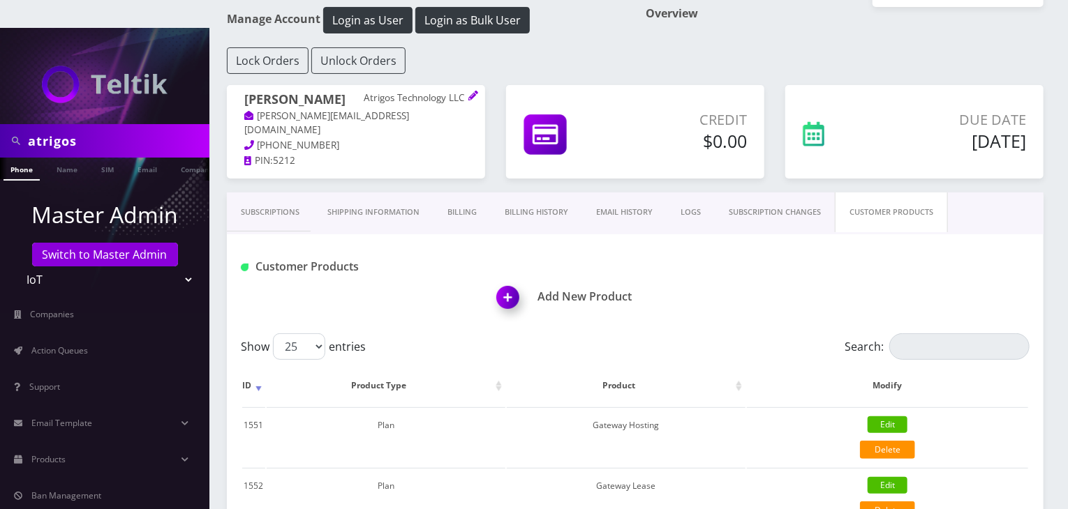
click at [274, 193] on link "Subscriptions" at bounding box center [270, 213] width 87 height 40
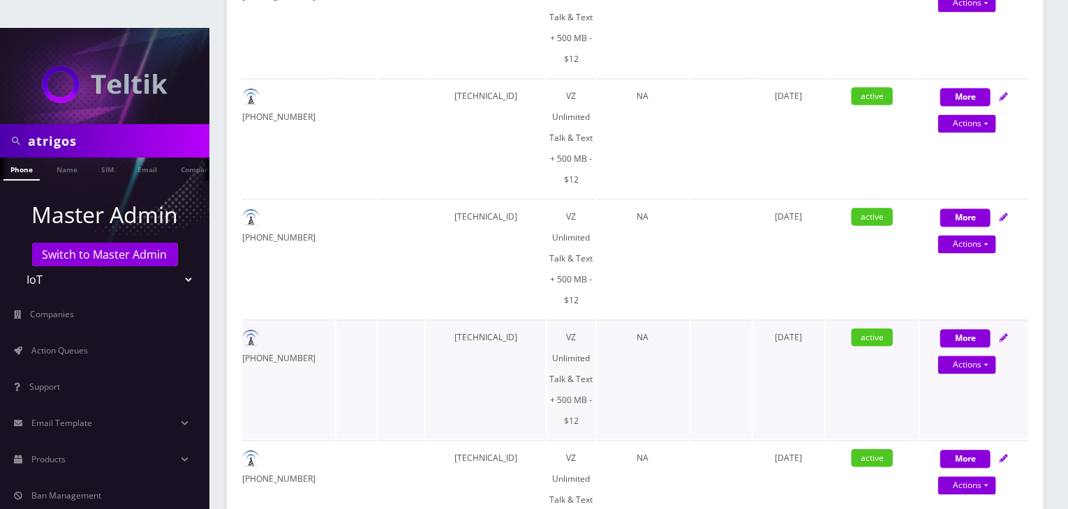
scroll to position [1349, 0]
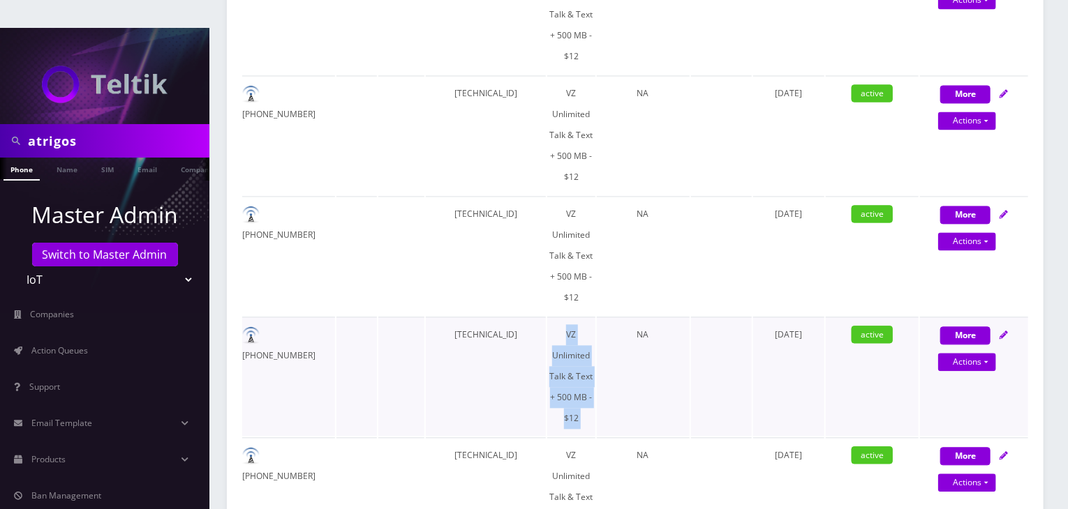
drag, startPoint x: 562, startPoint y: 302, endPoint x: 597, endPoint y: 362, distance: 68.8
click at [597, 362] on tr "216-598-1749 89148000011554091601 VZ Unlimited Talk & Text + 500 MB - $12 NA Ap…" at bounding box center [635, 376] width 786 height 119
copy td "VZ Unlimited Talk & Text + 500 MB - $12"
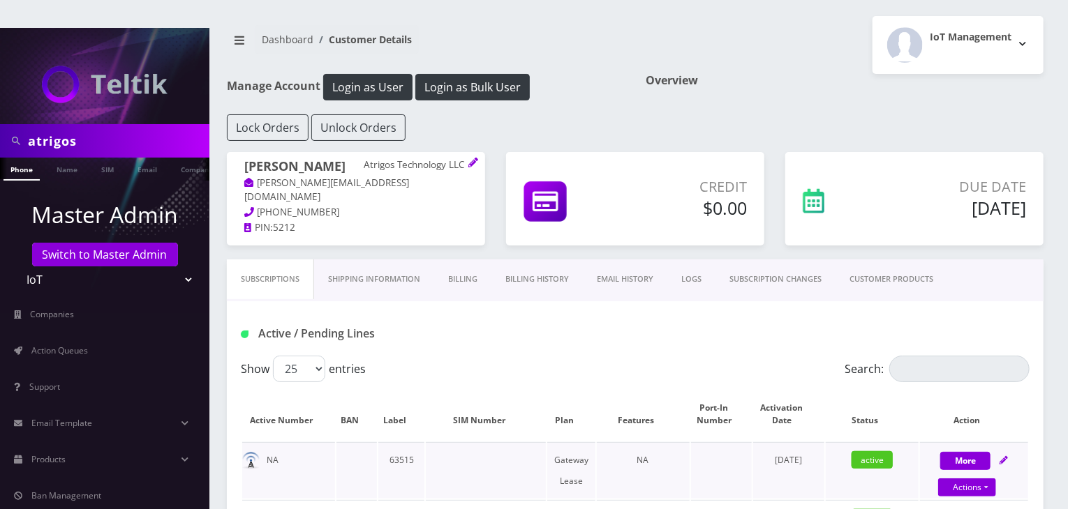
scroll to position [0, 0]
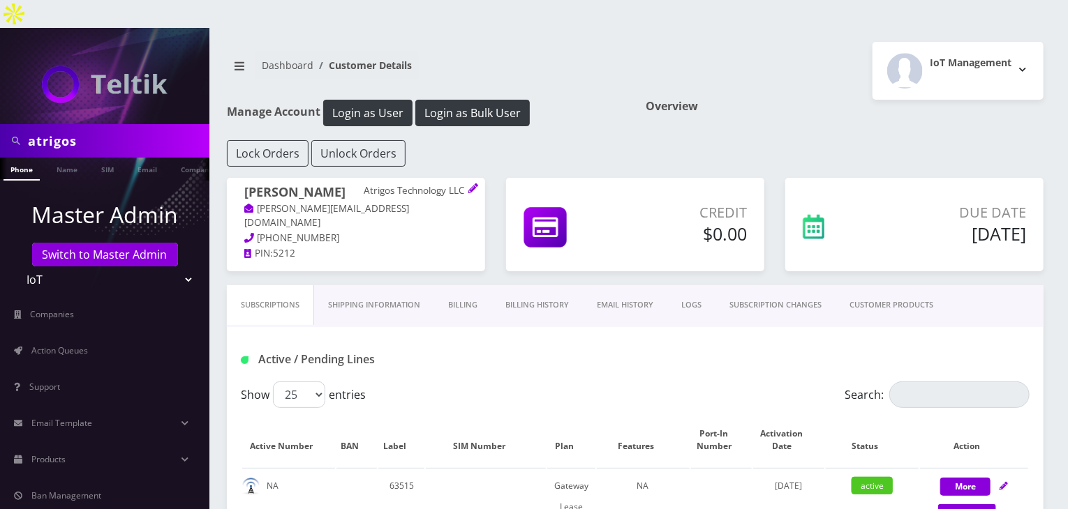
click at [922, 285] on link "CUSTOMER PRODUCTS" at bounding box center [891, 305] width 112 height 40
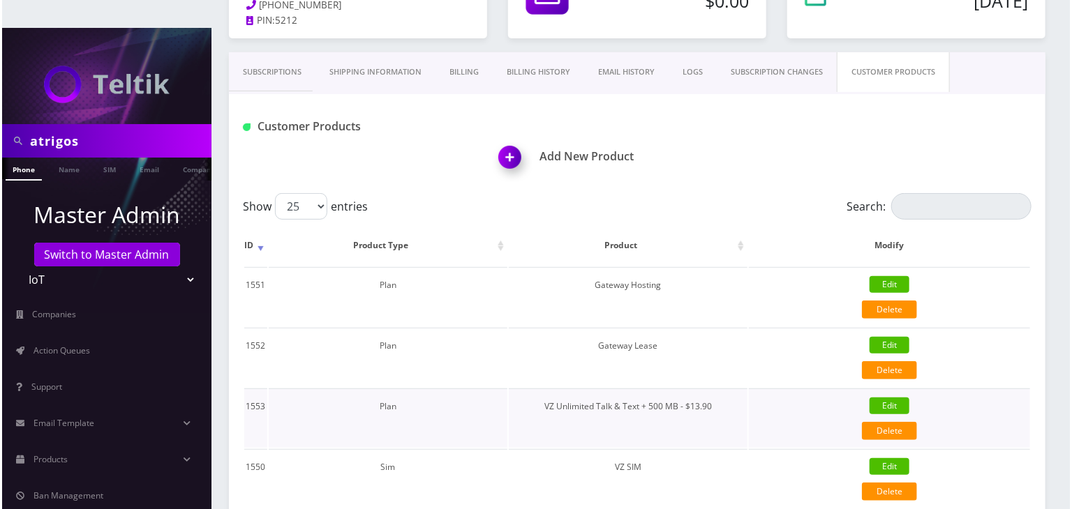
scroll to position [232, 0]
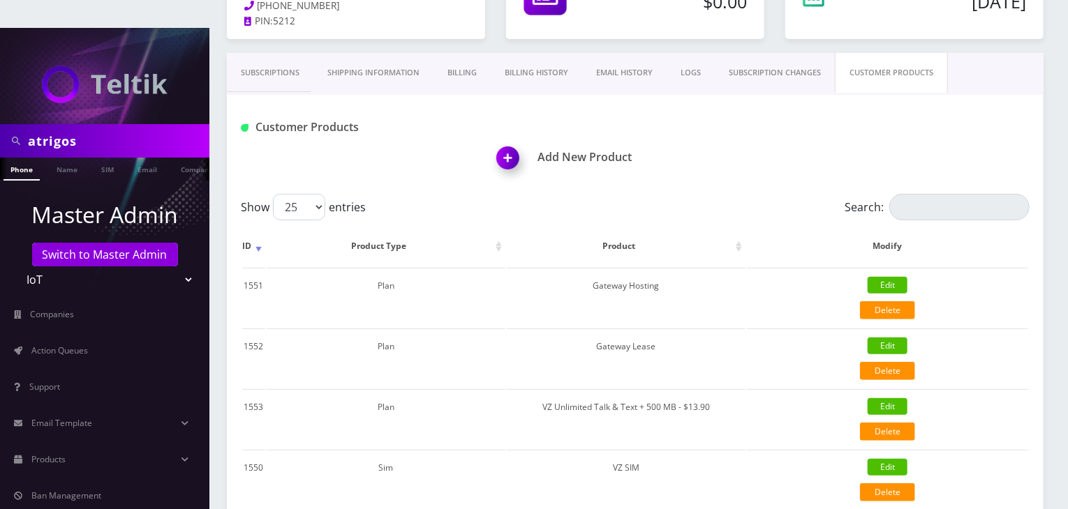
click at [491, 142] on img at bounding box center [510, 162] width 41 height 41
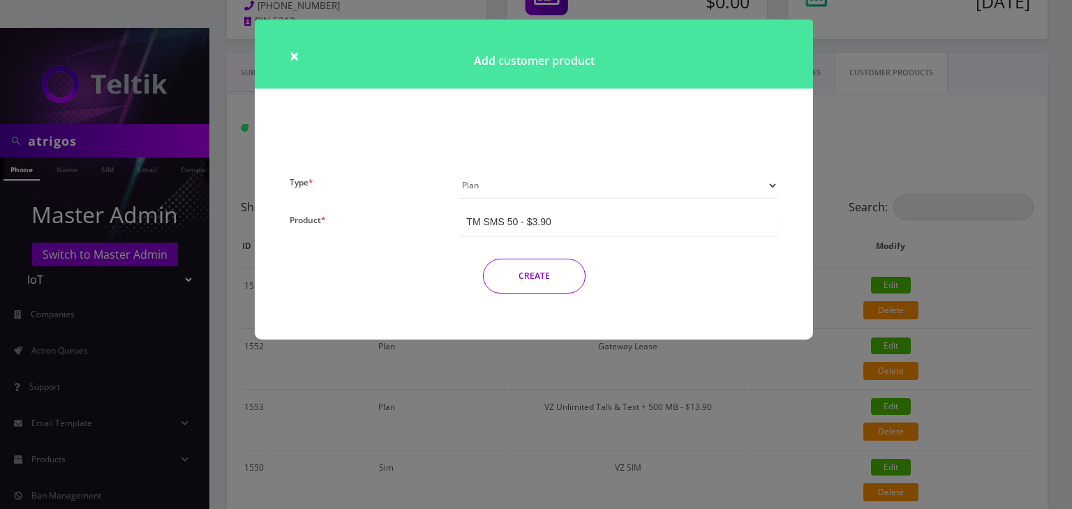
click at [523, 189] on select "Plan Device Sim Addon One-off" at bounding box center [618, 185] width 319 height 27
click at [459, 172] on select "Plan Device Sim Addon One-off" at bounding box center [618, 185] width 319 height 27
click at [564, 221] on div "TM SMS 50 - $3.90" at bounding box center [618, 223] width 319 height 26
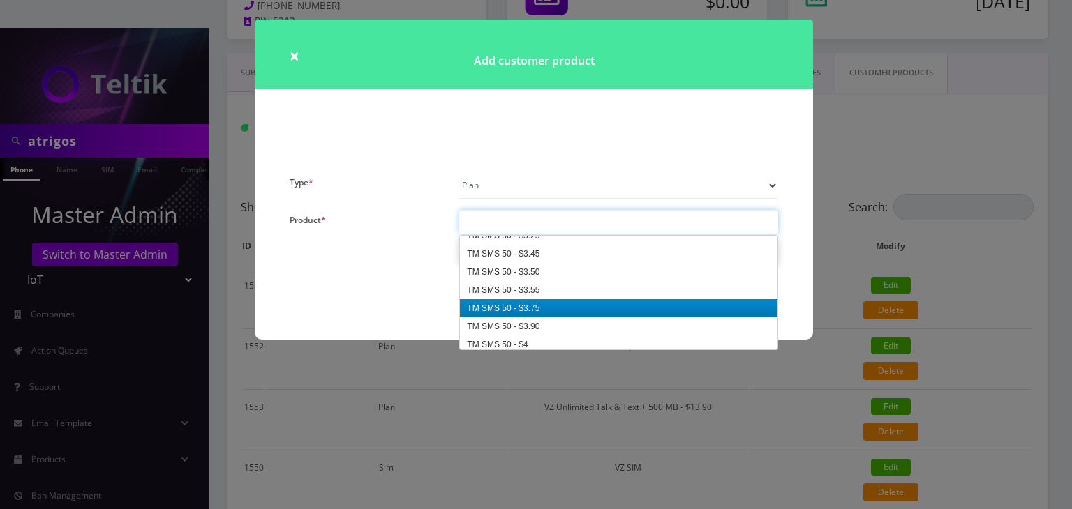
paste input "VZ Unlimited Talk & Text + 500 MB - $12"
type input "VZ Unlimited Talk & Text + 500 MB - $12"
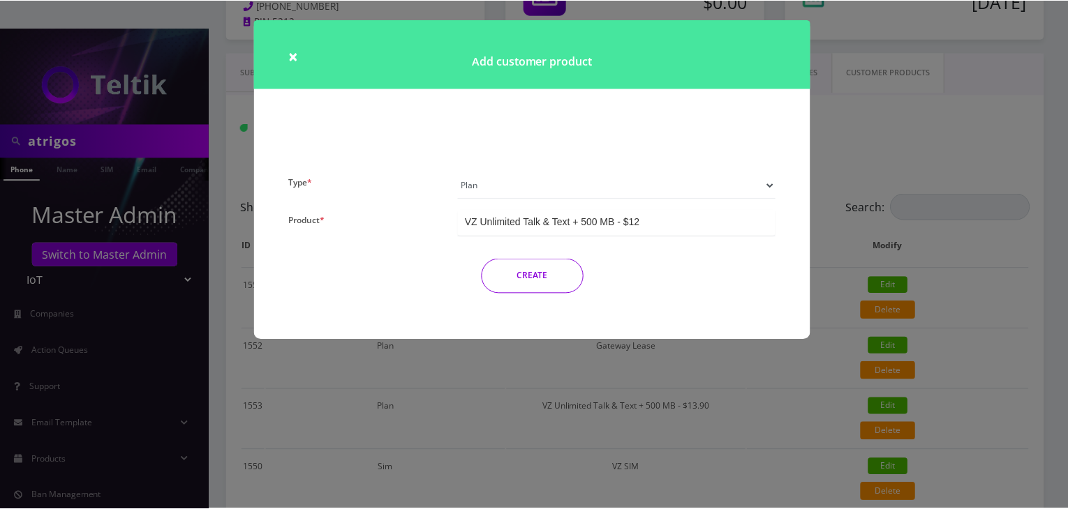
scroll to position [0, 0]
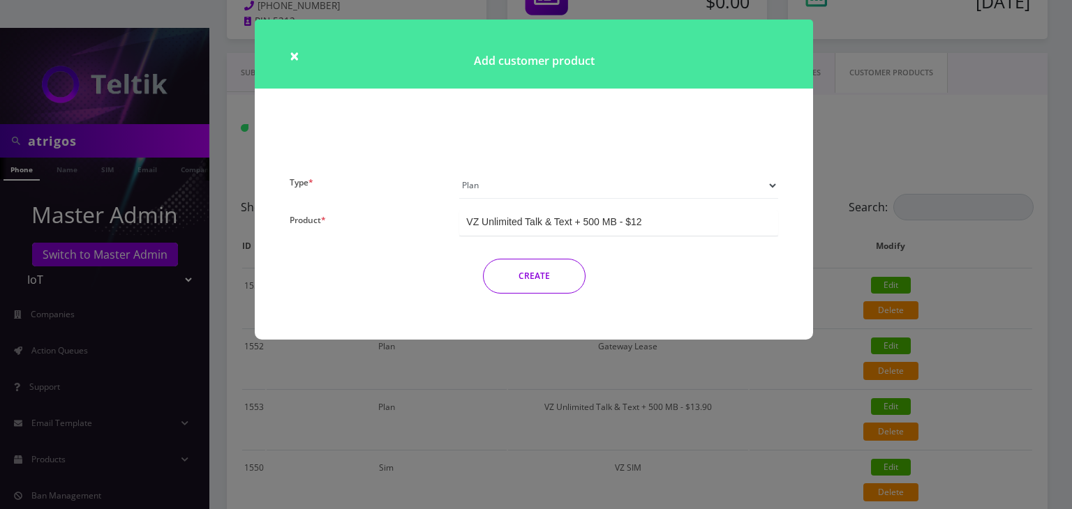
click at [534, 278] on button "CREATE" at bounding box center [534, 276] width 103 height 35
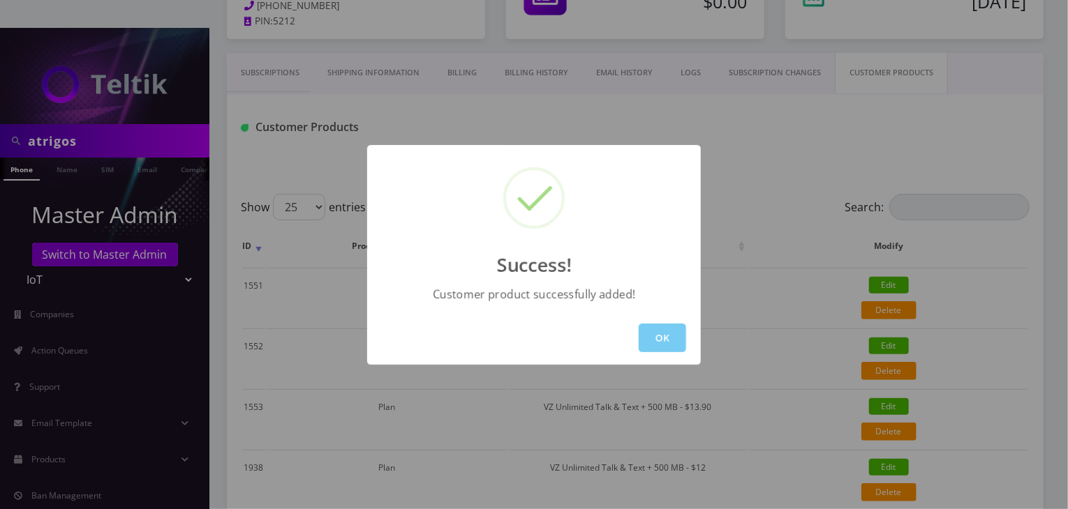
click at [669, 334] on button "OK" at bounding box center [662, 338] width 47 height 29
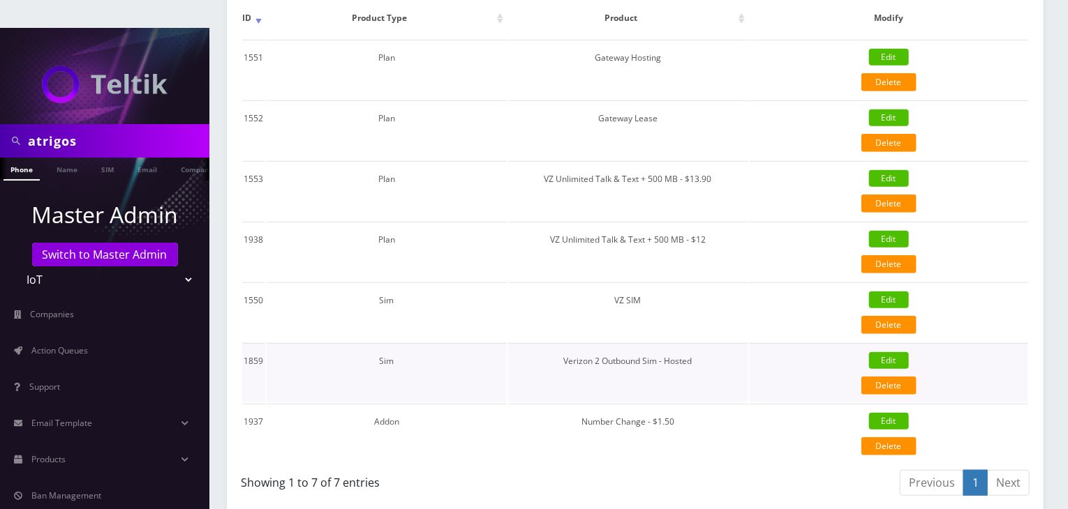
scroll to position [502, 0]
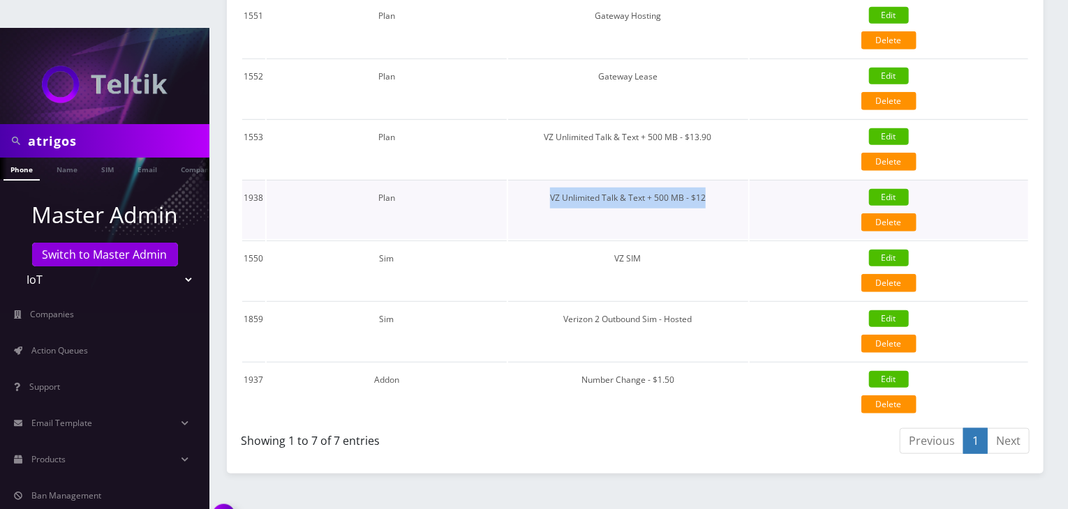
drag, startPoint x: 550, startPoint y: 170, endPoint x: 717, endPoint y: 170, distance: 167.5
click at [717, 180] on td "VZ Unlimited Talk & Text + 500 MB - $12" at bounding box center [628, 209] width 240 height 59
copy td "VZ Unlimited Talk & Text + 500 MB - $12"
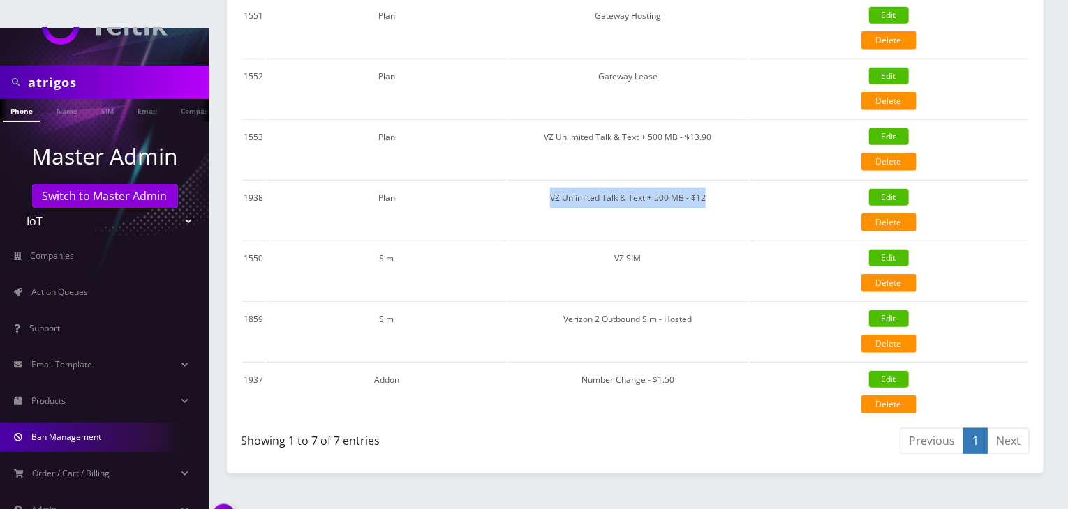
scroll to position [111, 0]
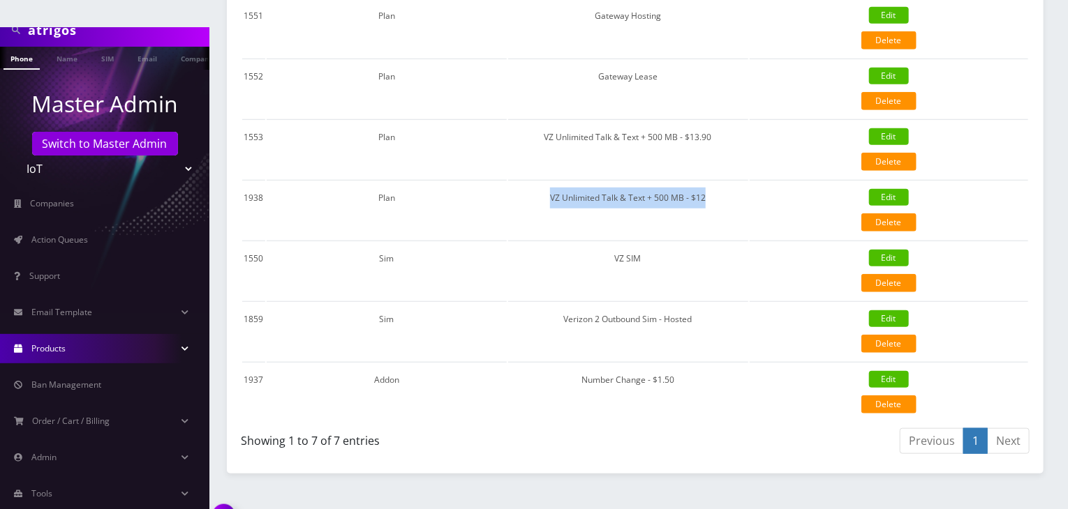
click at [126, 334] on link "Products" at bounding box center [104, 348] width 209 height 29
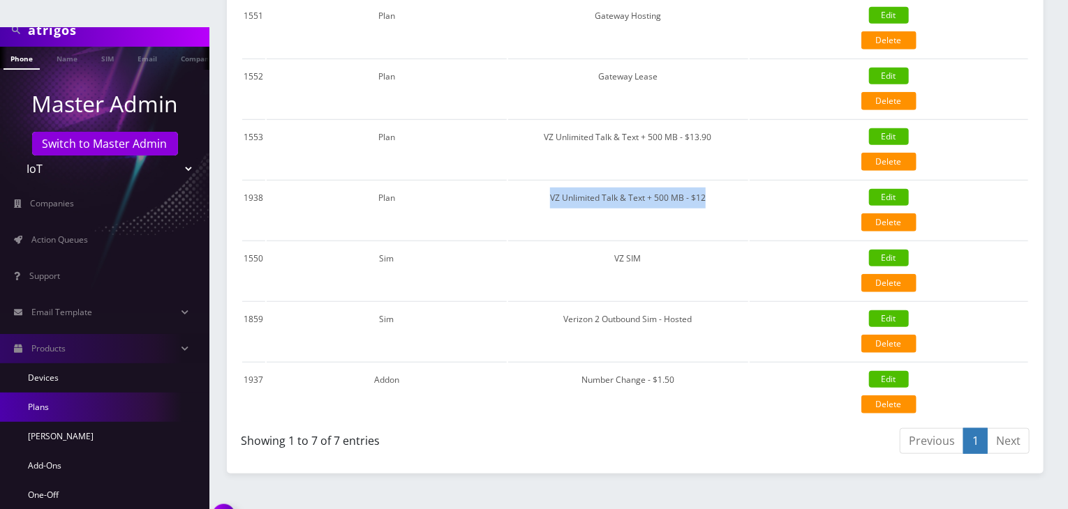
click at [128, 393] on link "Plans" at bounding box center [104, 407] width 209 height 29
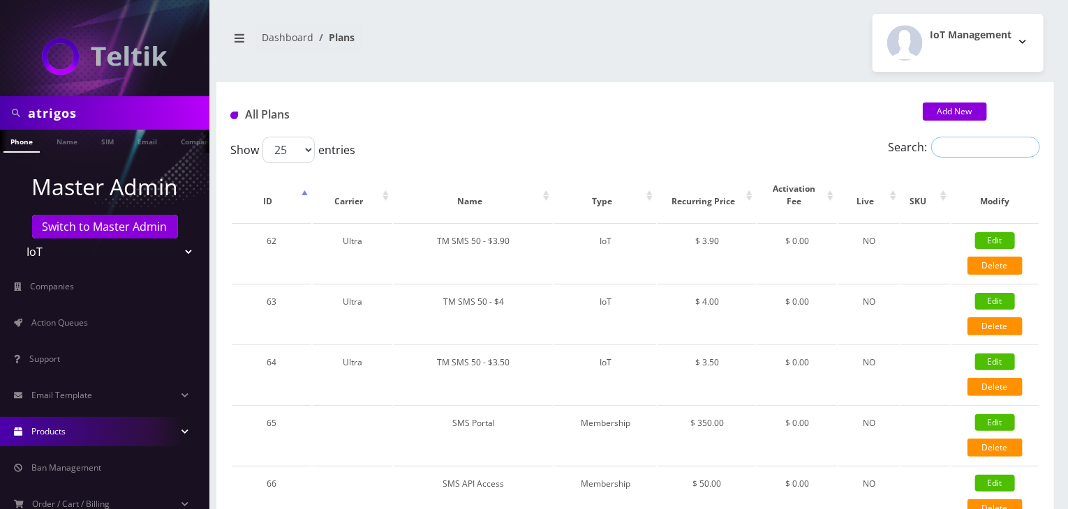
click at [978, 151] on input "Search:" at bounding box center [985, 147] width 109 height 21
paste input "VZ Unlimited Talk & Text + 500 MB - $12"
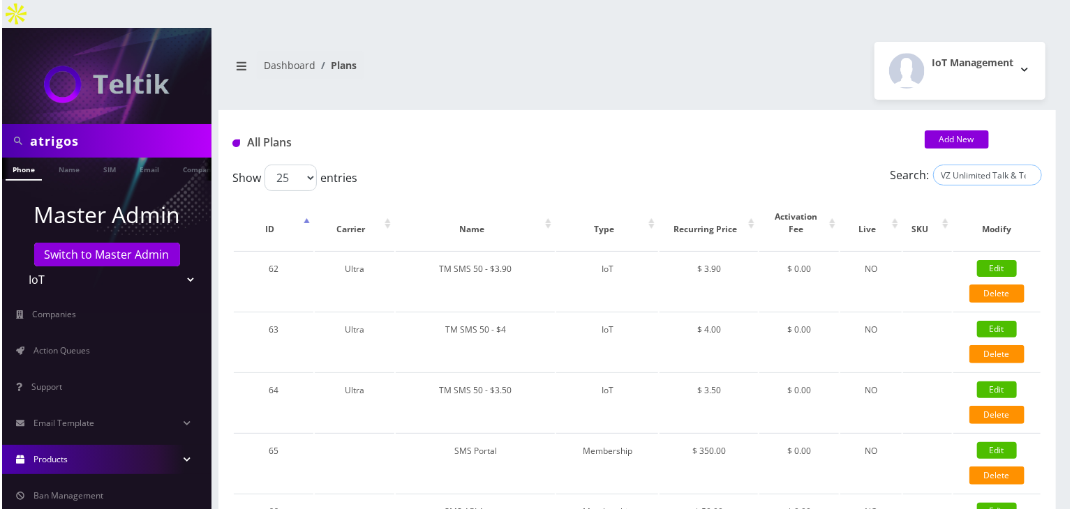
scroll to position [0, 66]
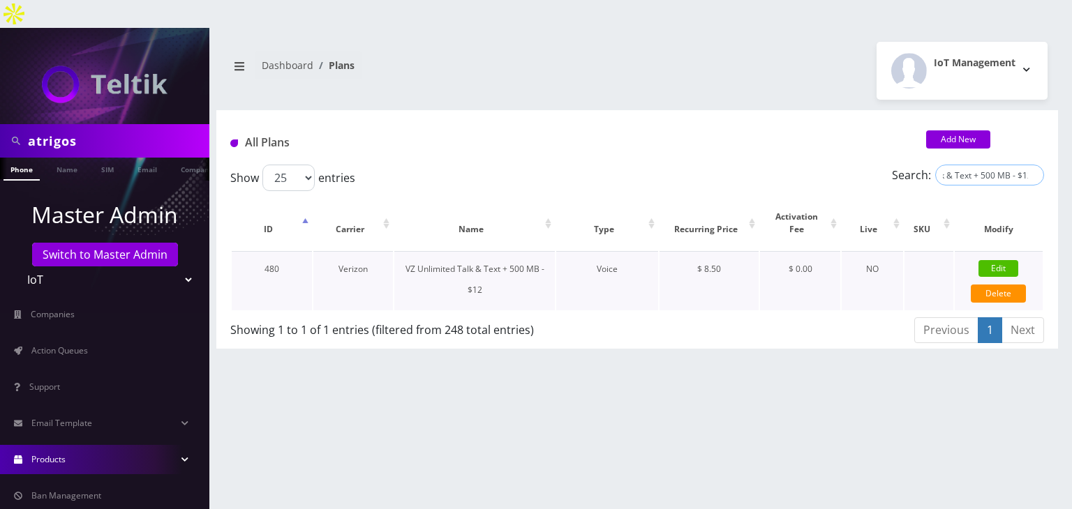
type input "VZ Unlimited Talk & Text + 500 MB - $12"
click at [1009, 260] on link "Edit" at bounding box center [998, 268] width 40 height 17
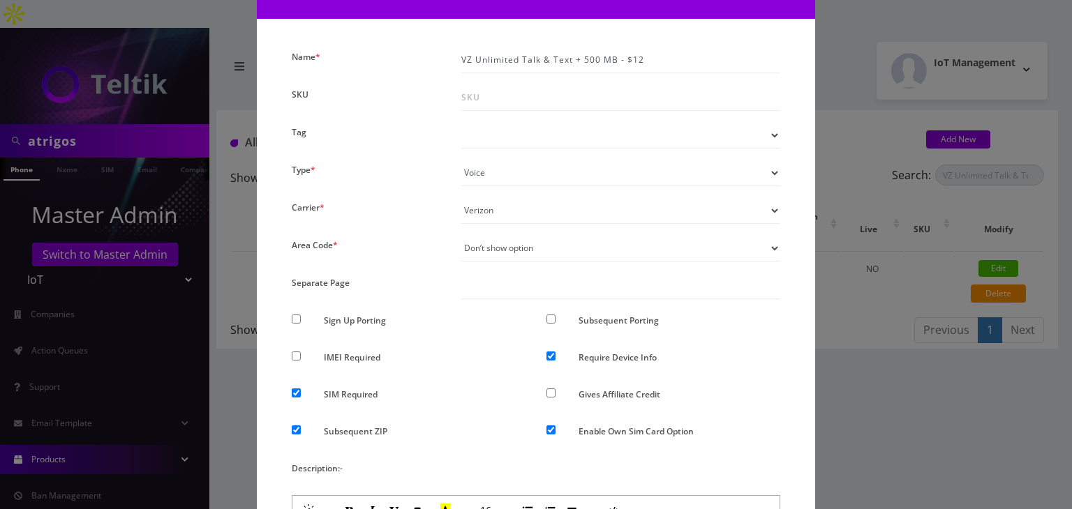
scroll to position [0, 0]
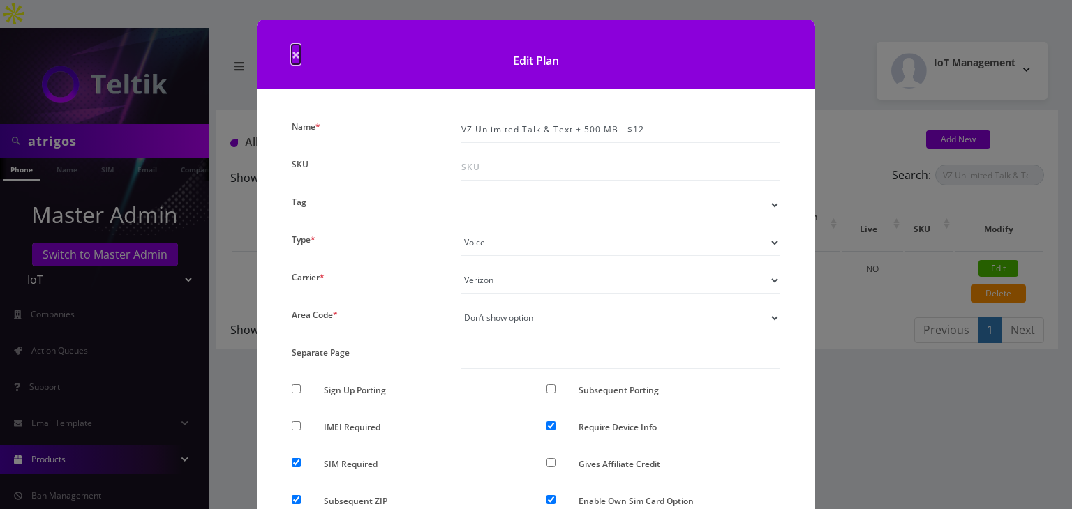
click at [295, 58] on span "×" at bounding box center [296, 55] width 8 height 20
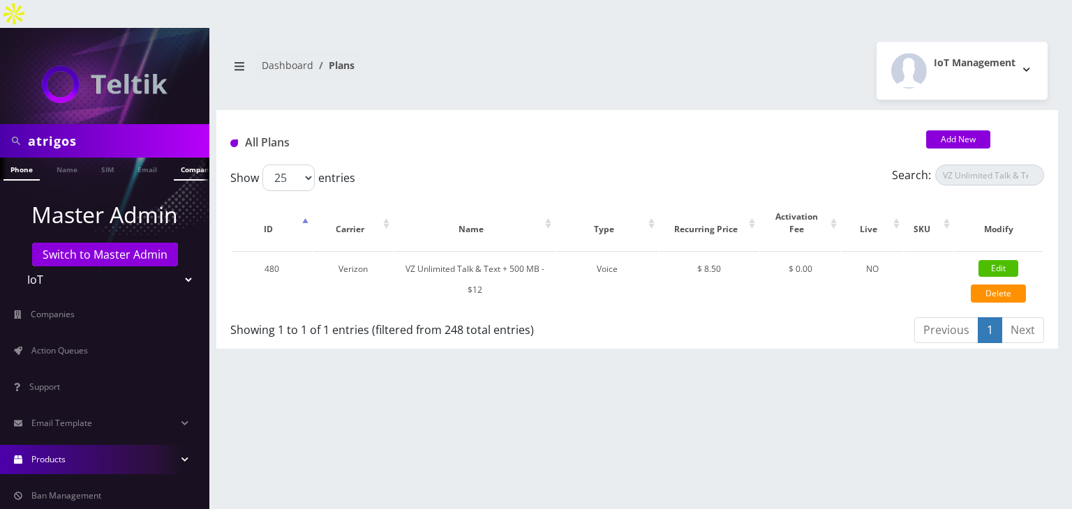
click at [186, 158] on link "Company" at bounding box center [197, 169] width 47 height 23
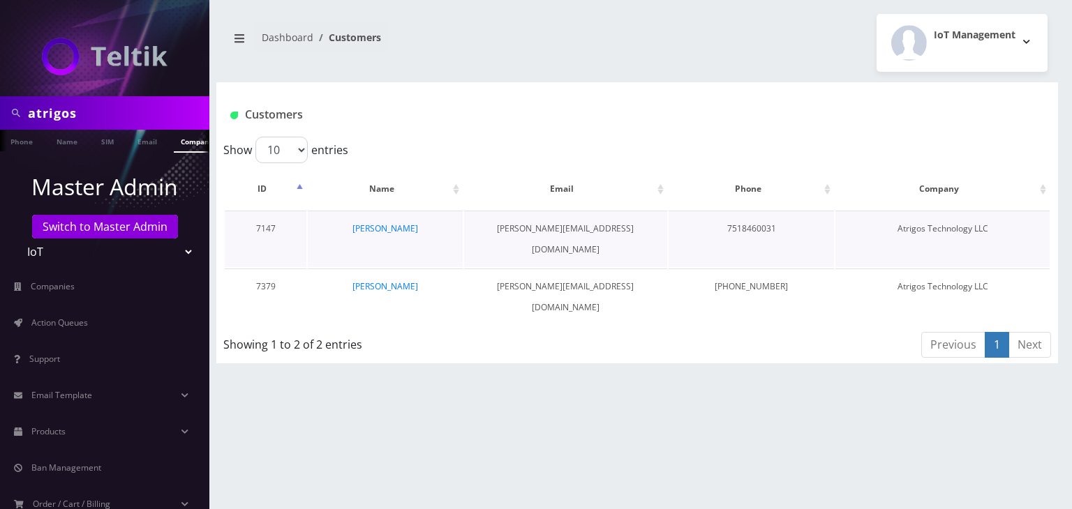
scroll to position [0, 7]
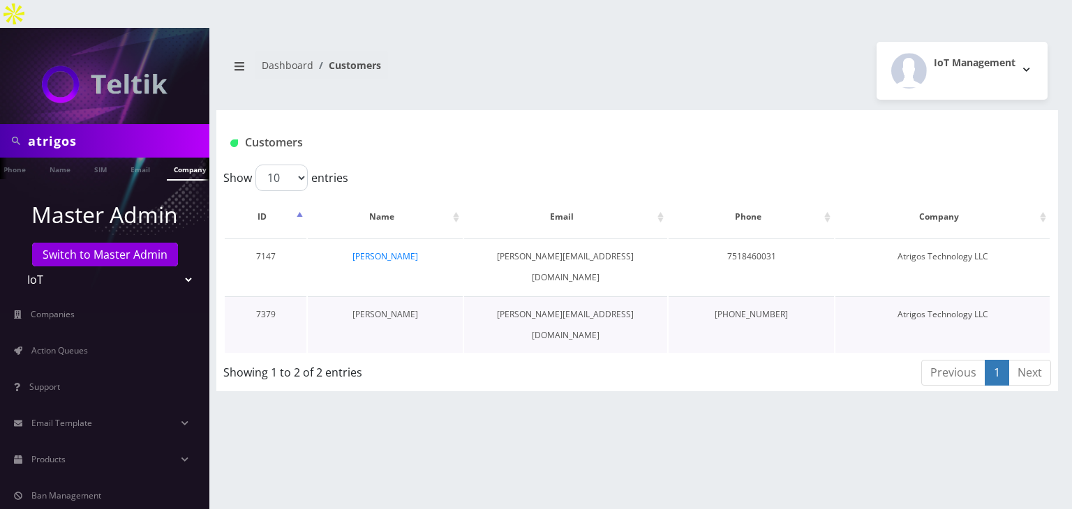
click at [392, 308] on link "[PERSON_NAME]" at bounding box center [385, 314] width 66 height 12
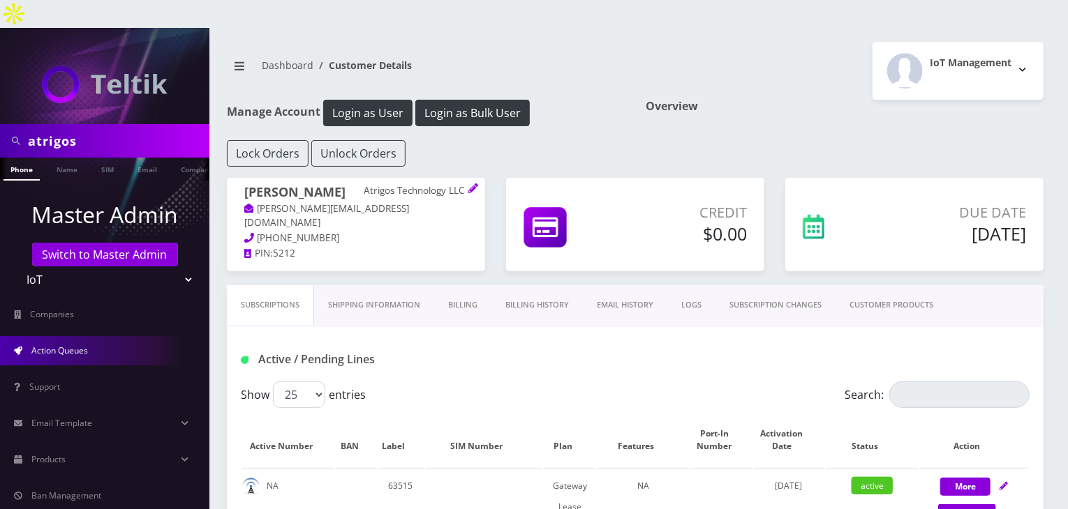
click at [88, 345] on span "Action Queues" at bounding box center [59, 351] width 57 height 12
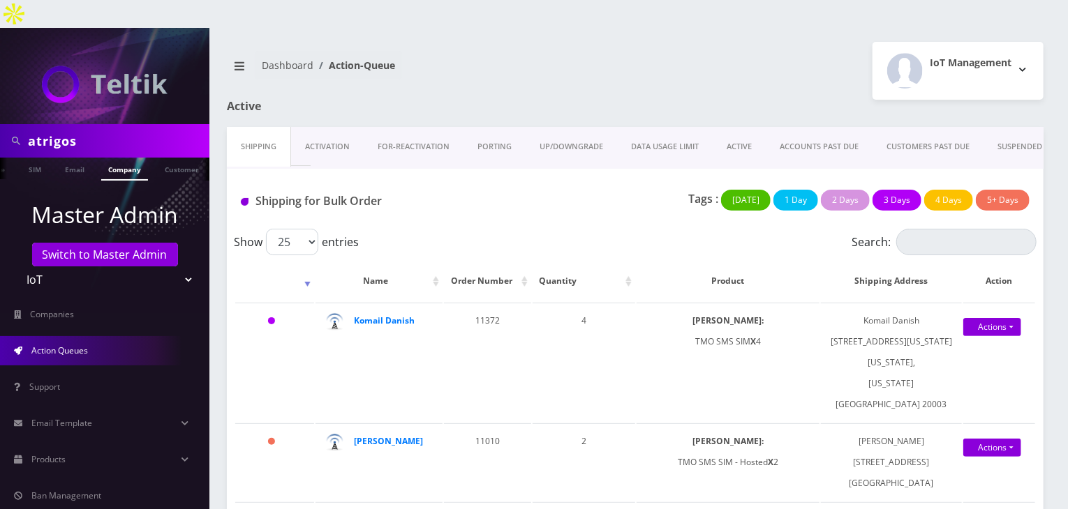
scroll to position [0, 76]
click at [113, 158] on link "Company" at bounding box center [124, 169] width 47 height 23
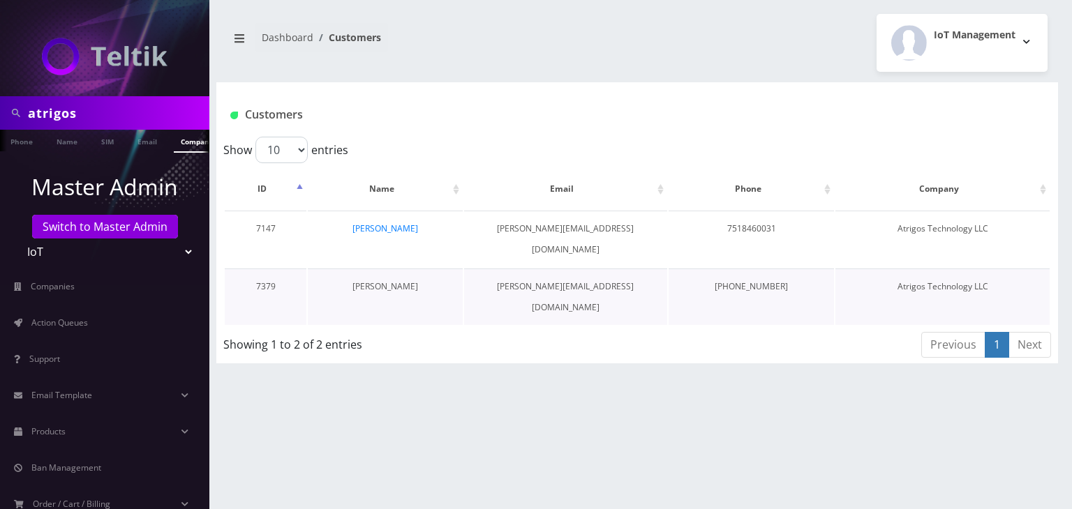
click at [401, 281] on link "[PERSON_NAME]" at bounding box center [385, 287] width 66 height 12
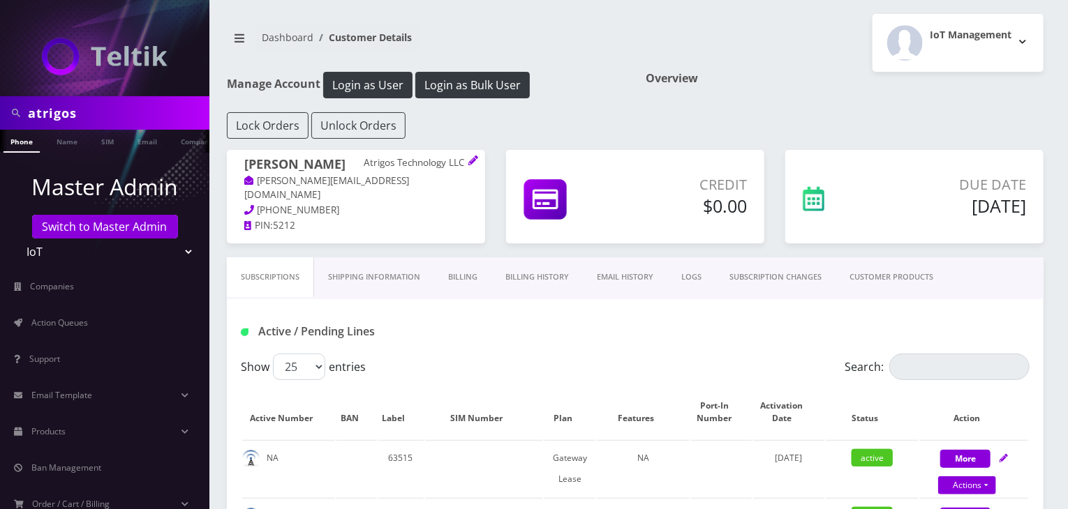
click at [881, 276] on link "CUSTOMER PRODUCTS" at bounding box center [891, 278] width 112 height 40
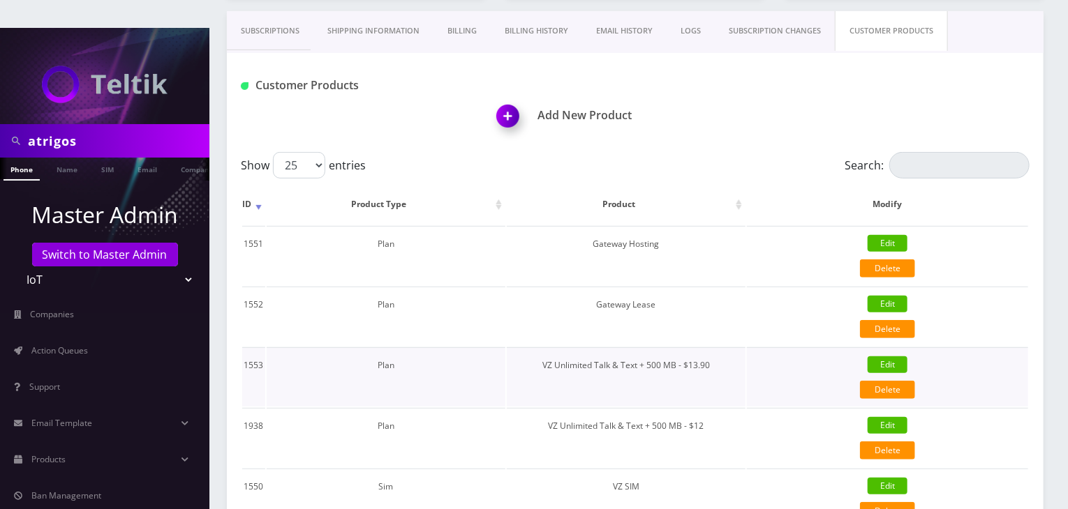
scroll to position [70, 0]
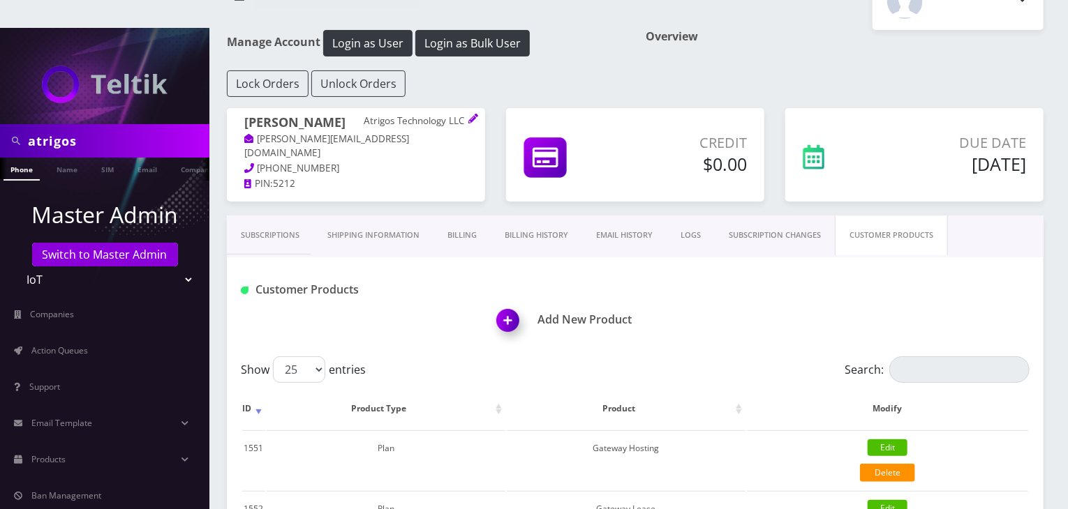
click at [283, 216] on link "Subscriptions" at bounding box center [270, 236] width 87 height 40
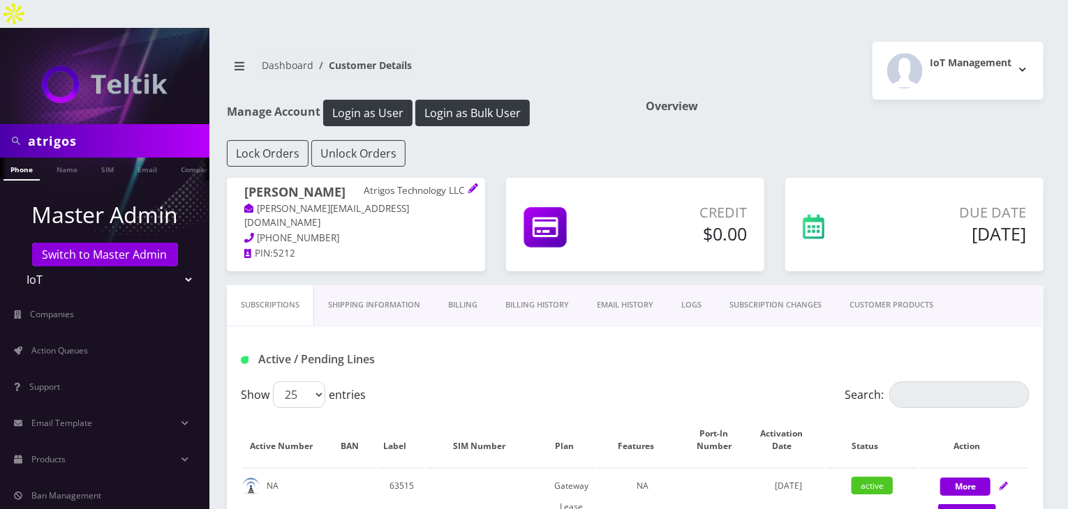
drag, startPoint x: 75, startPoint y: 116, endPoint x: 0, endPoint y: 116, distance: 75.4
click at [0, 124] on div "atrigos" at bounding box center [104, 140] width 209 height 33
type input "komail"
